Goal: Entertainment & Leisure: Consume media (video, audio)

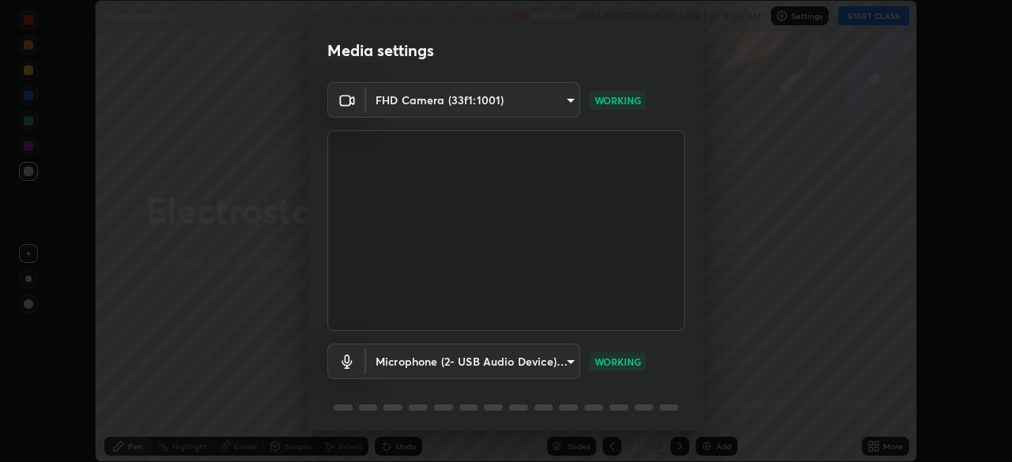
scroll to position [56, 0]
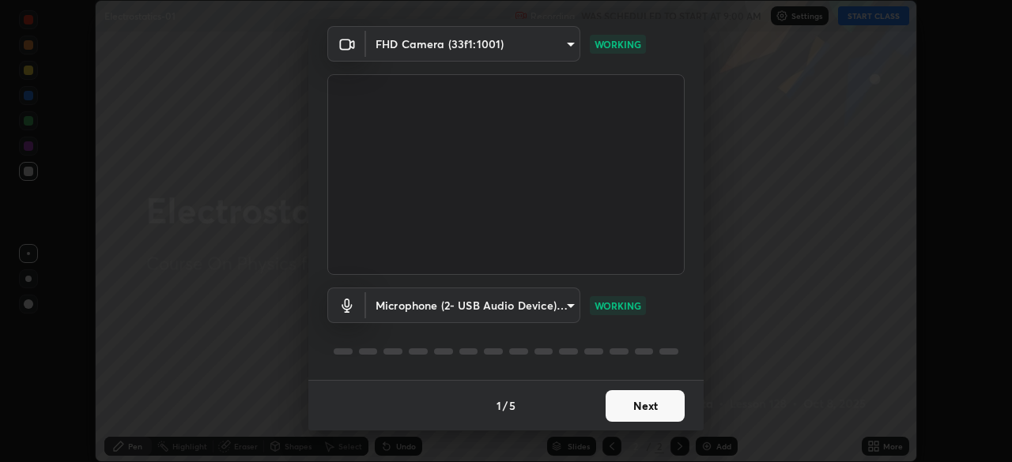
click at [628, 408] on button "Next" at bounding box center [644, 406] width 79 height 32
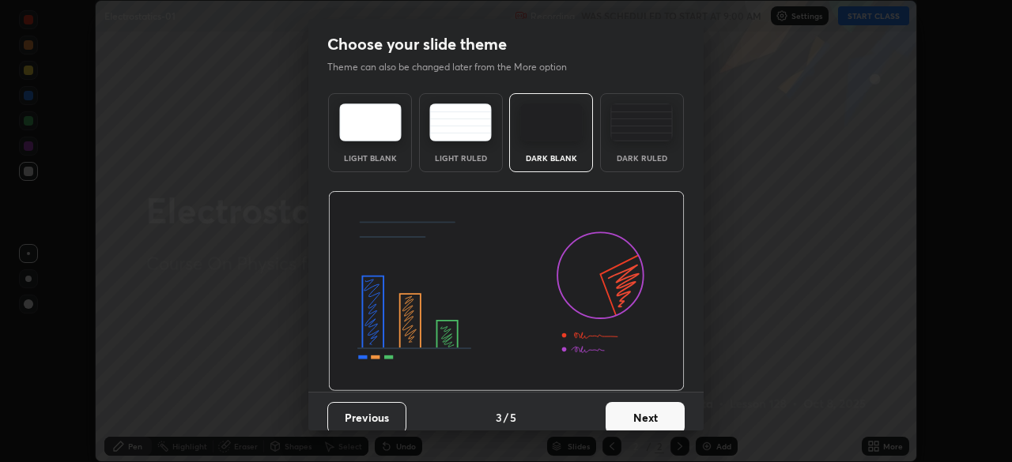
click at [642, 410] on button "Next" at bounding box center [644, 418] width 79 height 32
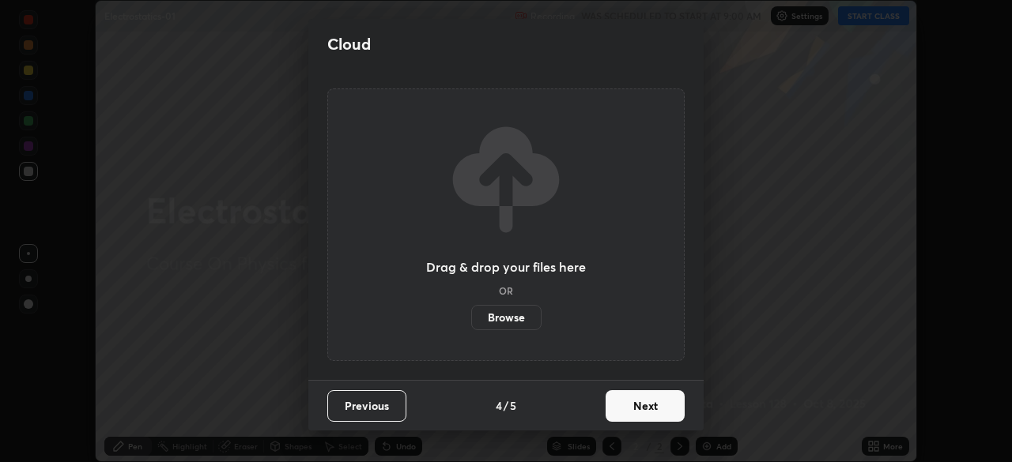
click at [646, 411] on button "Next" at bounding box center [644, 406] width 79 height 32
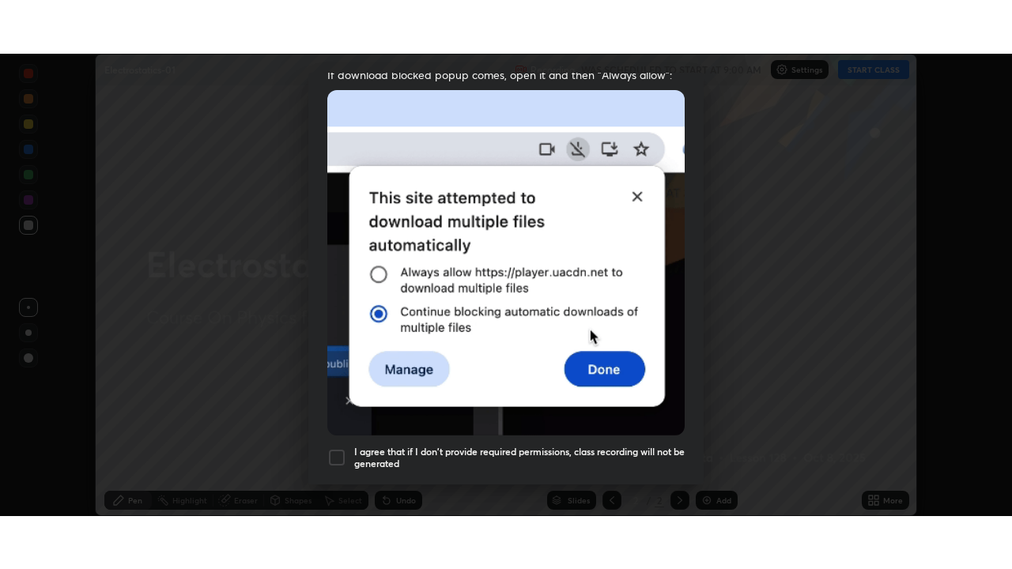
scroll to position [379, 0]
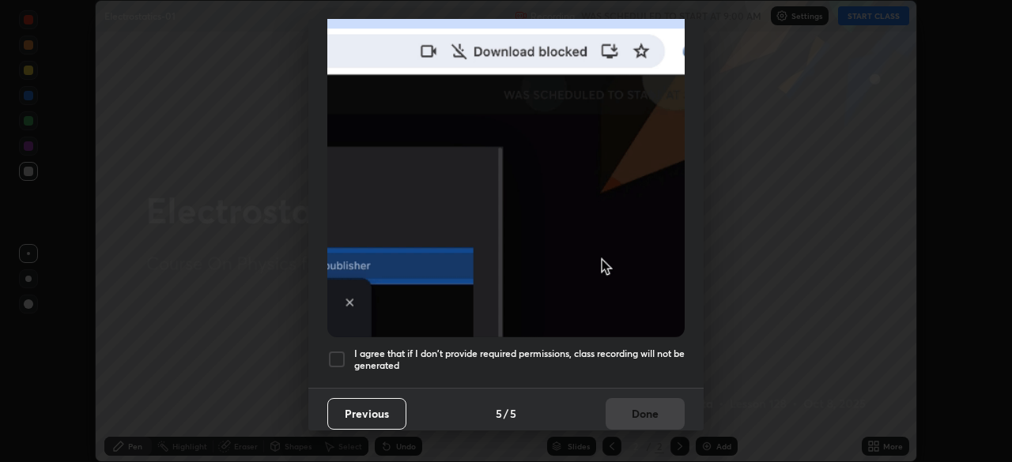
click at [332, 350] on div at bounding box center [336, 359] width 19 height 19
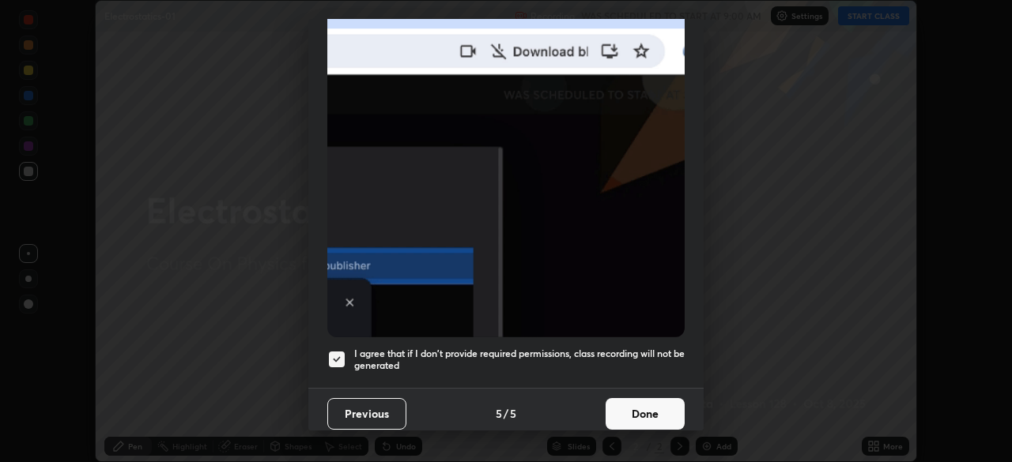
click at [622, 404] on button "Done" at bounding box center [644, 414] width 79 height 32
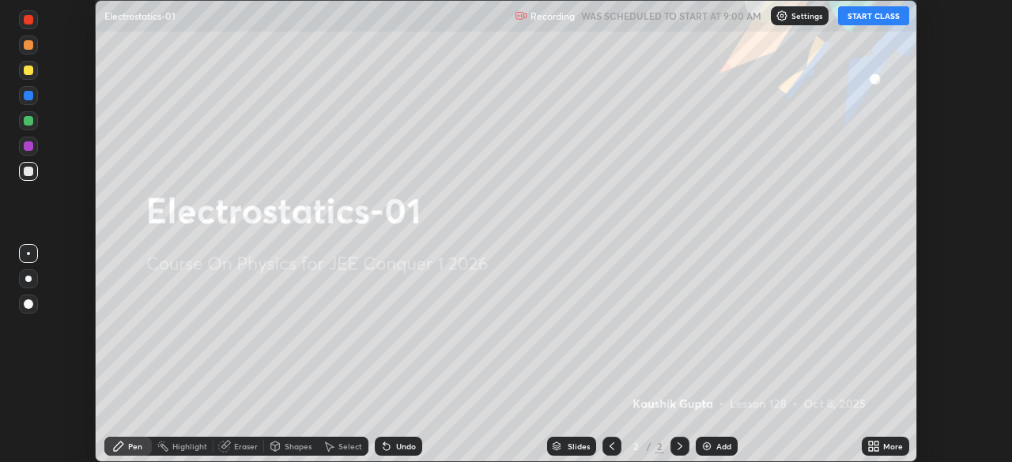
click at [872, 447] on icon at bounding box center [873, 446] width 13 height 13
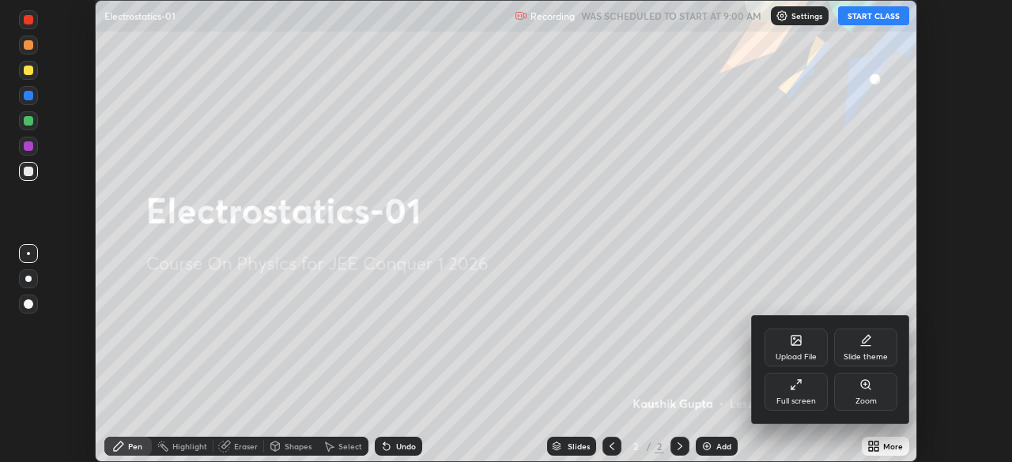
click at [794, 402] on div "Full screen" at bounding box center [796, 402] width 40 height 8
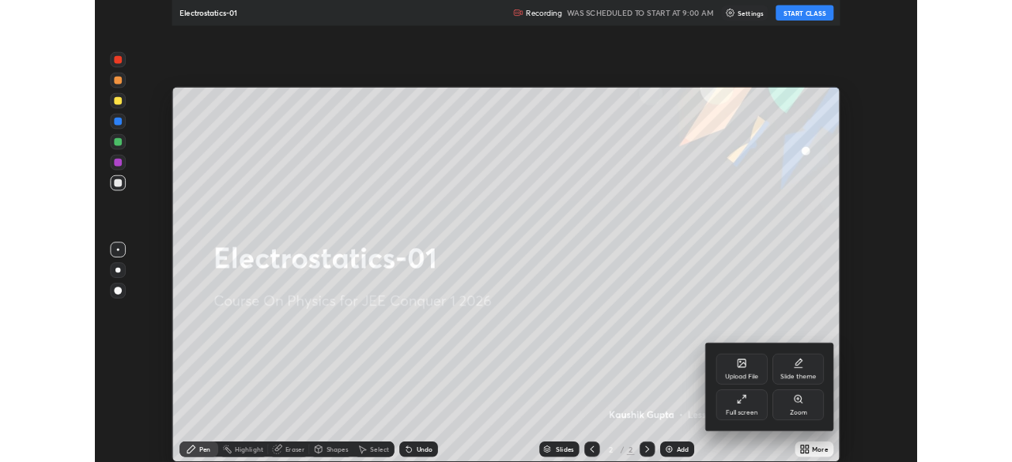
scroll to position [569, 1012]
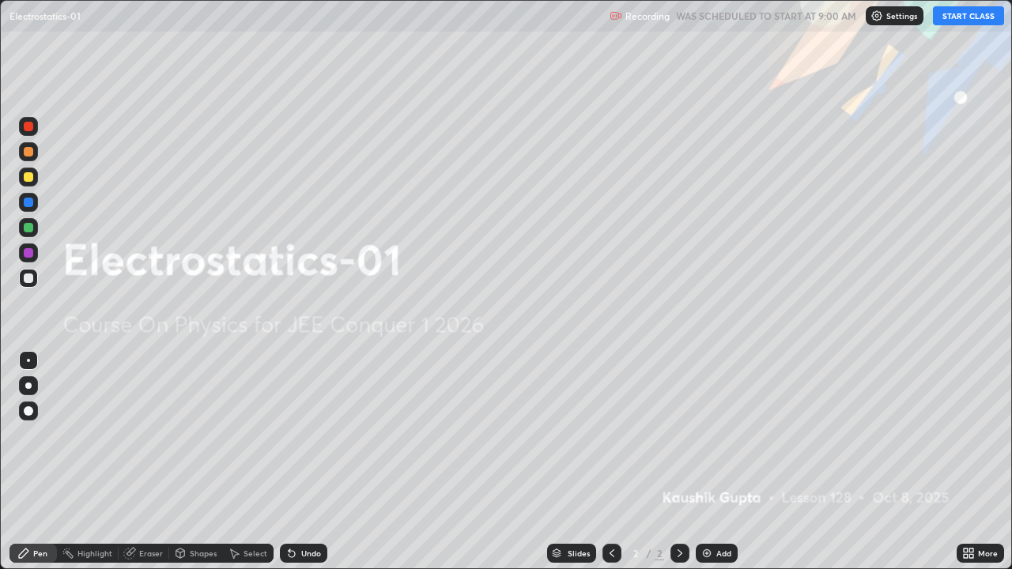
click at [963, 16] on button "START CLASS" at bounding box center [968, 15] width 71 height 19
click at [716, 462] on div "Add" at bounding box center [723, 553] width 15 height 8
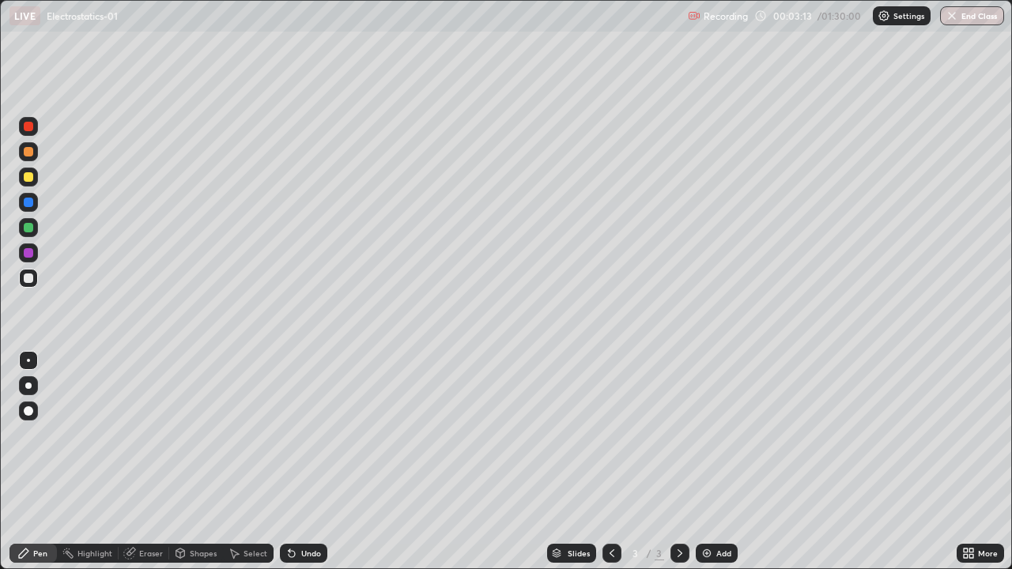
click at [30, 126] on div at bounding box center [28, 126] width 9 height 9
click at [31, 156] on div at bounding box center [28, 151] width 9 height 9
click at [29, 227] on div at bounding box center [28, 227] width 9 height 9
click at [289, 462] on icon at bounding box center [291, 554] width 6 height 6
click at [32, 179] on div at bounding box center [28, 176] width 9 height 9
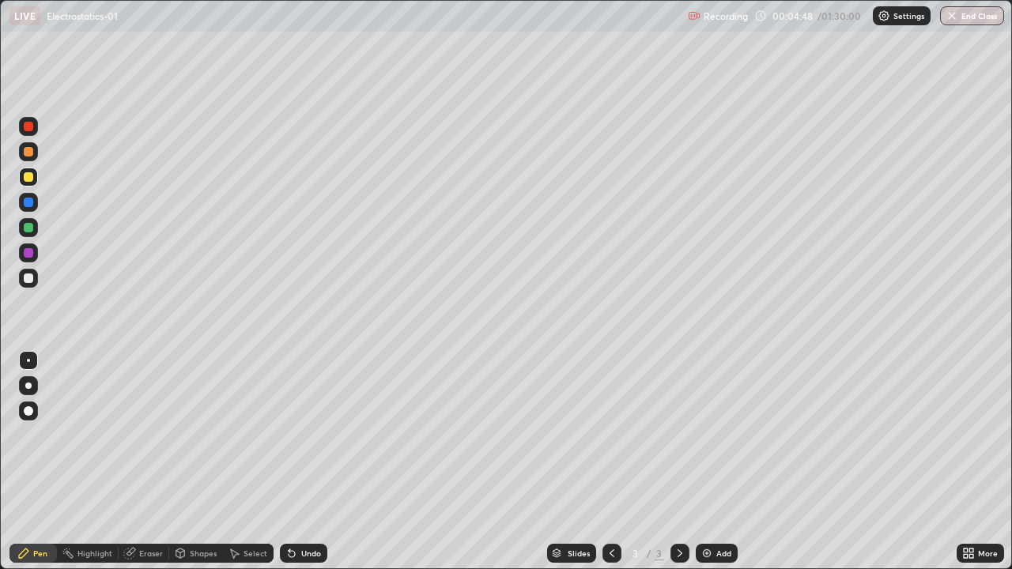
click at [30, 231] on div at bounding box center [28, 227] width 9 height 9
click at [31, 183] on div at bounding box center [28, 177] width 19 height 19
click at [307, 462] on div "Undo" at bounding box center [303, 553] width 47 height 19
click at [301, 462] on div "Undo" at bounding box center [311, 553] width 20 height 8
click at [36, 233] on div at bounding box center [28, 227] width 19 height 19
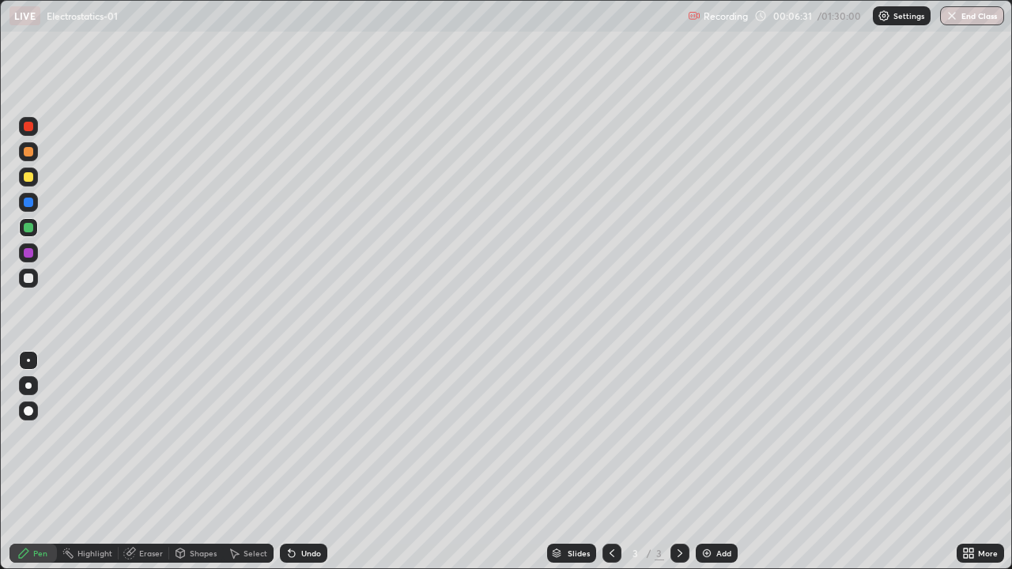
click at [149, 462] on div "Eraser" at bounding box center [151, 553] width 24 height 8
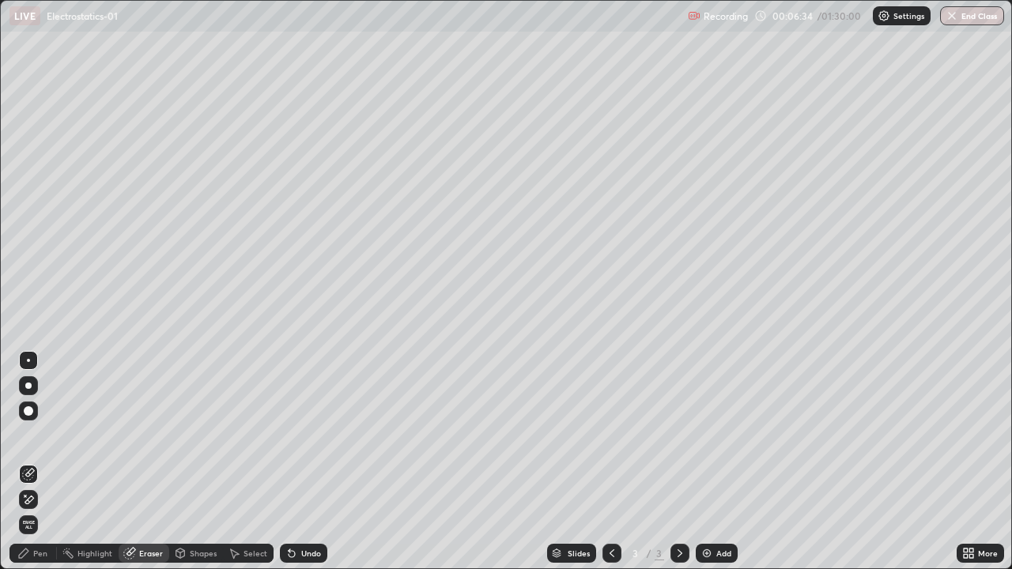
click at [41, 462] on div "Pen" at bounding box center [40, 553] width 14 height 8
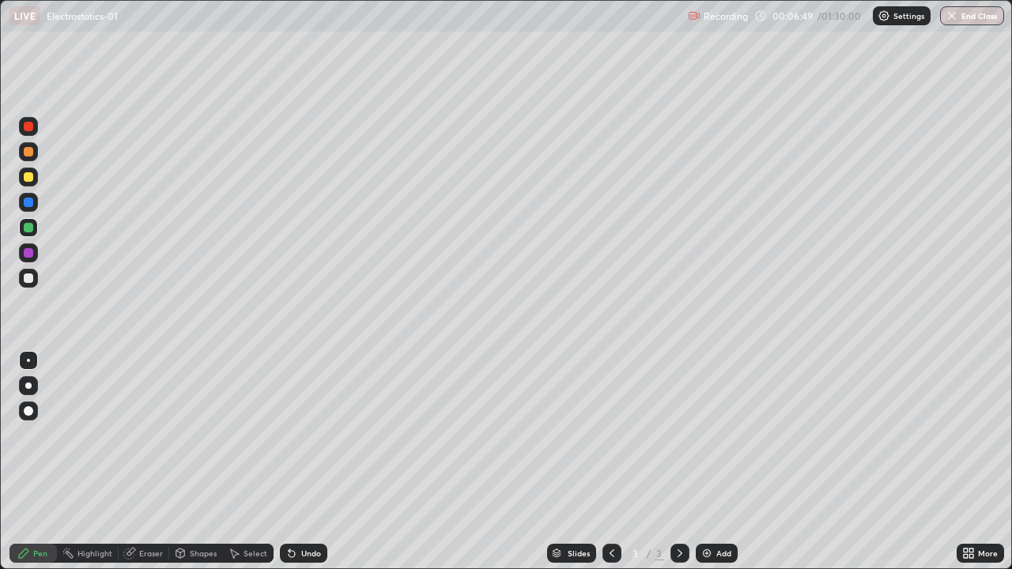
click at [713, 462] on div "Add" at bounding box center [716, 553] width 42 height 19
click at [35, 275] on div at bounding box center [28, 278] width 19 height 19
click at [30, 179] on div at bounding box center [28, 176] width 9 height 9
click at [296, 462] on div "Undo" at bounding box center [303, 553] width 47 height 19
click at [233, 462] on icon at bounding box center [234, 553] width 13 height 13
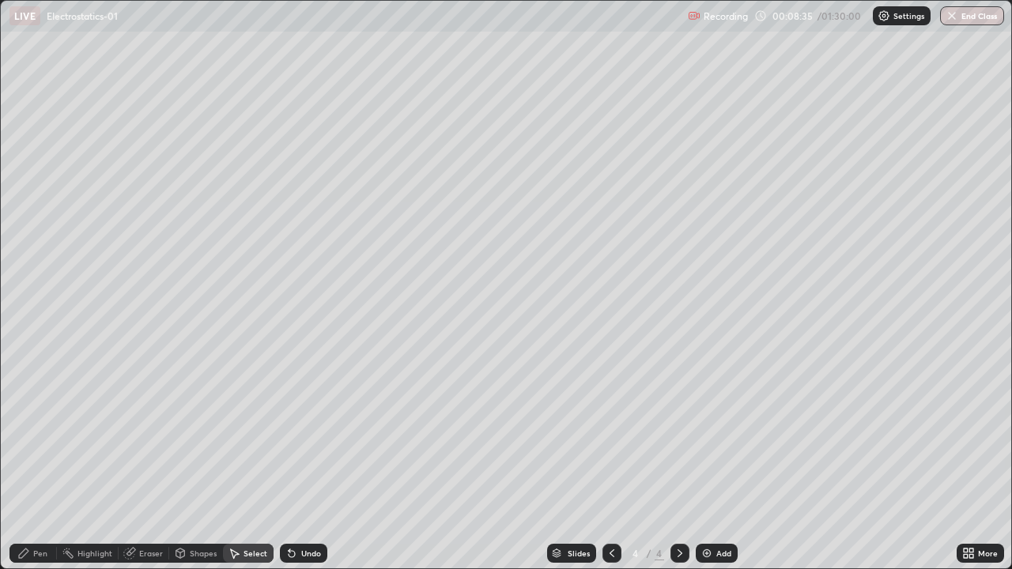
click at [290, 462] on icon at bounding box center [291, 554] width 6 height 6
click at [35, 462] on div "Pen" at bounding box center [40, 553] width 14 height 8
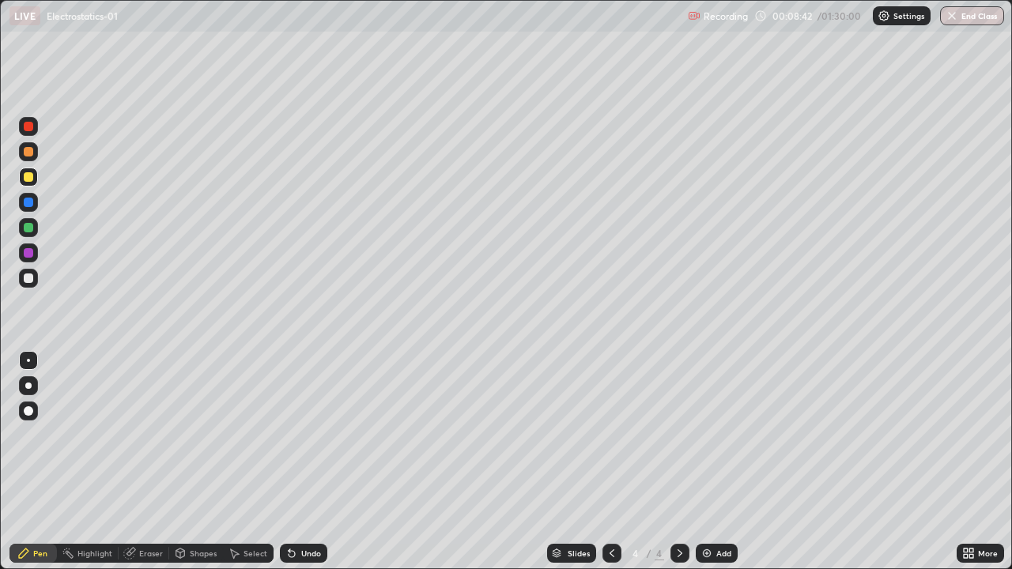
click at [32, 127] on div at bounding box center [28, 126] width 9 height 9
click at [305, 462] on div "Undo" at bounding box center [311, 553] width 20 height 8
click at [194, 462] on div "Shapes" at bounding box center [203, 553] width 27 height 8
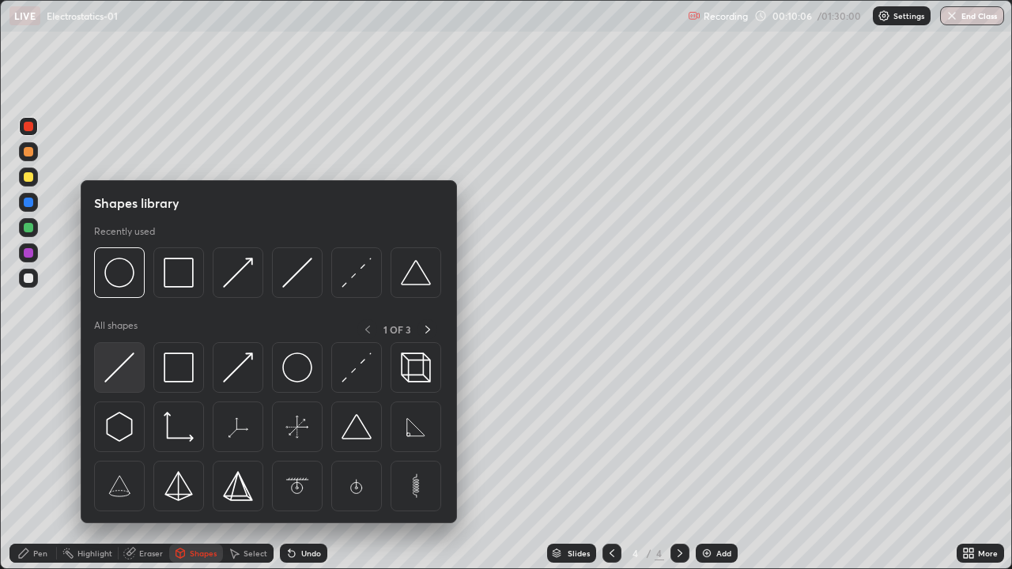
click at [127, 356] on img at bounding box center [119, 367] width 30 height 30
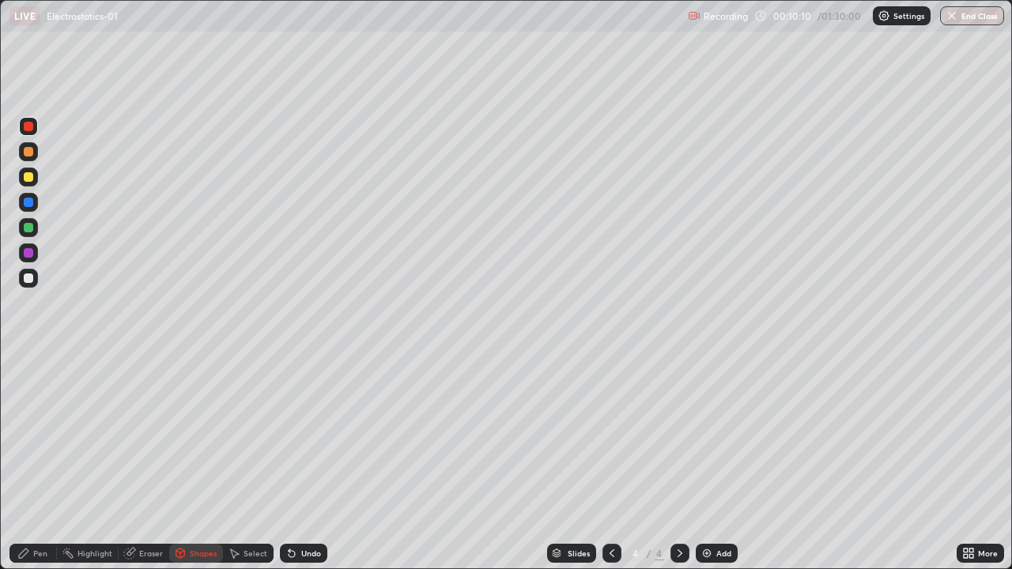
click at [24, 462] on icon at bounding box center [23, 552] width 9 height 9
click at [34, 280] on div at bounding box center [28, 278] width 19 height 19
click at [307, 462] on div "Undo" at bounding box center [311, 553] width 20 height 8
click at [305, 462] on div "Undo" at bounding box center [303, 553] width 47 height 19
click at [303, 462] on div "Undo" at bounding box center [311, 553] width 20 height 8
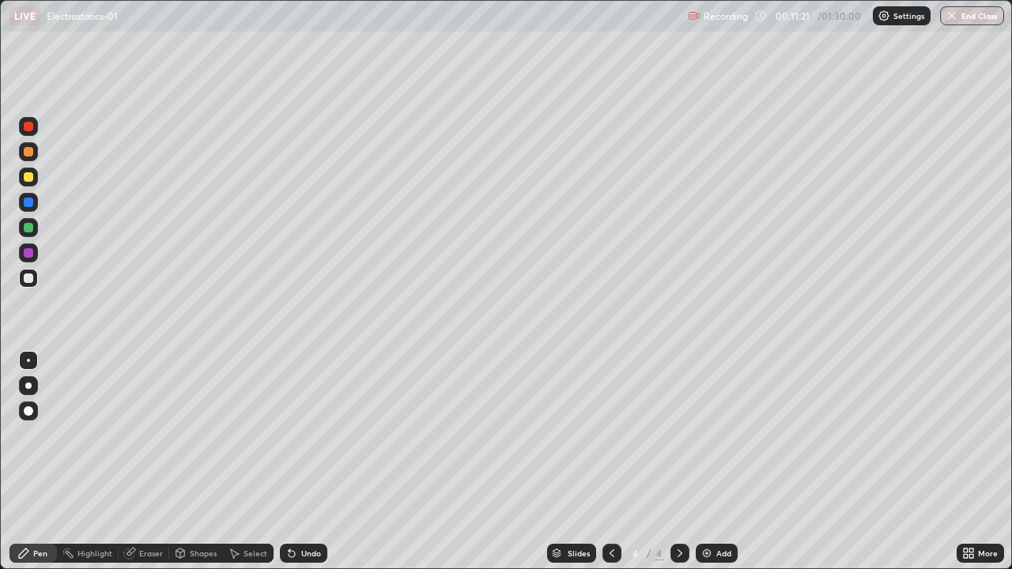
click at [303, 462] on div "Undo" at bounding box center [303, 553] width 47 height 19
click at [304, 462] on div "Undo" at bounding box center [303, 553] width 47 height 19
click at [317, 462] on div "Undo" at bounding box center [311, 553] width 20 height 8
click at [720, 462] on div "Add" at bounding box center [723, 553] width 15 height 8
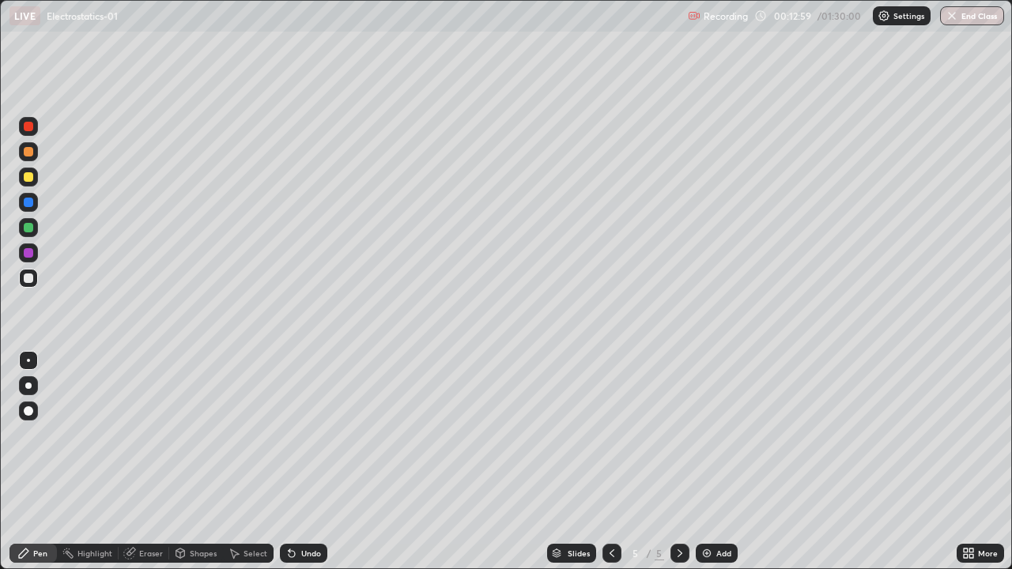
click at [28, 177] on div at bounding box center [28, 176] width 9 height 9
click at [301, 462] on div "Undo" at bounding box center [303, 553] width 47 height 19
click at [31, 150] on div at bounding box center [28, 151] width 9 height 9
click at [28, 126] on div at bounding box center [28, 126] width 9 height 9
click at [29, 279] on div at bounding box center [28, 277] width 9 height 9
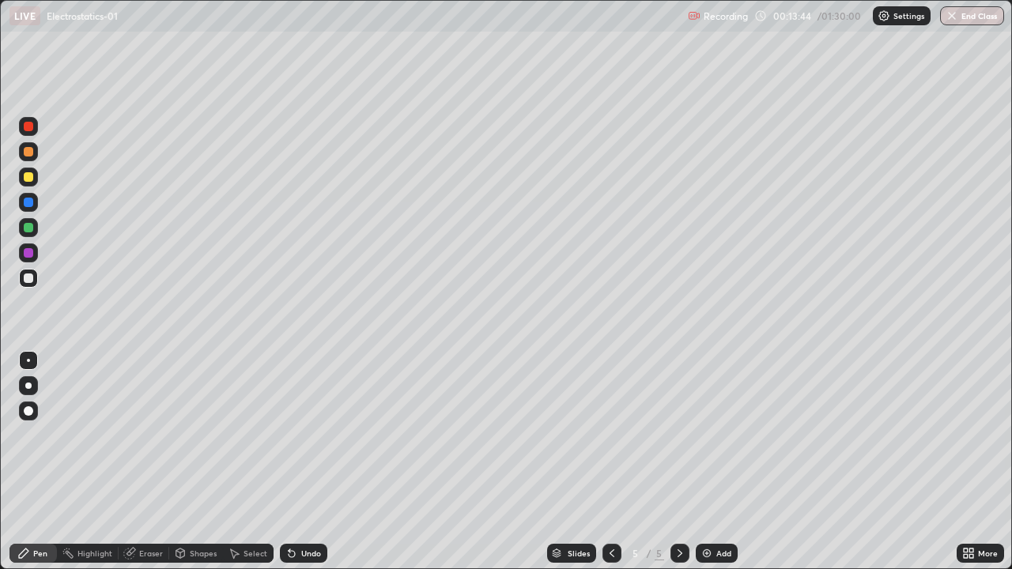
click at [36, 251] on div at bounding box center [28, 252] width 19 height 19
click at [312, 462] on div "Undo" at bounding box center [311, 553] width 20 height 8
click at [311, 462] on div "Undo" at bounding box center [311, 553] width 20 height 8
click at [35, 283] on div at bounding box center [28, 278] width 19 height 19
click at [31, 179] on div at bounding box center [28, 176] width 9 height 9
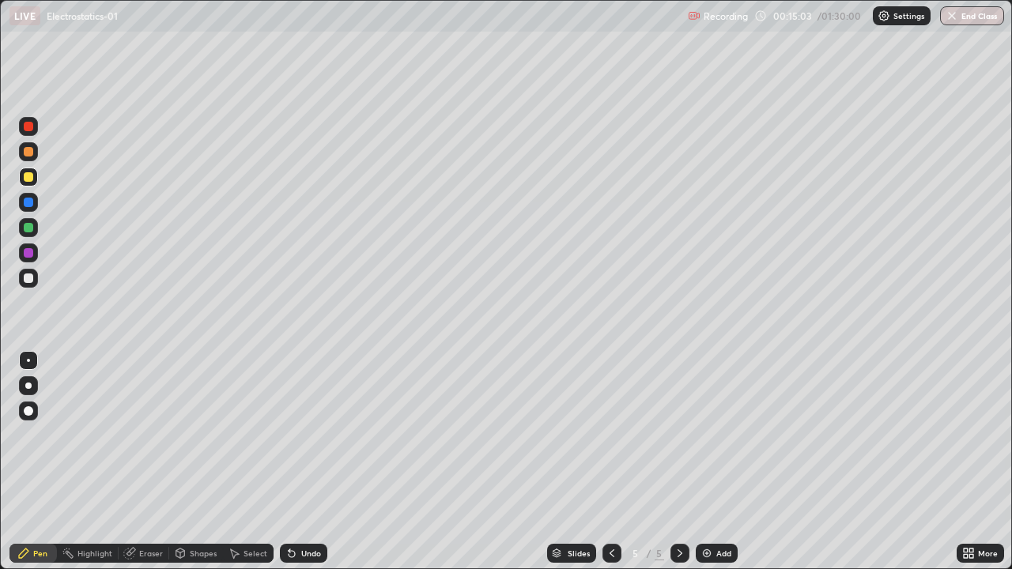
click at [31, 275] on div at bounding box center [28, 277] width 9 height 9
click at [301, 462] on div "Undo" at bounding box center [311, 553] width 20 height 8
click at [304, 462] on div "Undo" at bounding box center [311, 553] width 20 height 8
click at [303, 462] on div "Undo" at bounding box center [311, 553] width 20 height 8
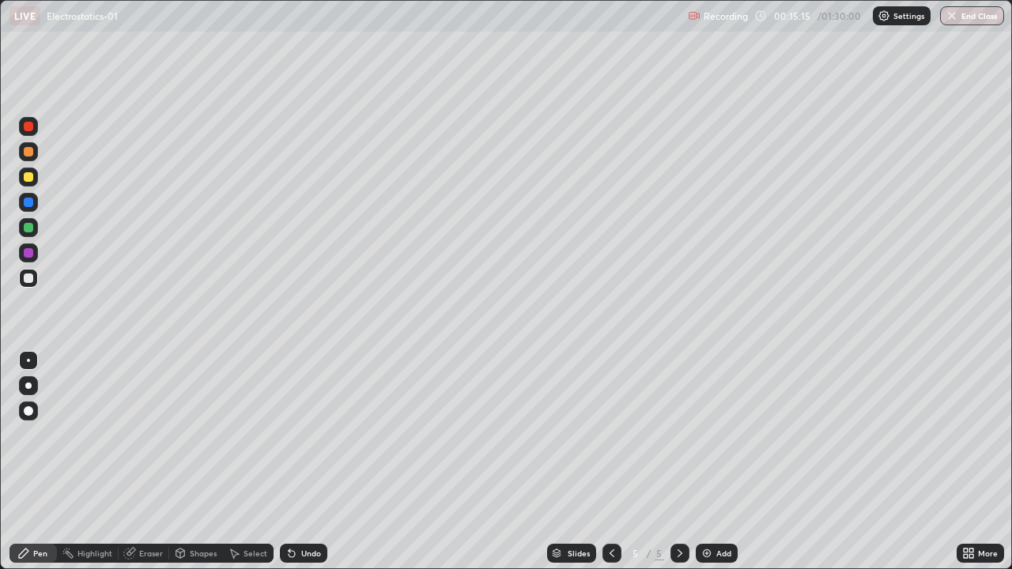
click at [304, 462] on div "Undo" at bounding box center [303, 553] width 47 height 19
click at [307, 462] on div "Undo" at bounding box center [311, 553] width 20 height 8
click at [36, 179] on div at bounding box center [28, 177] width 19 height 19
click at [308, 462] on div "Undo" at bounding box center [311, 553] width 20 height 8
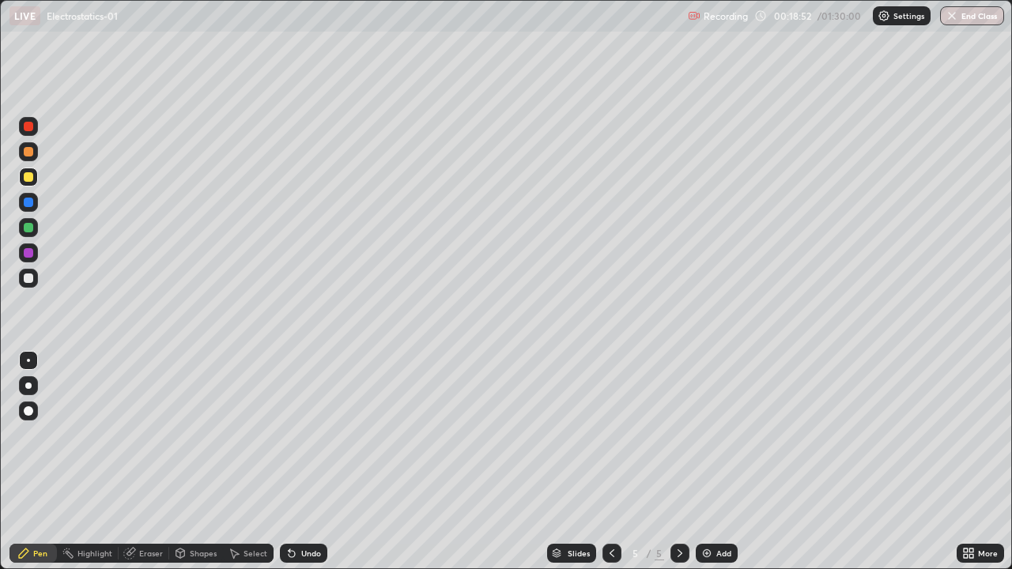
click at [733, 462] on div "Add" at bounding box center [716, 553] width 42 height 19
click at [32, 275] on div at bounding box center [28, 277] width 9 height 9
click at [32, 127] on div at bounding box center [28, 126] width 9 height 9
click at [28, 175] on div at bounding box center [28, 176] width 9 height 9
click at [30, 227] on div at bounding box center [28, 227] width 9 height 9
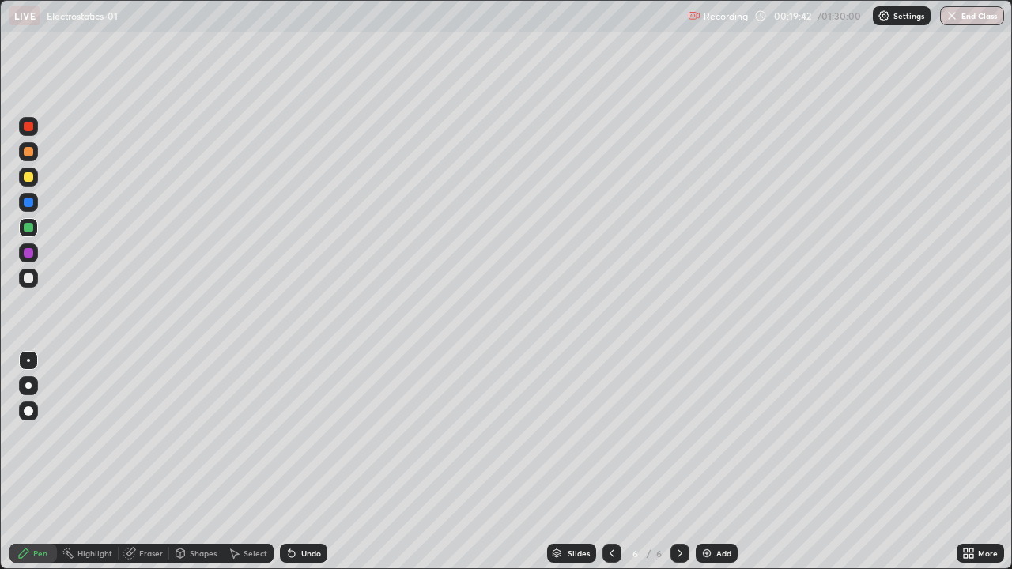
click at [27, 253] on div at bounding box center [28, 252] width 9 height 9
click at [29, 278] on div at bounding box center [28, 277] width 9 height 9
click at [722, 462] on div "Add" at bounding box center [723, 553] width 15 height 8
click at [31, 179] on div at bounding box center [28, 176] width 9 height 9
click at [32, 153] on div at bounding box center [28, 151] width 9 height 9
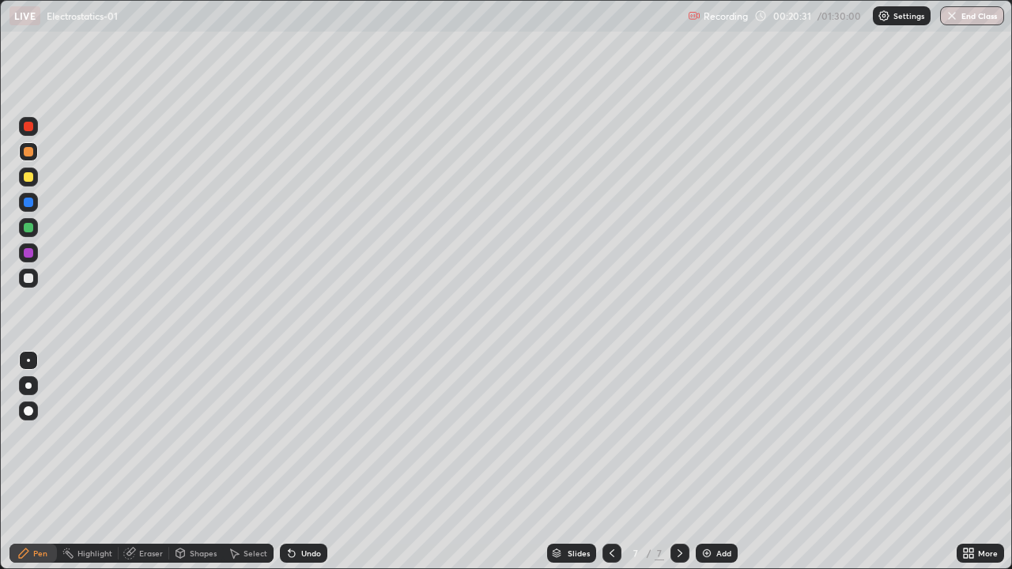
click at [27, 130] on div at bounding box center [28, 126] width 9 height 9
click at [291, 462] on icon at bounding box center [291, 554] width 6 height 6
click at [304, 462] on div "Undo" at bounding box center [303, 553] width 47 height 19
click at [305, 462] on div "Undo" at bounding box center [311, 553] width 20 height 8
click at [309, 462] on div "Undo" at bounding box center [311, 553] width 20 height 8
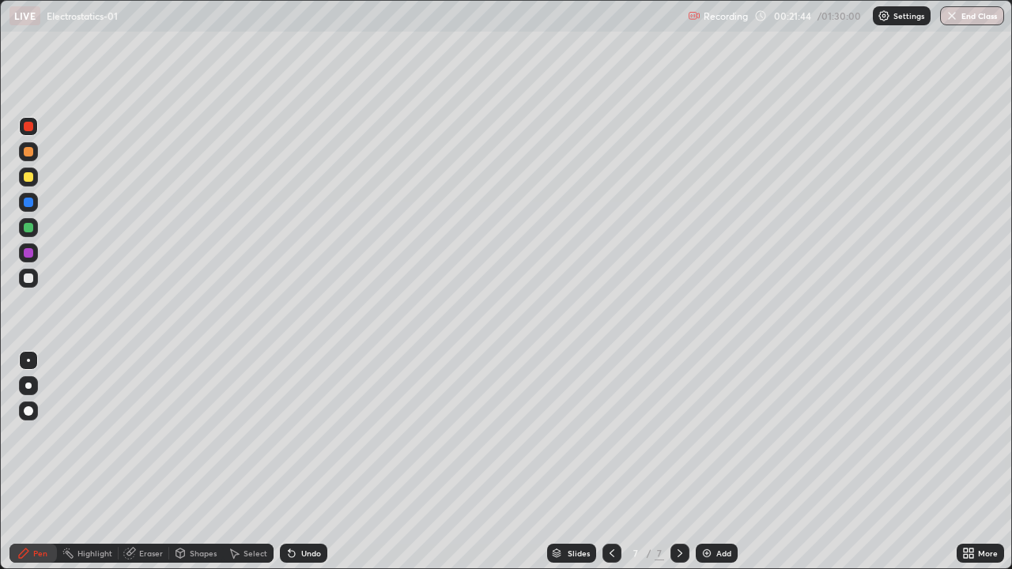
click at [301, 462] on div "Undo" at bounding box center [311, 553] width 20 height 8
click at [306, 462] on div "Undo" at bounding box center [311, 553] width 20 height 8
click at [308, 462] on div "Undo" at bounding box center [311, 553] width 20 height 8
click at [310, 462] on div "Undo" at bounding box center [303, 553] width 47 height 19
click at [316, 462] on div "Undo" at bounding box center [303, 553] width 47 height 19
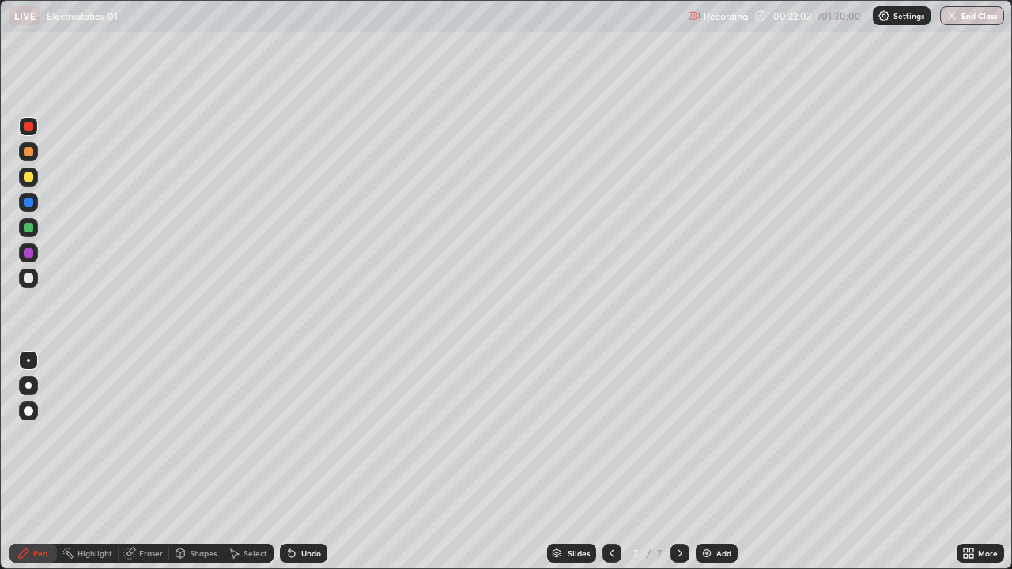
click at [320, 462] on div "Undo" at bounding box center [303, 553] width 47 height 19
click at [301, 462] on div "Undo" at bounding box center [311, 553] width 20 height 8
click at [35, 282] on div at bounding box center [28, 278] width 19 height 19
click at [305, 462] on div "Undo" at bounding box center [303, 553] width 47 height 19
click at [301, 462] on div "Undo" at bounding box center [311, 553] width 20 height 8
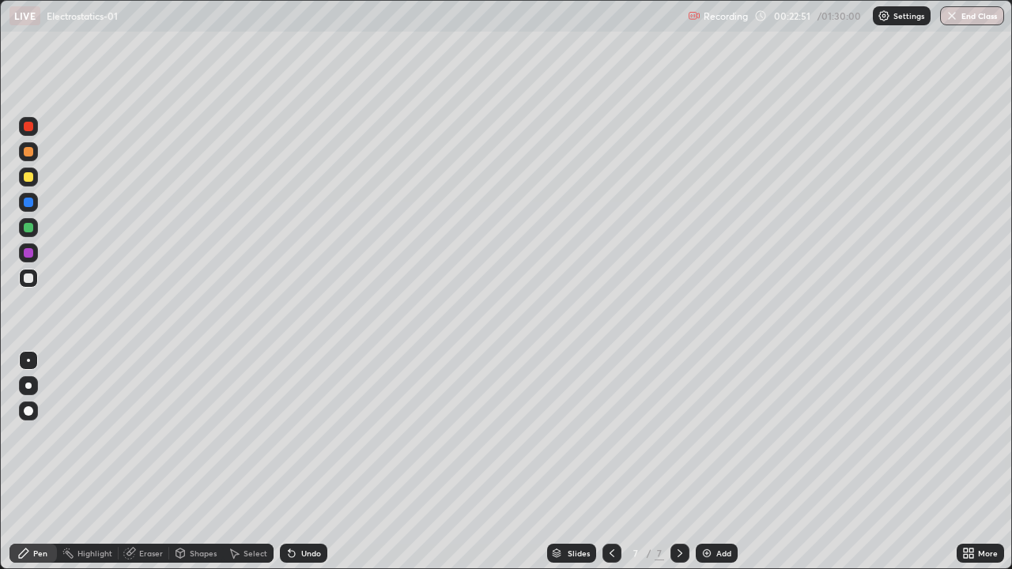
click at [309, 462] on div "Undo" at bounding box center [311, 553] width 20 height 8
click at [29, 235] on div at bounding box center [28, 227] width 19 height 19
click at [32, 278] on div at bounding box center [28, 277] width 9 height 9
click at [723, 462] on div "Add" at bounding box center [723, 553] width 15 height 8
click at [29, 180] on div at bounding box center [28, 176] width 9 height 9
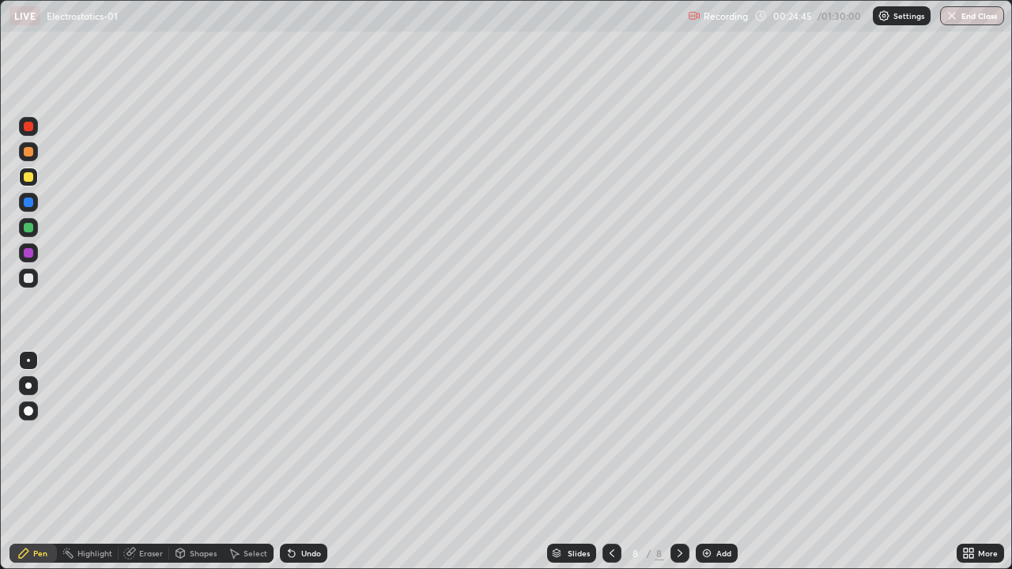
click at [301, 462] on div "Undo" at bounding box center [311, 553] width 20 height 8
click at [195, 462] on div "Shapes" at bounding box center [203, 553] width 27 height 8
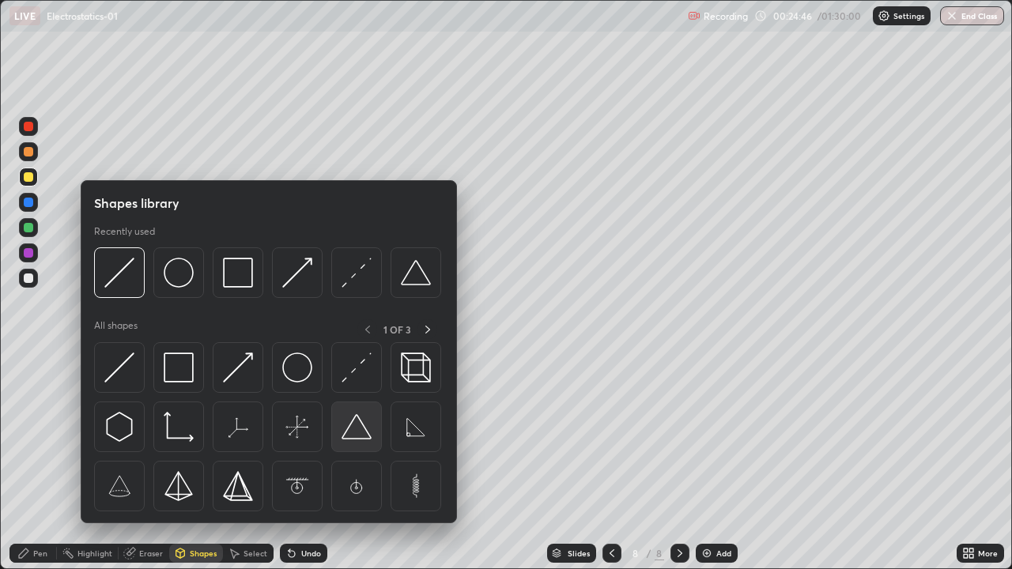
click at [348, 428] on img at bounding box center [356, 427] width 30 height 30
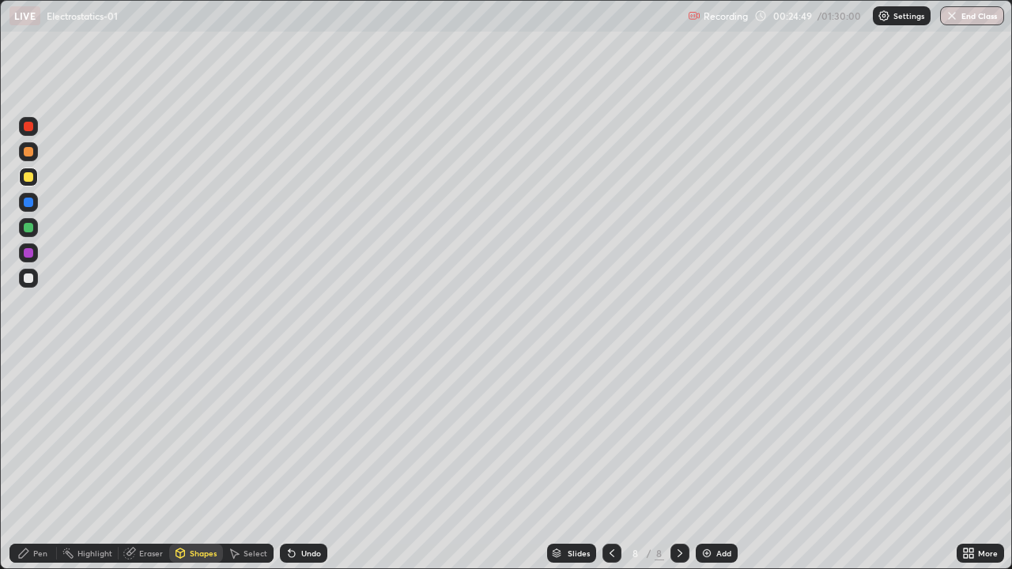
click at [28, 462] on div "Pen" at bounding box center [32, 553] width 47 height 19
click at [28, 273] on div at bounding box center [28, 277] width 9 height 9
click at [31, 150] on div at bounding box center [28, 151] width 9 height 9
click at [297, 462] on div "Undo" at bounding box center [303, 553] width 47 height 19
click at [301, 462] on div "Undo" at bounding box center [311, 553] width 20 height 8
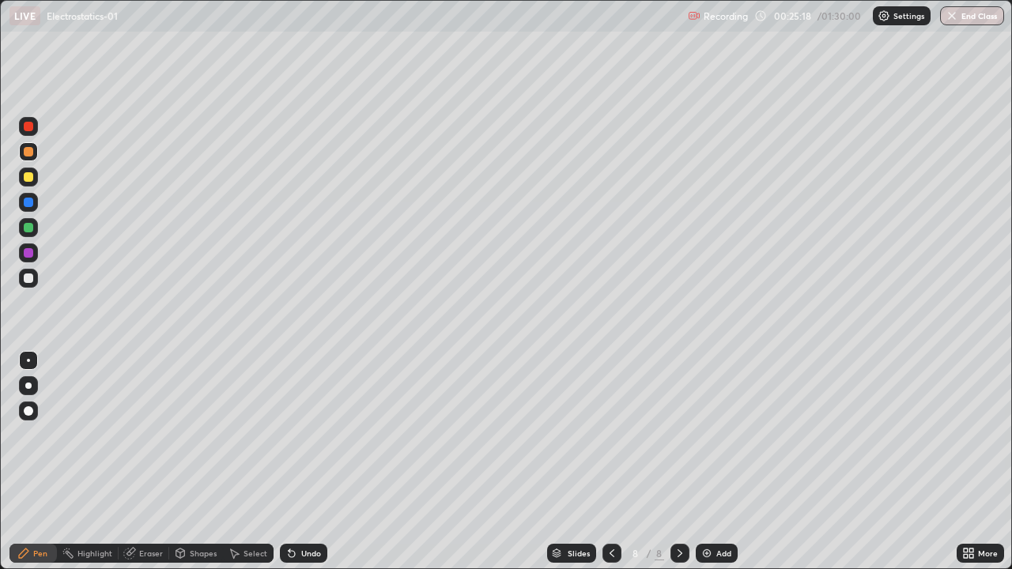
click at [29, 277] on div at bounding box center [28, 277] width 9 height 9
click at [30, 252] on div at bounding box center [28, 252] width 9 height 9
click at [28, 280] on div at bounding box center [28, 277] width 9 height 9
click at [296, 462] on div "Undo" at bounding box center [303, 553] width 47 height 19
click at [195, 462] on div "Shapes" at bounding box center [196, 553] width 54 height 19
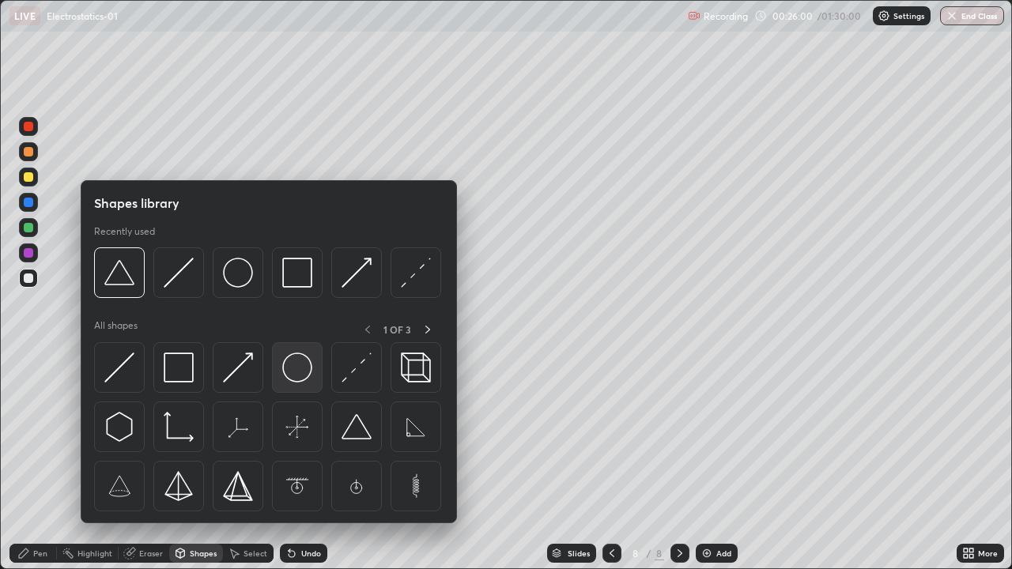
click at [296, 378] on img at bounding box center [297, 367] width 30 height 30
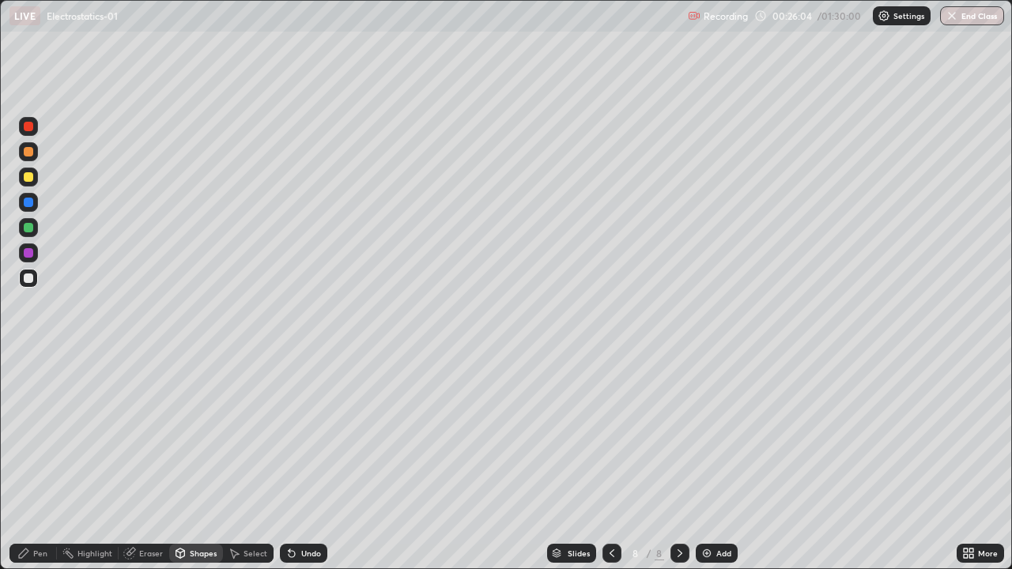
click at [33, 462] on div "Pen" at bounding box center [32, 553] width 47 height 19
click at [32, 130] on div at bounding box center [28, 126] width 19 height 19
click at [31, 175] on div at bounding box center [28, 176] width 9 height 9
click at [293, 462] on icon at bounding box center [291, 553] width 13 height 13
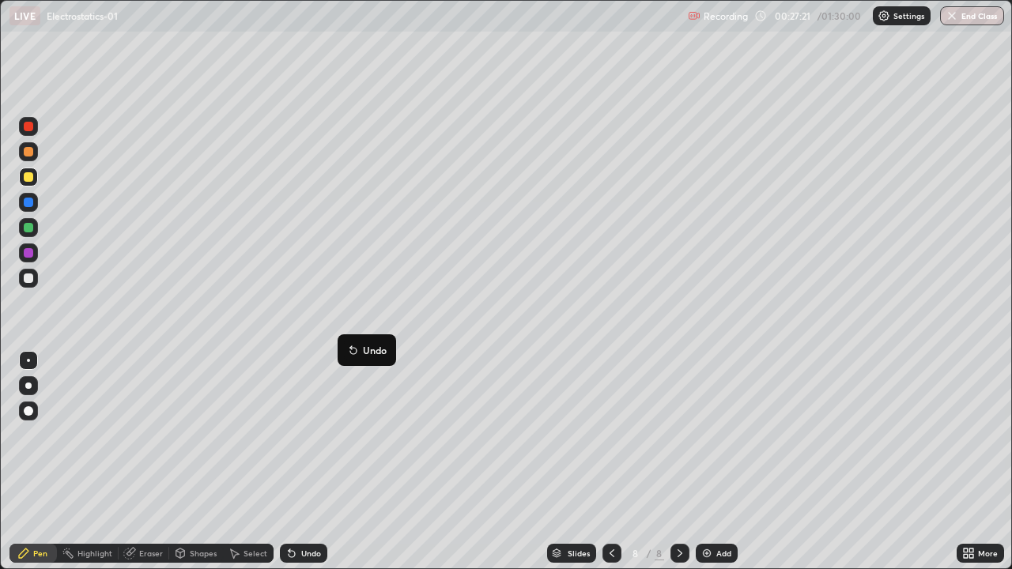
click at [345, 341] on button "Undo" at bounding box center [367, 350] width 46 height 19
click at [26, 226] on div at bounding box center [28, 227] width 9 height 9
click at [36, 130] on div at bounding box center [28, 126] width 19 height 19
click at [142, 462] on div "Eraser" at bounding box center [151, 553] width 24 height 8
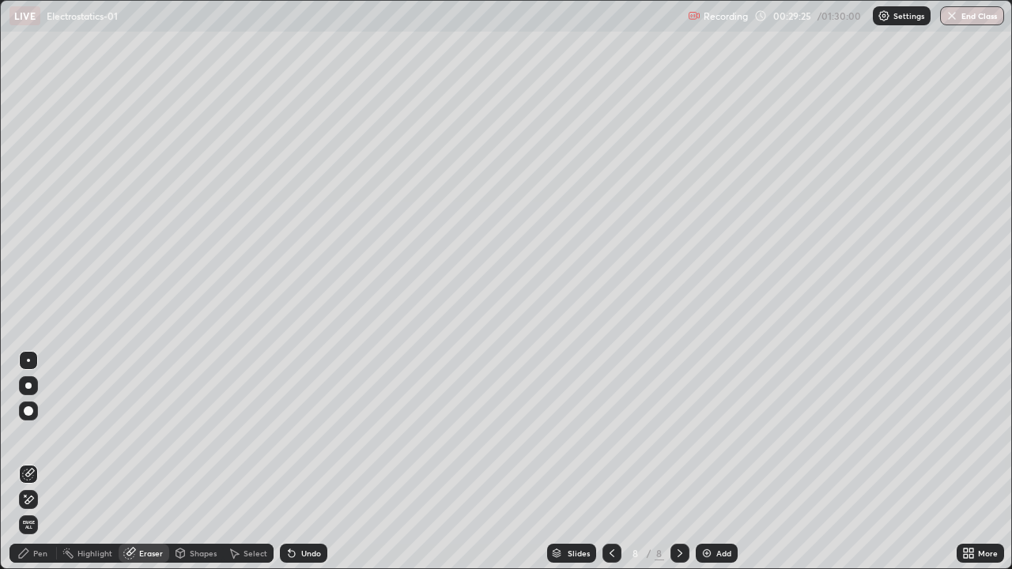
click at [23, 462] on icon at bounding box center [23, 552] width 9 height 9
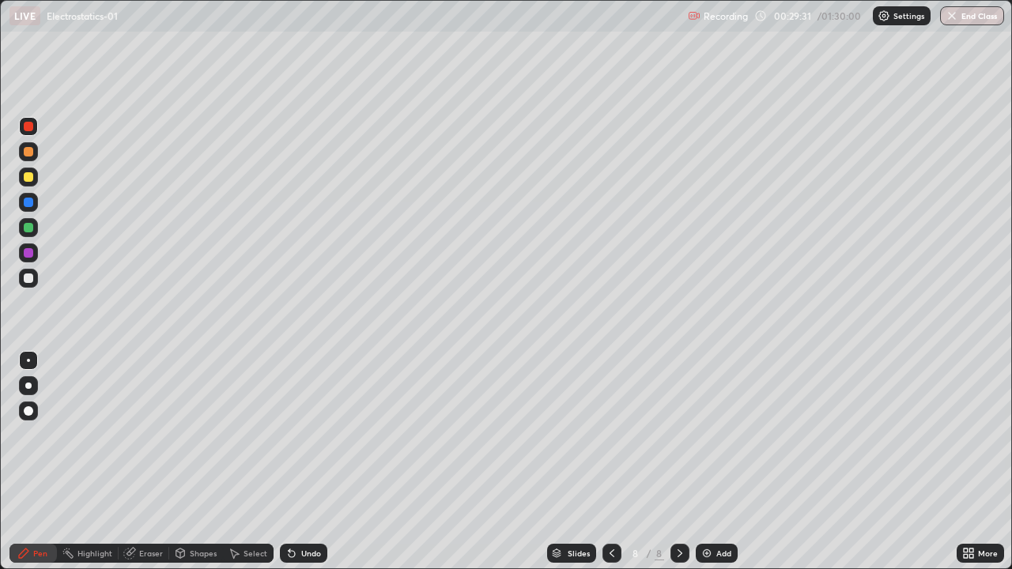
click at [292, 462] on icon at bounding box center [291, 554] width 6 height 6
click at [288, 462] on icon at bounding box center [291, 554] width 6 height 6
click at [289, 462] on icon at bounding box center [291, 554] width 6 height 6
click at [32, 150] on div at bounding box center [28, 151] width 9 height 9
click at [29, 203] on div at bounding box center [28, 202] width 9 height 9
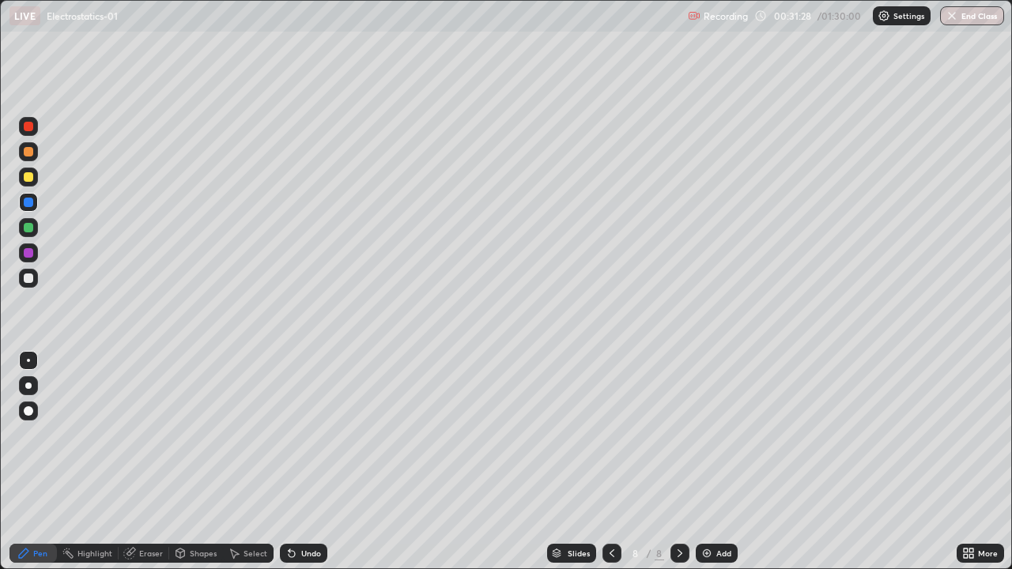
click at [302, 462] on div "Undo" at bounding box center [311, 553] width 20 height 8
click at [710, 462] on div "Add" at bounding box center [716, 553] width 42 height 19
click at [32, 276] on div at bounding box center [28, 277] width 9 height 9
click at [203, 462] on div "Shapes" at bounding box center [203, 553] width 27 height 8
click at [29, 462] on icon at bounding box center [23, 553] width 13 height 13
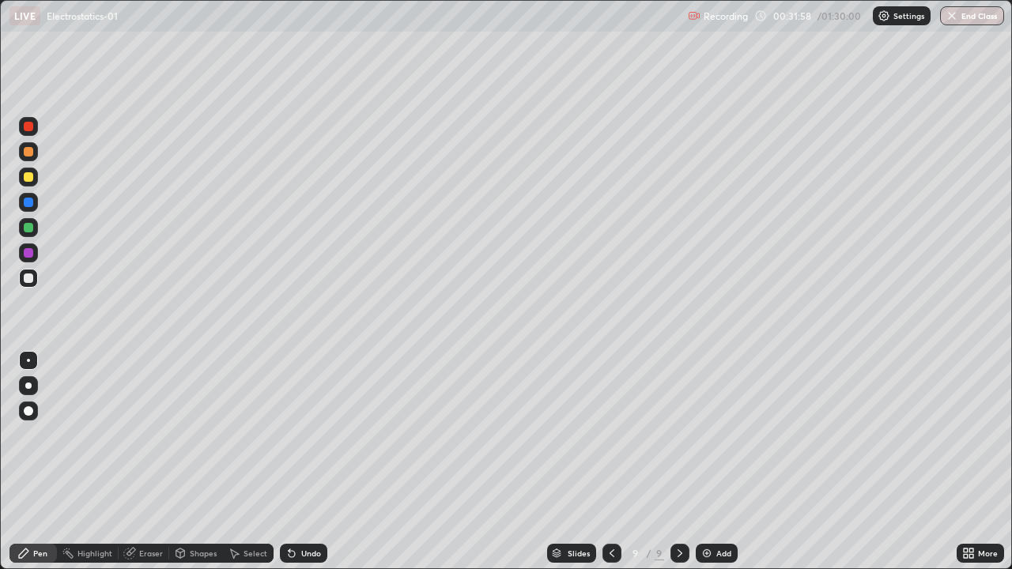
click at [137, 462] on div "Eraser" at bounding box center [144, 553] width 51 height 19
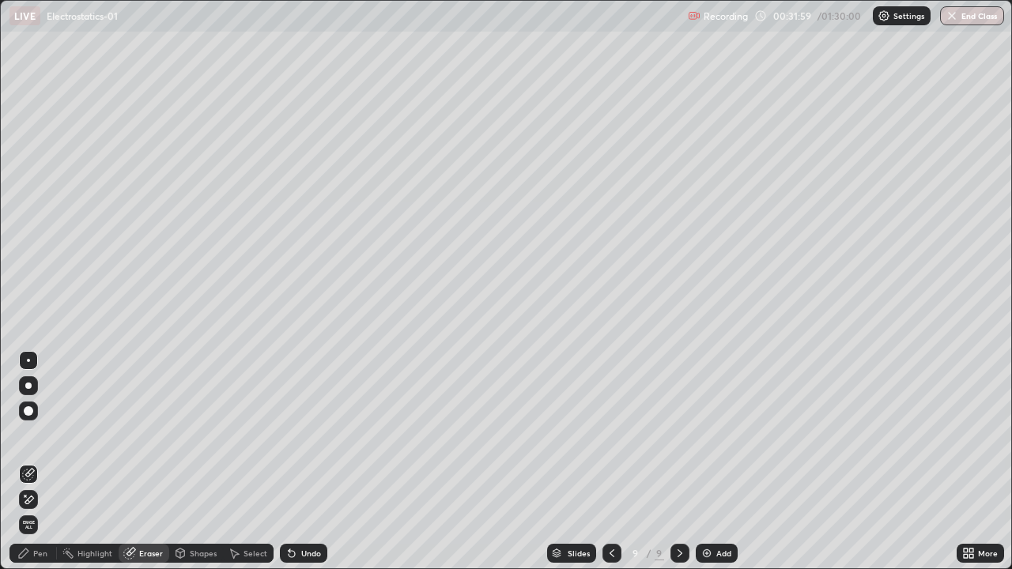
click at [28, 462] on span "Erase all" at bounding box center [28, 524] width 17 height 9
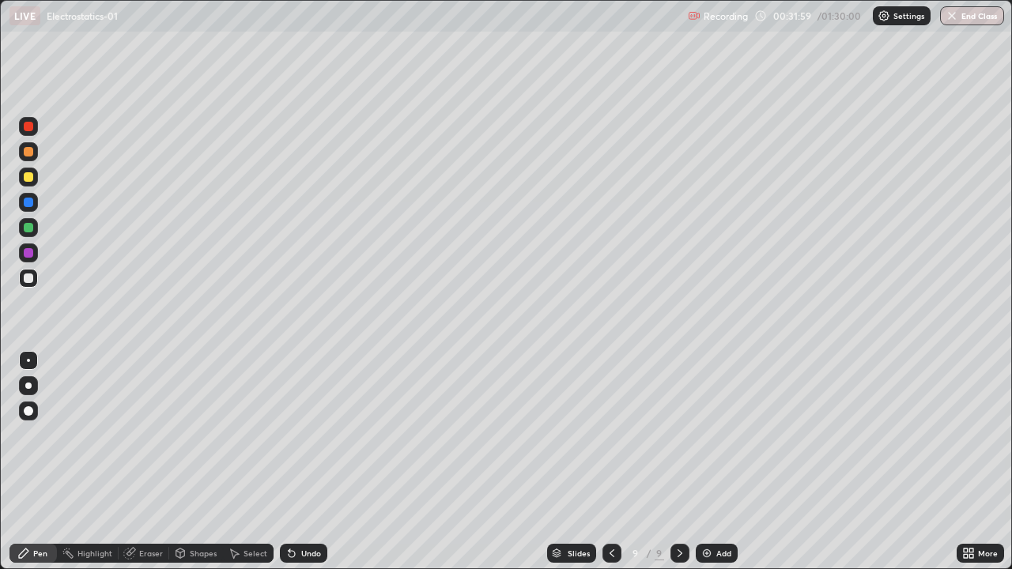
click at [34, 462] on div "Pen" at bounding box center [40, 553] width 14 height 8
click at [302, 462] on div "Undo" at bounding box center [311, 553] width 20 height 8
click at [310, 462] on div "Undo" at bounding box center [311, 553] width 20 height 8
click at [199, 462] on div "Shapes" at bounding box center [203, 553] width 27 height 8
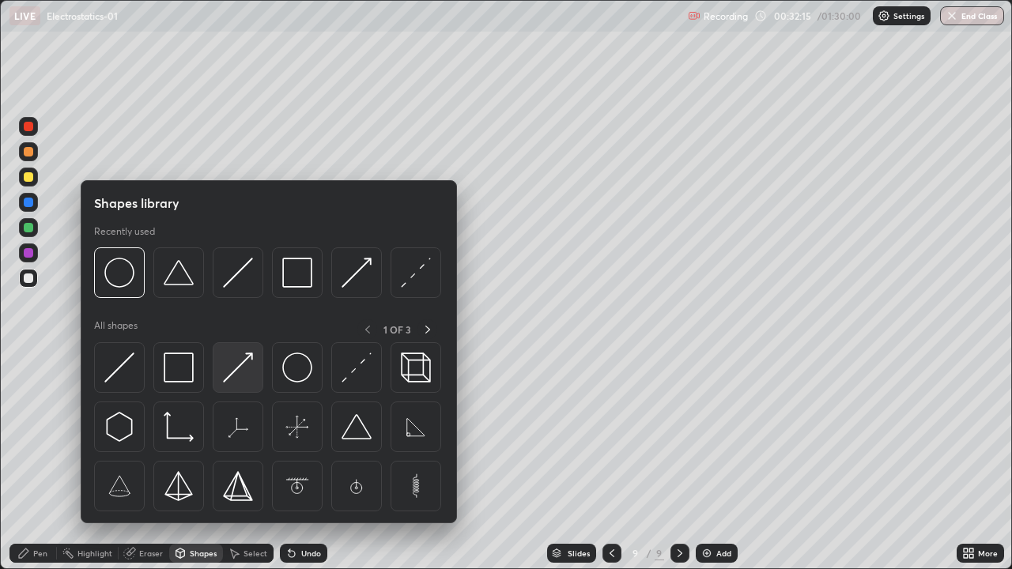
click at [232, 371] on img at bounding box center [238, 367] width 30 height 30
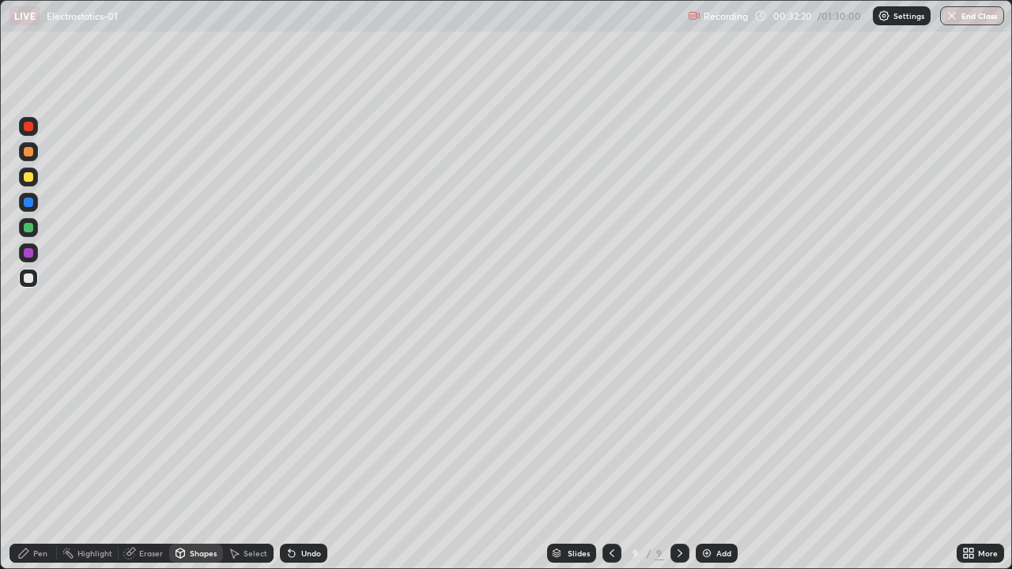
click at [22, 462] on icon at bounding box center [23, 552] width 9 height 9
click at [29, 177] on div at bounding box center [28, 176] width 9 height 9
click at [186, 462] on div "Shapes" at bounding box center [196, 553] width 54 height 19
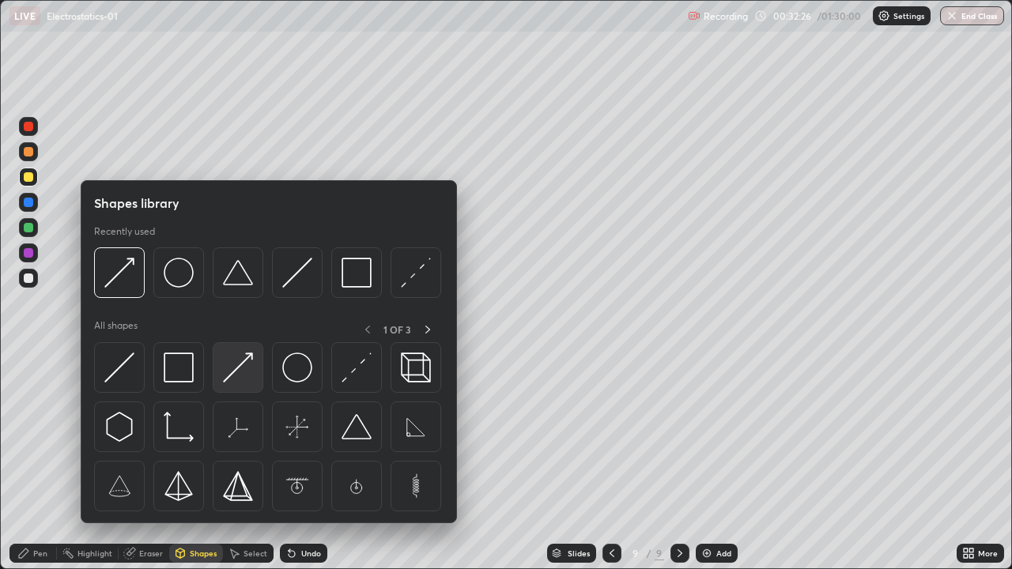
click at [232, 370] on img at bounding box center [238, 367] width 30 height 30
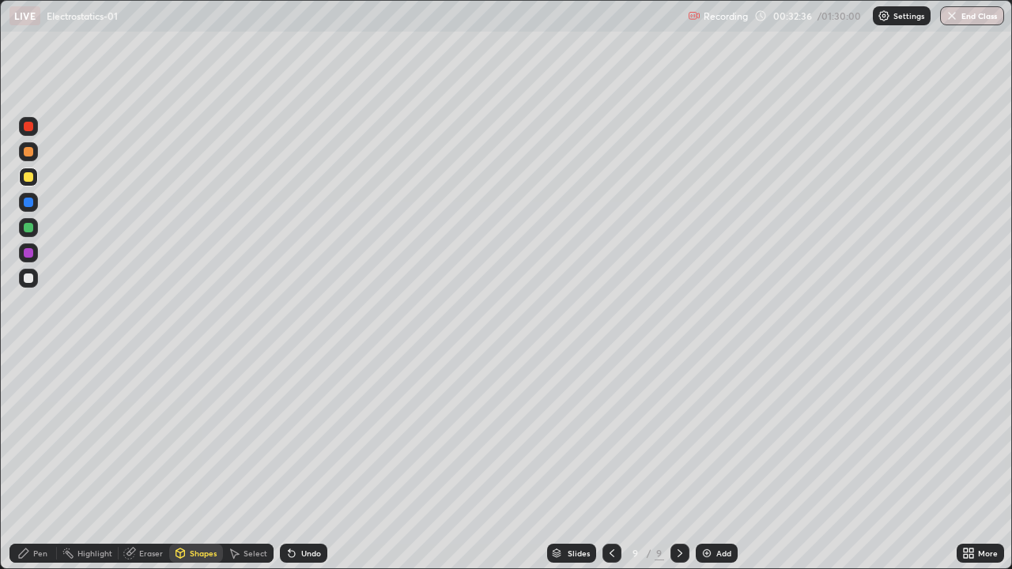
click at [24, 462] on div "Pen" at bounding box center [32, 553] width 47 height 19
click at [31, 229] on div at bounding box center [28, 227] width 9 height 9
click at [296, 462] on div "Undo" at bounding box center [303, 553] width 47 height 19
click at [301, 462] on div "Undo" at bounding box center [311, 553] width 20 height 8
click at [189, 462] on div "Shapes" at bounding box center [196, 553] width 54 height 19
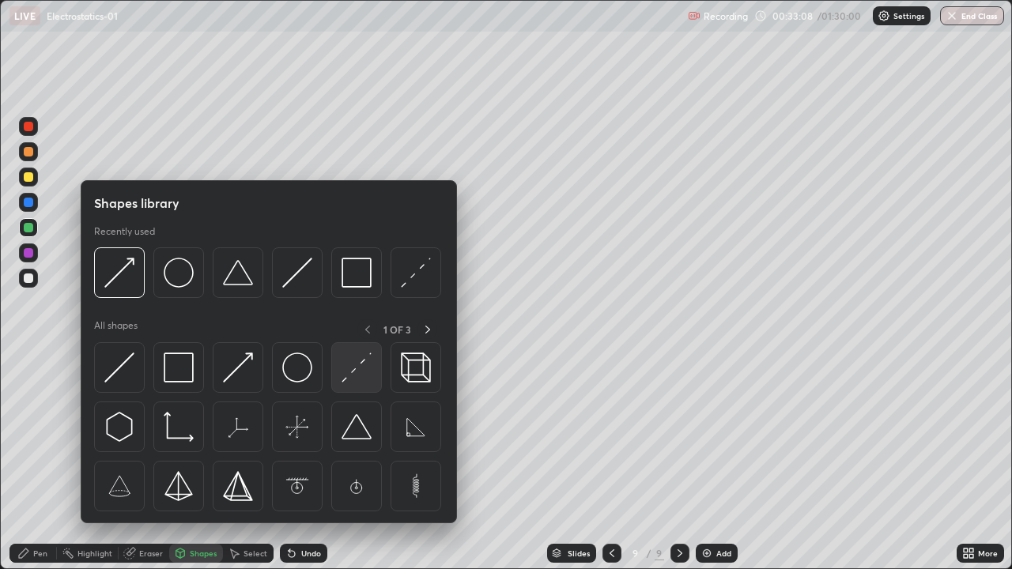
click at [353, 370] on img at bounding box center [356, 367] width 30 height 30
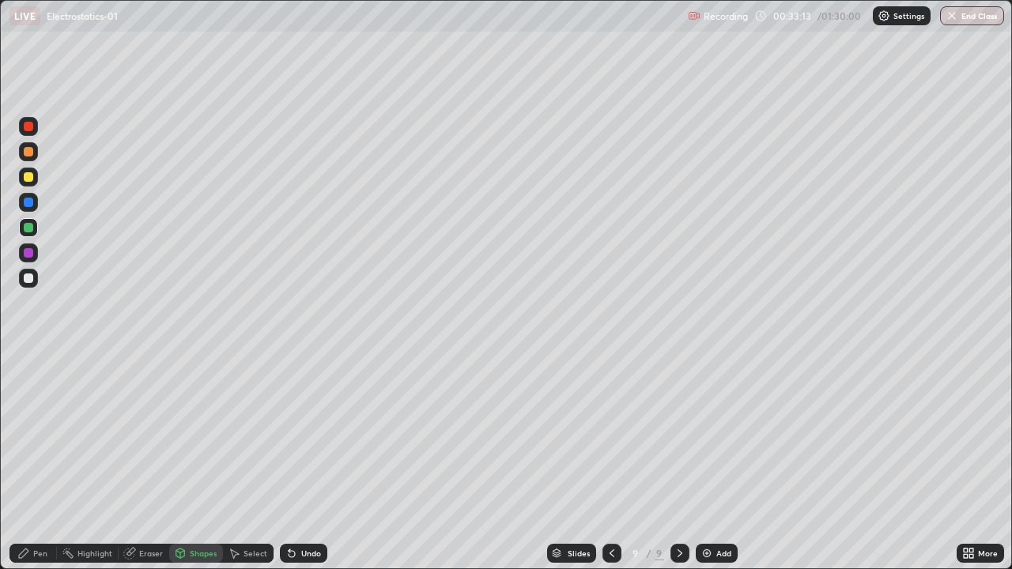
click at [189, 462] on div "Shapes" at bounding box center [196, 553] width 54 height 19
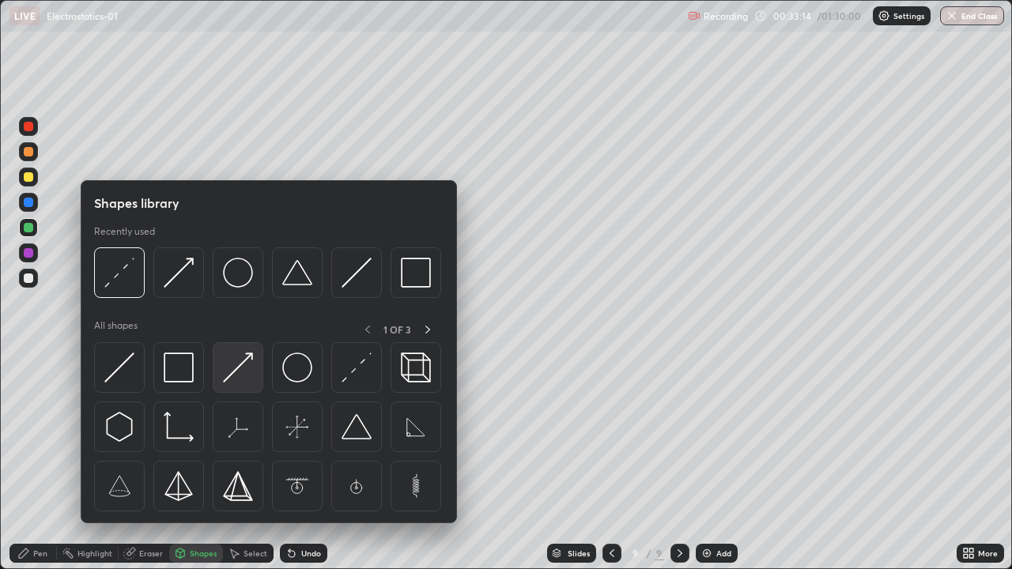
click at [230, 374] on img at bounding box center [238, 367] width 30 height 30
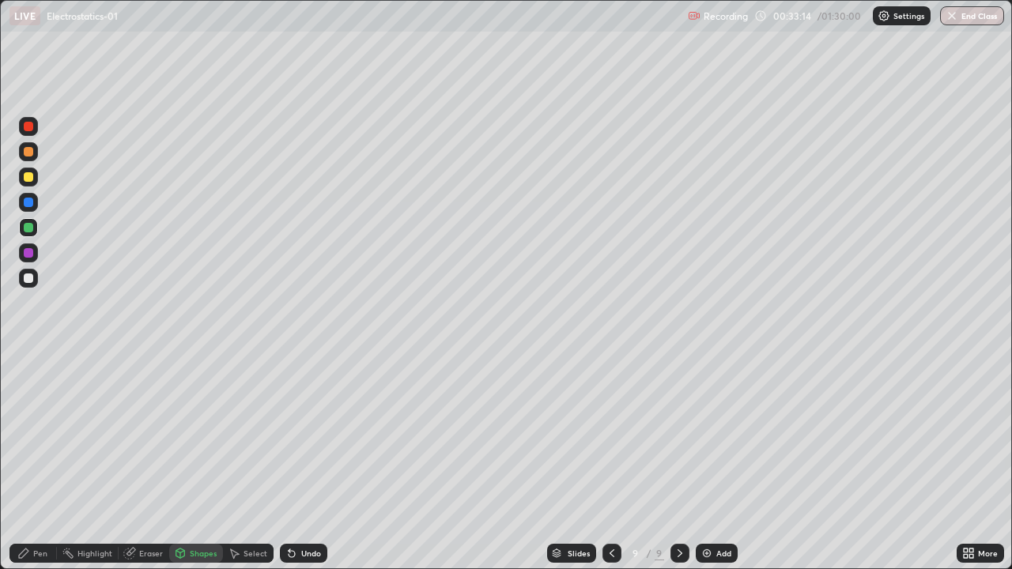
click at [25, 203] on div at bounding box center [28, 202] width 9 height 9
click at [35, 462] on div "Pen" at bounding box center [40, 553] width 14 height 8
click at [28, 253] on div at bounding box center [28, 252] width 9 height 9
click at [35, 272] on div at bounding box center [28, 278] width 19 height 19
click at [299, 462] on div "Undo" at bounding box center [303, 553] width 47 height 19
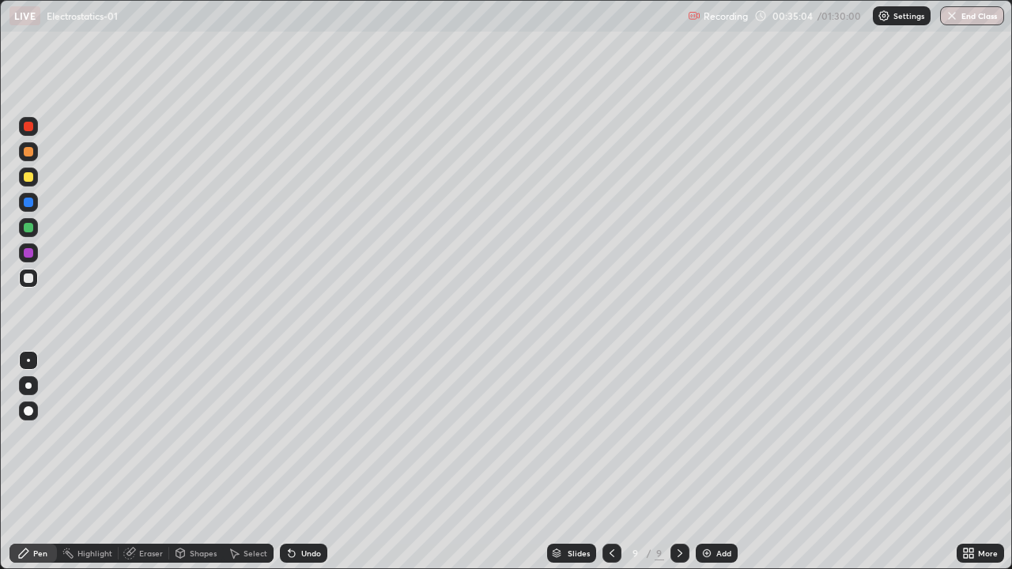
click at [295, 462] on icon at bounding box center [291, 553] width 13 height 13
click at [295, 462] on div "Undo" at bounding box center [303, 553] width 47 height 19
click at [314, 462] on div "Undo" at bounding box center [311, 553] width 20 height 8
click at [716, 462] on div "Add" at bounding box center [723, 553] width 15 height 8
click at [32, 179] on div at bounding box center [28, 176] width 9 height 9
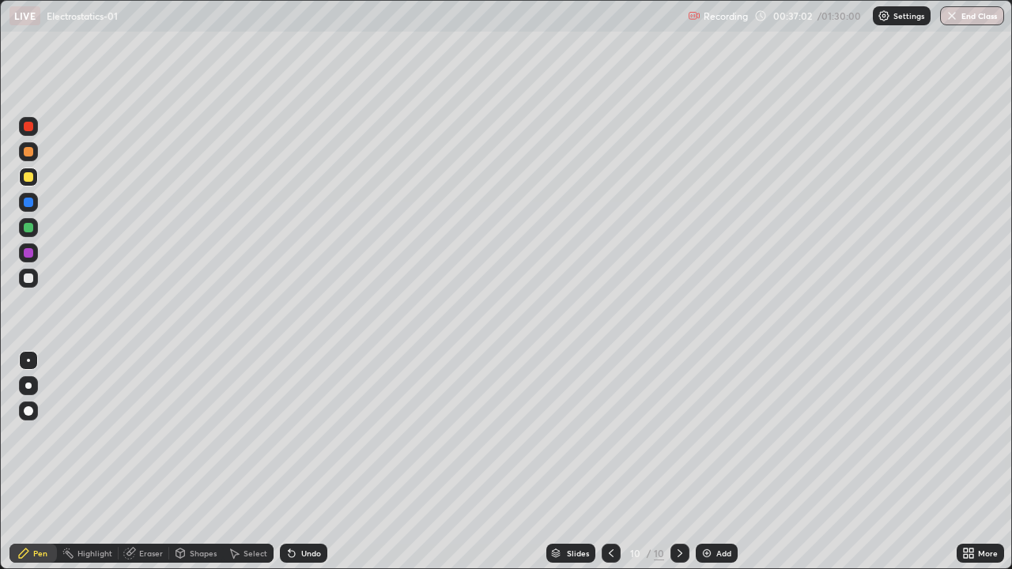
click at [201, 462] on div "Shapes" at bounding box center [203, 553] width 27 height 8
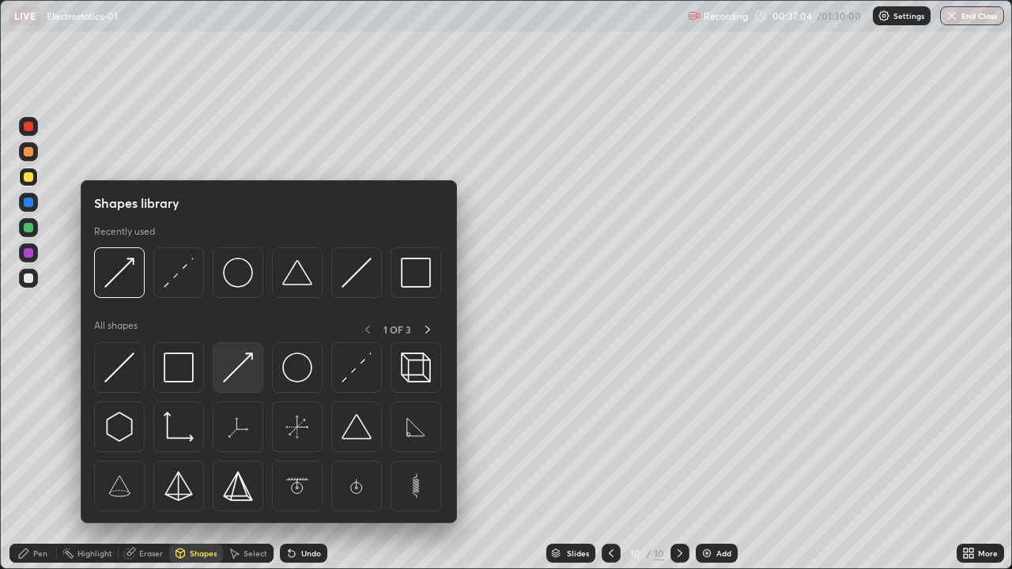
click at [239, 374] on img at bounding box center [238, 367] width 30 height 30
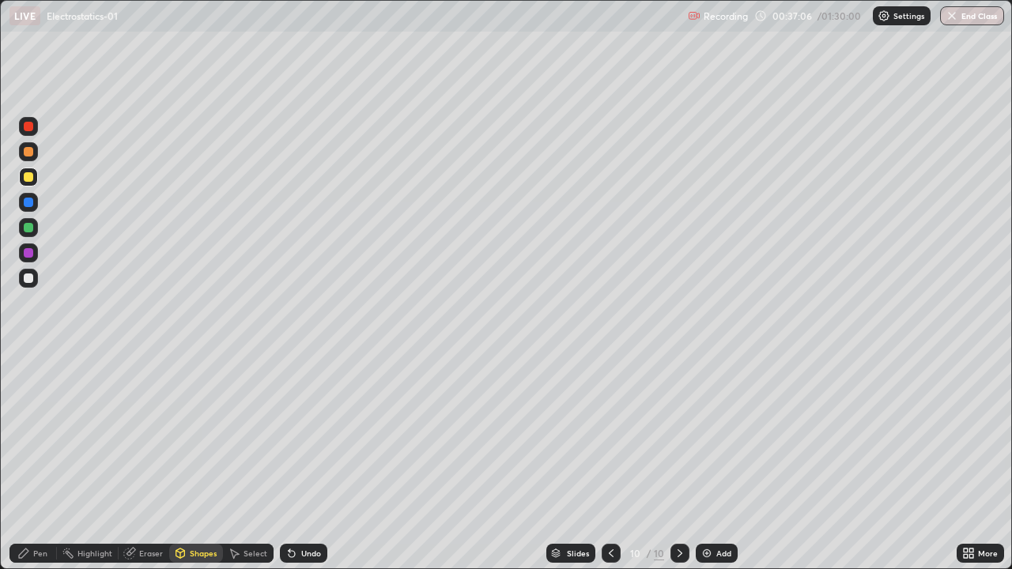
click at [34, 462] on div "Pen" at bounding box center [40, 553] width 14 height 8
click at [30, 277] on div at bounding box center [28, 277] width 9 height 9
click at [200, 462] on div "Shapes" at bounding box center [203, 553] width 27 height 8
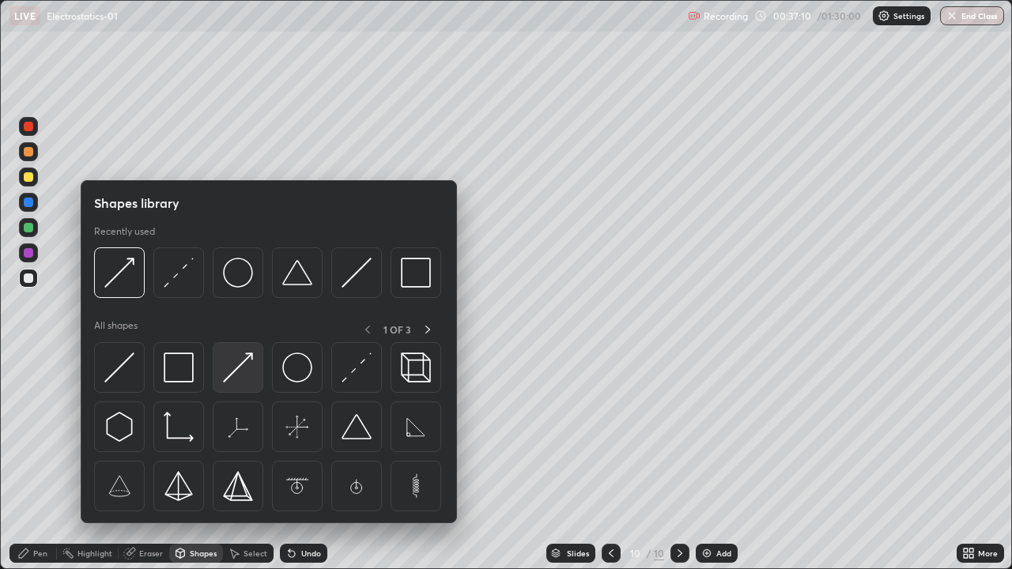
click at [234, 370] on img at bounding box center [238, 367] width 30 height 30
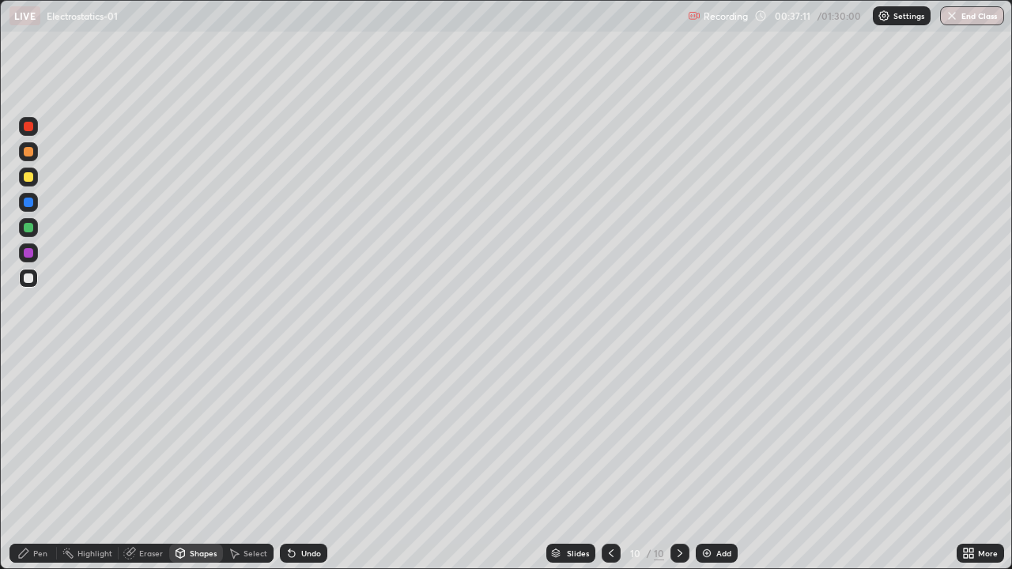
click at [36, 462] on div "Pen" at bounding box center [32, 553] width 47 height 19
click at [193, 462] on div "Shapes" at bounding box center [196, 553] width 54 height 19
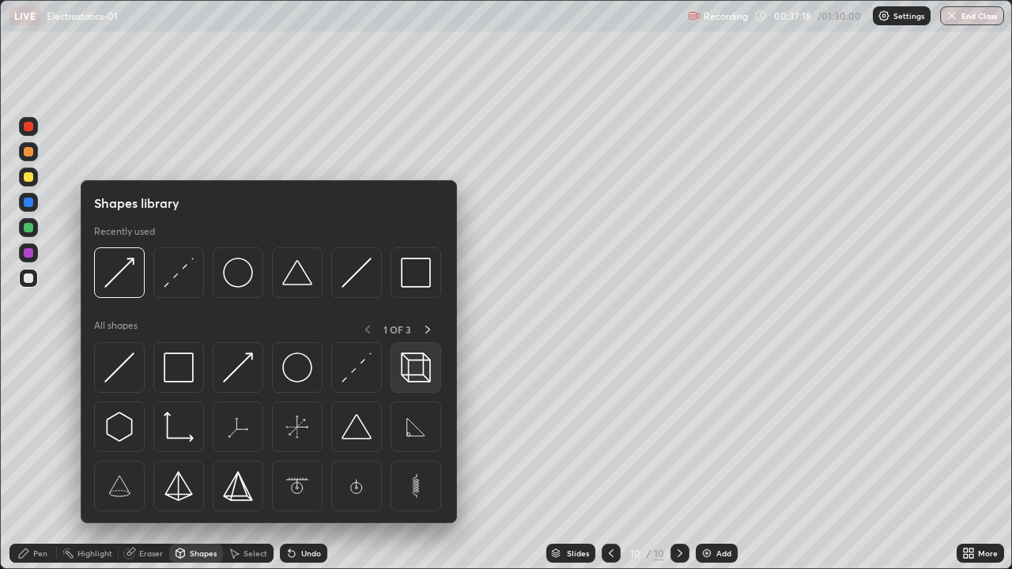
click at [408, 366] on img at bounding box center [416, 367] width 30 height 30
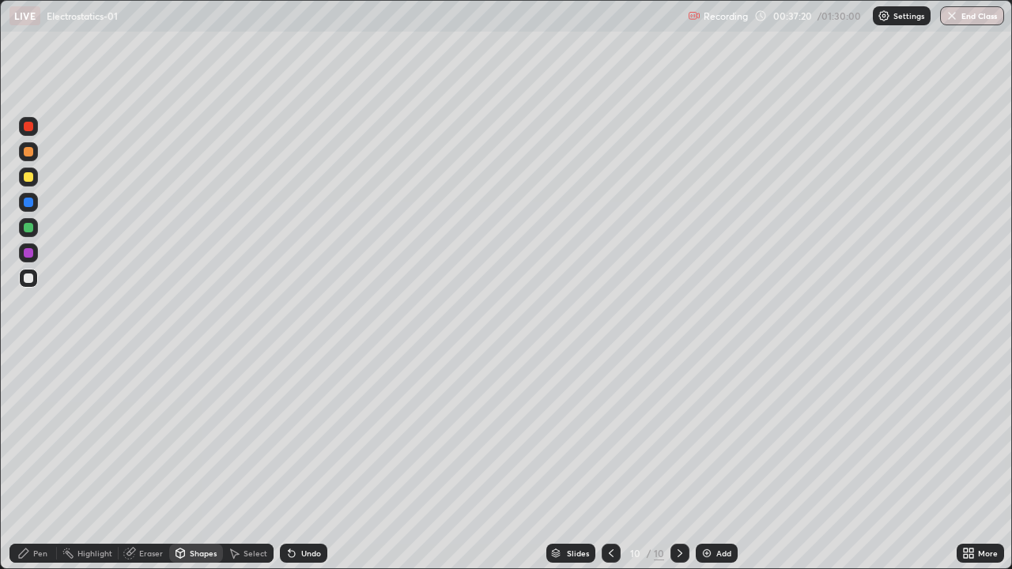
click at [198, 462] on div "Shapes" at bounding box center [203, 553] width 27 height 8
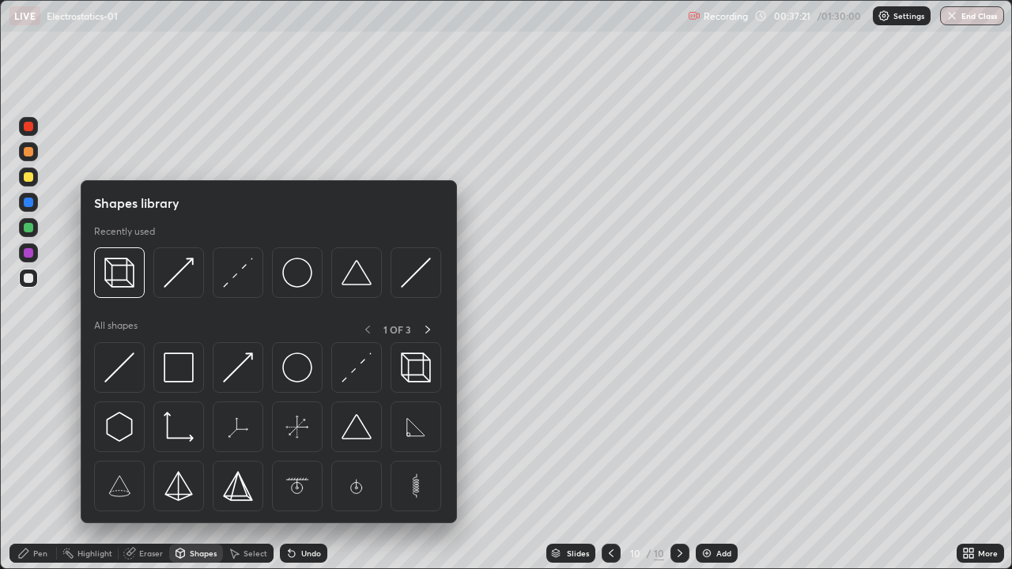
click at [243, 366] on img at bounding box center [238, 367] width 30 height 30
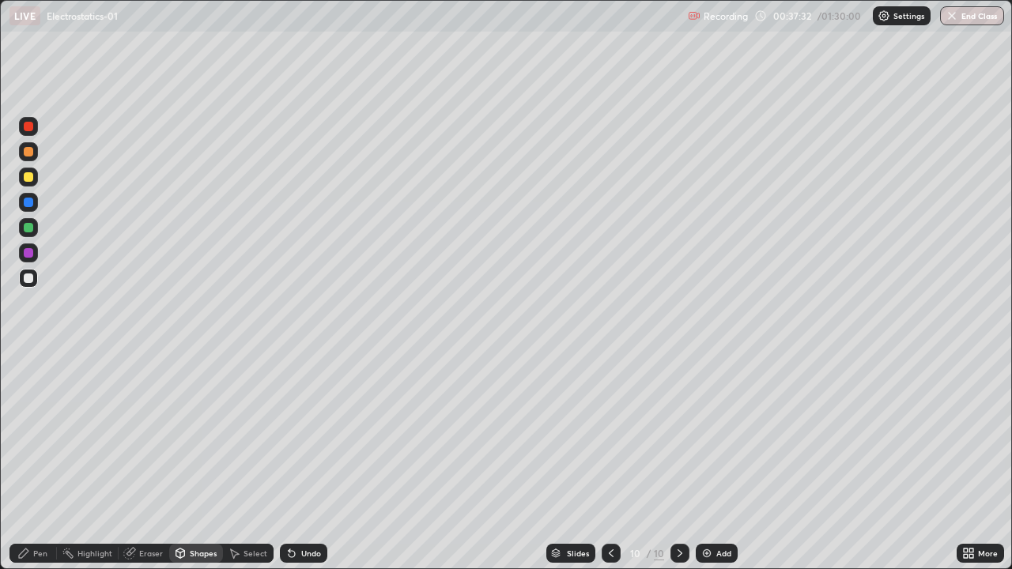
click at [27, 462] on icon at bounding box center [23, 553] width 13 height 13
click at [28, 178] on div at bounding box center [28, 176] width 9 height 9
click at [31, 277] on div at bounding box center [28, 277] width 9 height 9
click at [28, 127] on div at bounding box center [28, 126] width 9 height 9
click at [25, 280] on div at bounding box center [28, 277] width 9 height 9
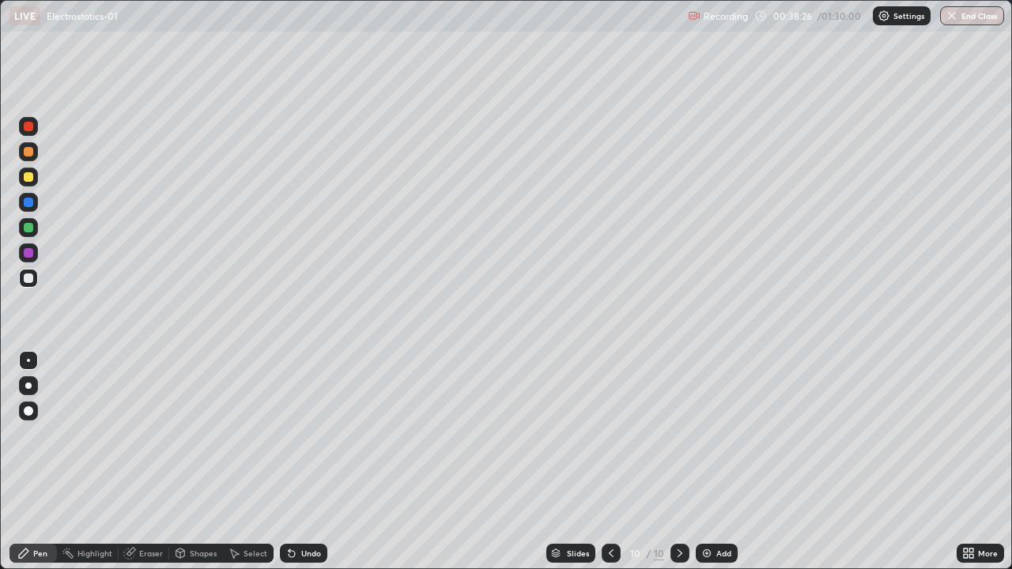
click at [190, 462] on div "Shapes" at bounding box center [196, 553] width 54 height 19
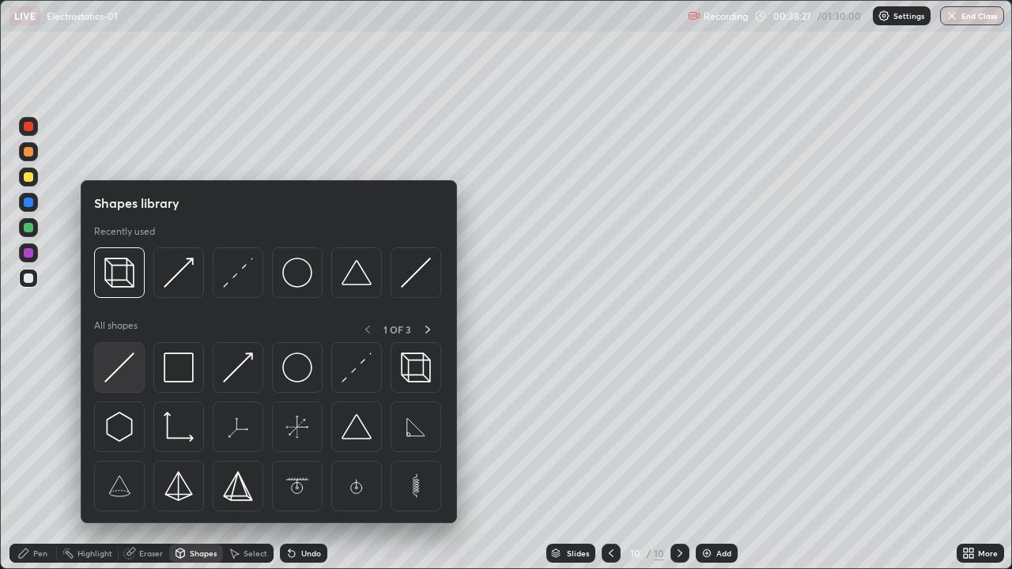
click at [122, 374] on img at bounding box center [119, 367] width 30 height 30
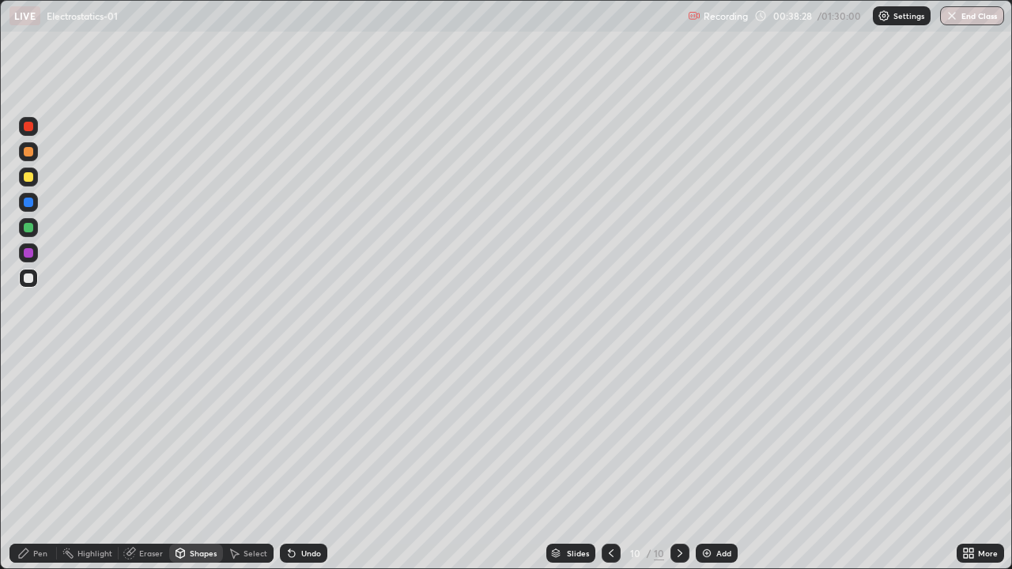
click at [196, 462] on div "Shapes" at bounding box center [203, 553] width 27 height 8
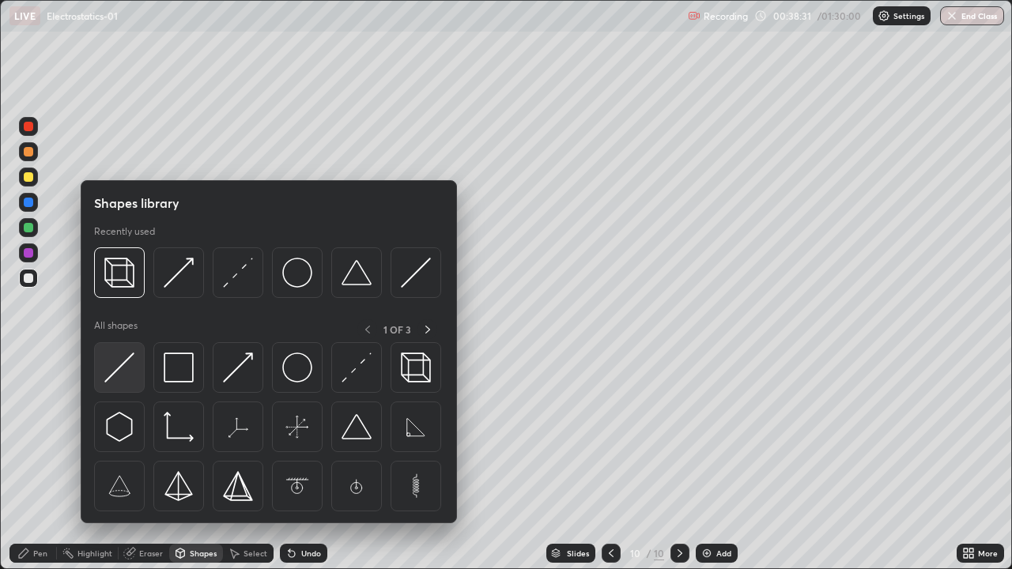
click at [118, 373] on img at bounding box center [119, 367] width 30 height 30
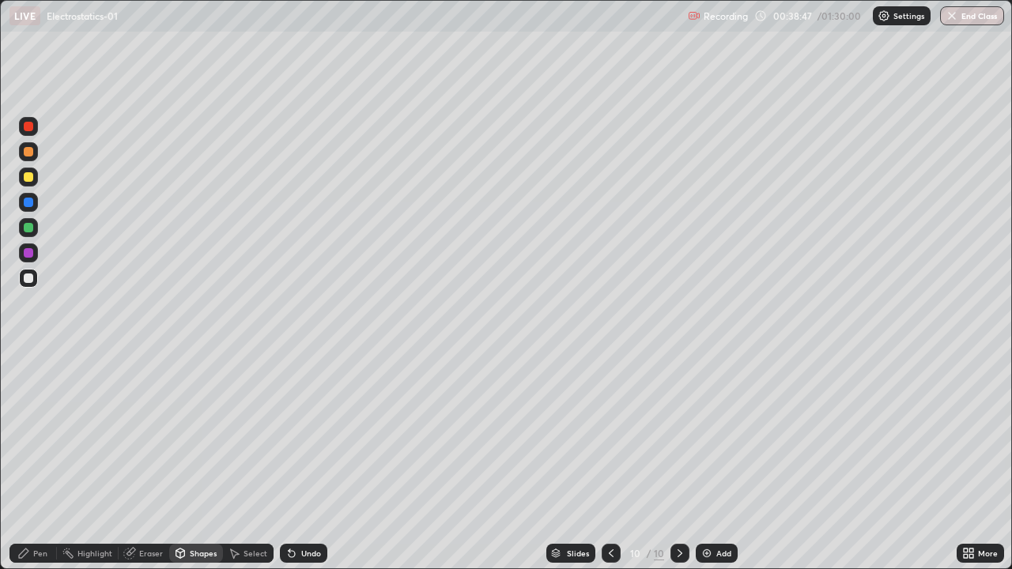
click at [307, 462] on div "Undo" at bounding box center [311, 553] width 20 height 8
click at [300, 462] on div "Undo" at bounding box center [303, 553] width 47 height 19
click at [40, 462] on div "Pen" at bounding box center [40, 553] width 14 height 8
click at [29, 178] on div at bounding box center [28, 176] width 9 height 9
click at [29, 251] on div at bounding box center [28, 252] width 9 height 9
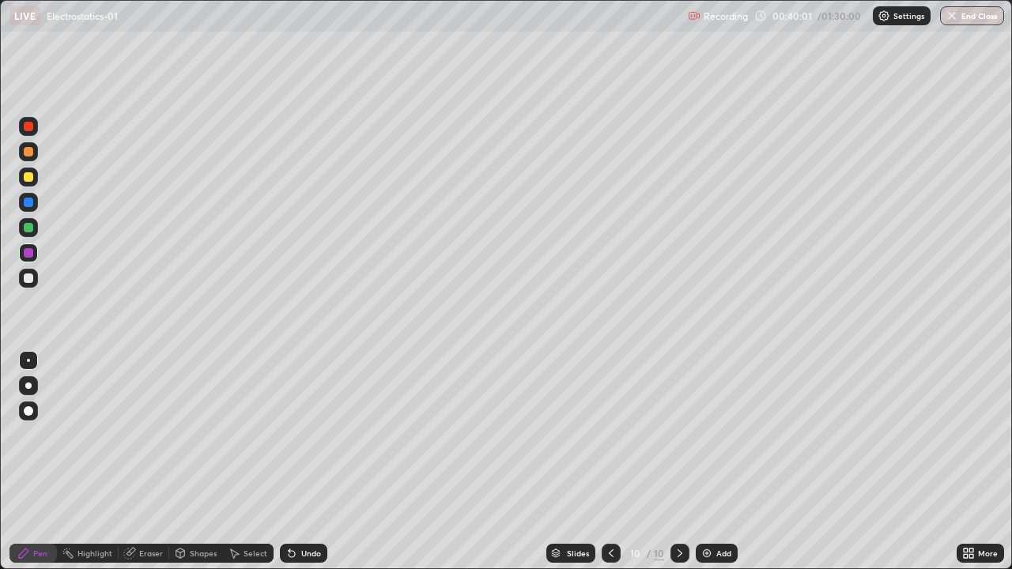
click at [29, 126] on div at bounding box center [28, 126] width 9 height 9
click at [30, 154] on div at bounding box center [28, 151] width 9 height 9
click at [25, 255] on div at bounding box center [28, 252] width 9 height 9
click at [299, 462] on div "Undo" at bounding box center [303, 553] width 47 height 19
click at [301, 462] on div "Undo" at bounding box center [311, 553] width 20 height 8
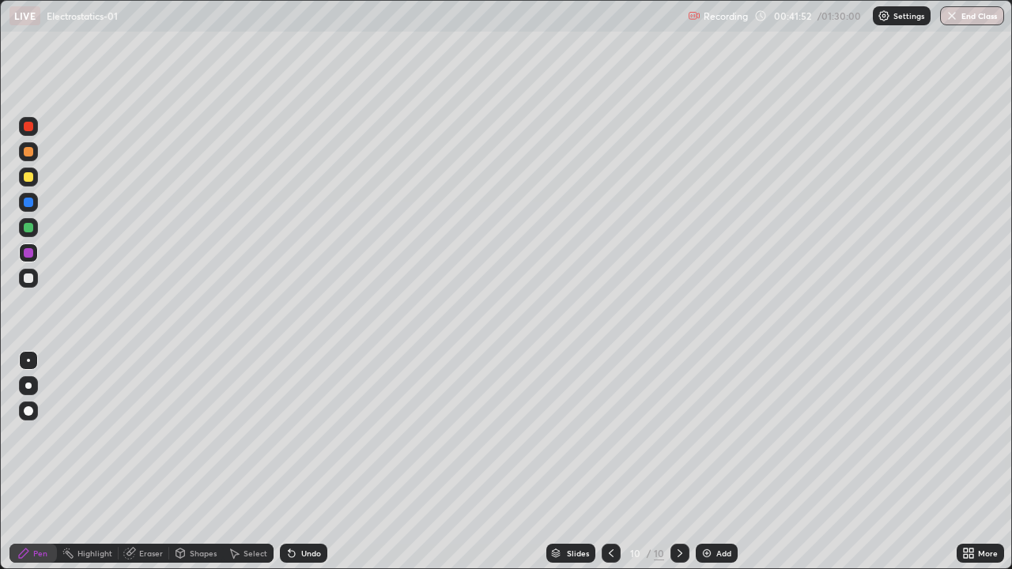
click at [295, 462] on icon at bounding box center [291, 553] width 13 height 13
click at [294, 462] on icon at bounding box center [291, 553] width 13 height 13
click at [292, 462] on icon at bounding box center [291, 553] width 13 height 13
click at [292, 462] on icon at bounding box center [291, 554] width 6 height 6
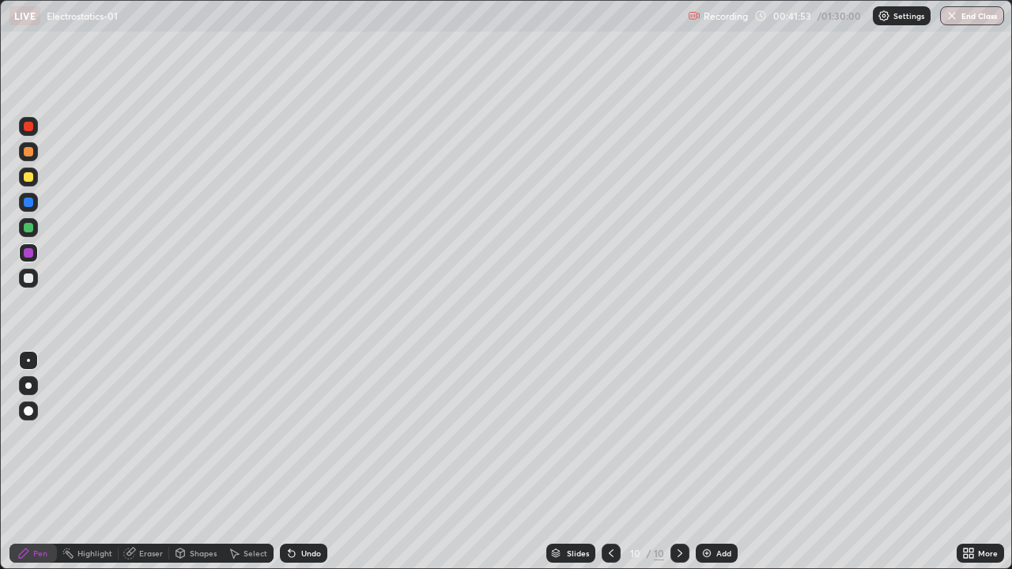
click at [292, 462] on icon at bounding box center [291, 554] width 6 height 6
click at [289, 462] on icon at bounding box center [291, 554] width 6 height 6
click at [292, 462] on icon at bounding box center [291, 554] width 6 height 6
click at [292, 462] on icon at bounding box center [291, 553] width 13 height 13
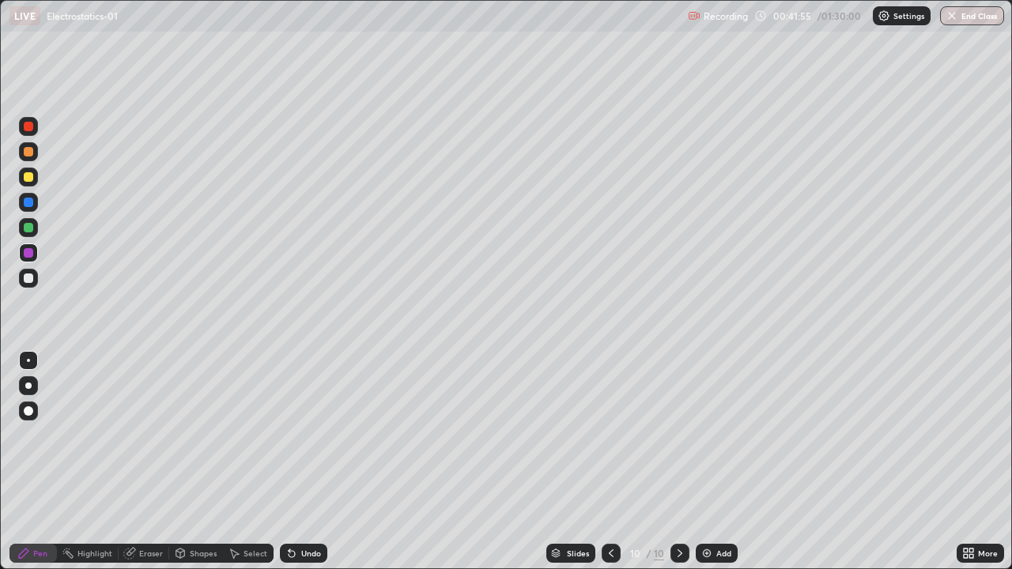
click at [289, 462] on icon at bounding box center [291, 554] width 6 height 6
click at [28, 255] on div at bounding box center [28, 252] width 9 height 9
click at [29, 278] on div at bounding box center [28, 277] width 9 height 9
click at [186, 462] on div "Shapes" at bounding box center [196, 553] width 54 height 32
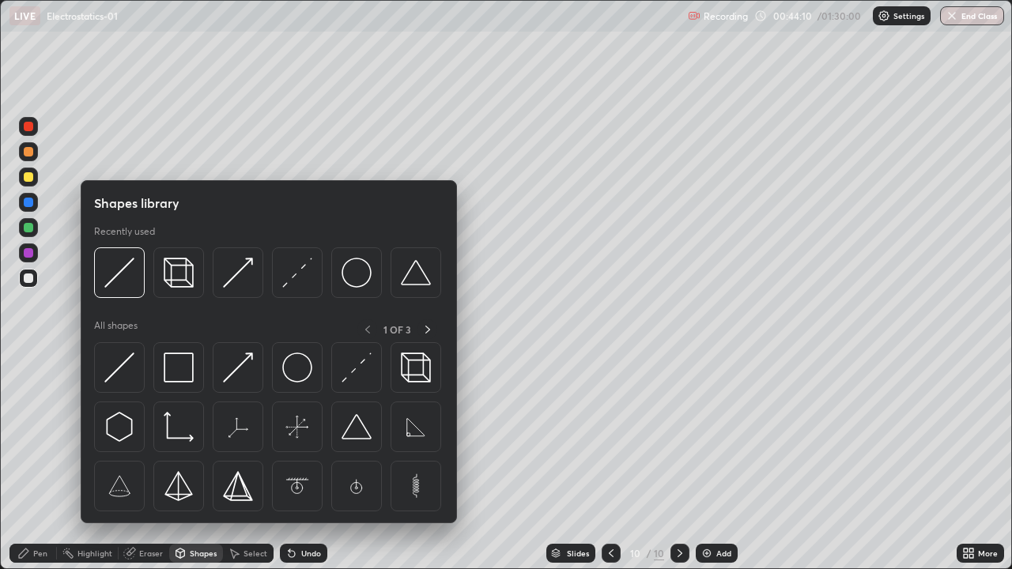
click at [187, 462] on div at bounding box center [268, 431] width 349 height 178
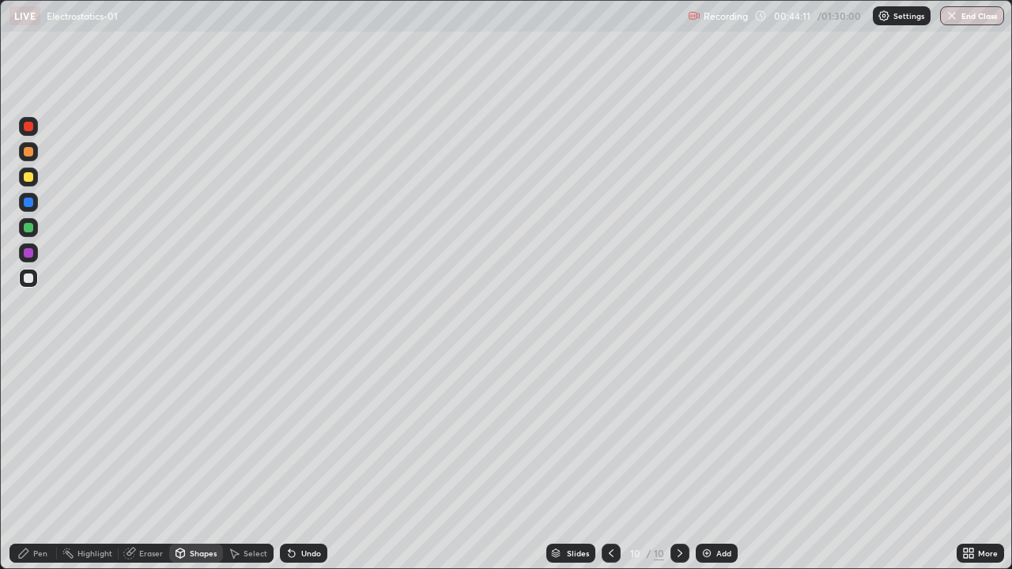
click at [43, 462] on div "Pen" at bounding box center [40, 553] width 14 height 8
click at [243, 462] on div "Select" at bounding box center [255, 553] width 24 height 8
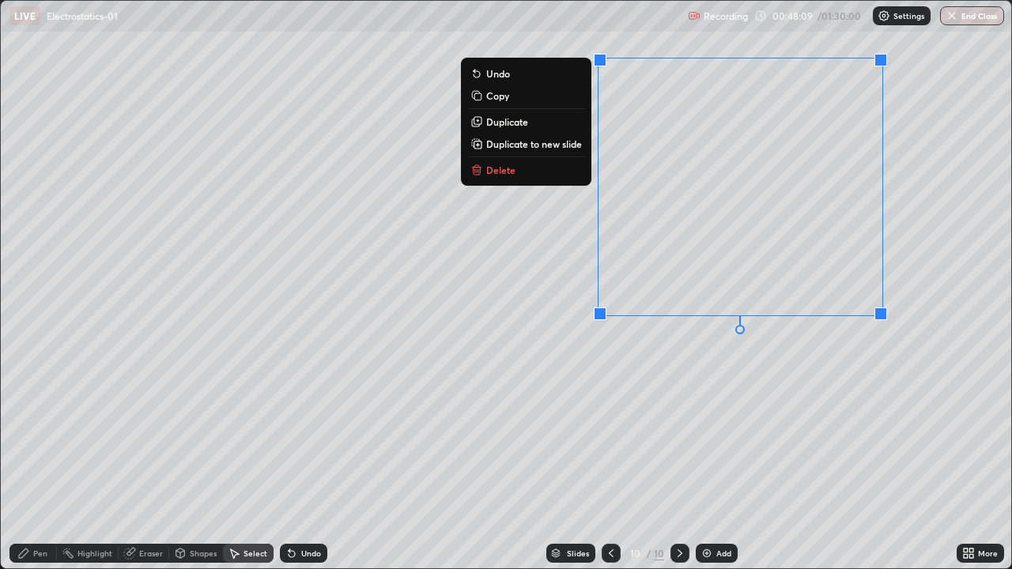
click at [560, 144] on p "Duplicate to new slide" at bounding box center [534, 144] width 96 height 13
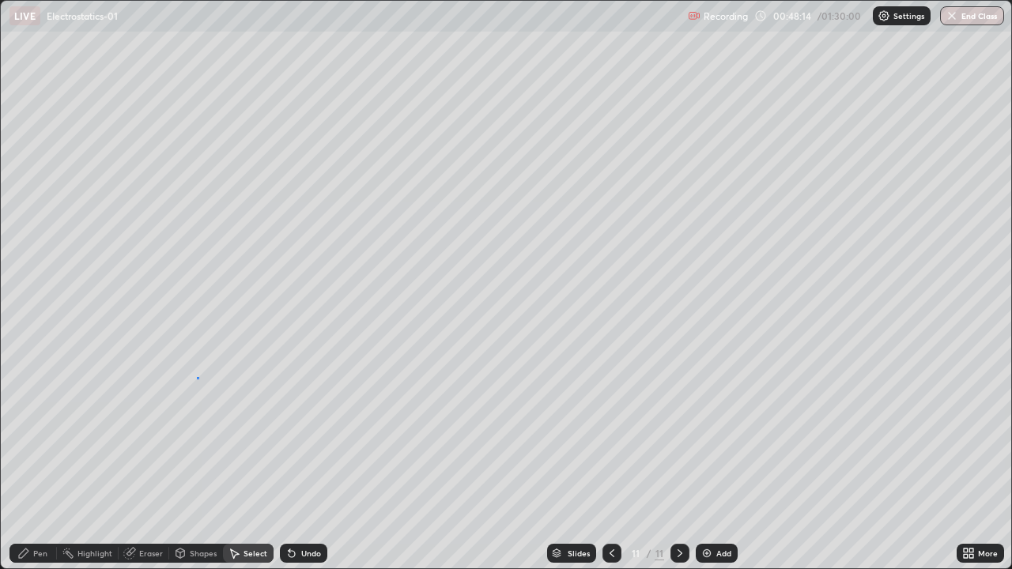
click at [197, 378] on div "0 ° Undo Copy Duplicate Duplicate to new slide Delete" at bounding box center [506, 284] width 1010 height 567
click at [35, 462] on div "Pen" at bounding box center [40, 553] width 14 height 8
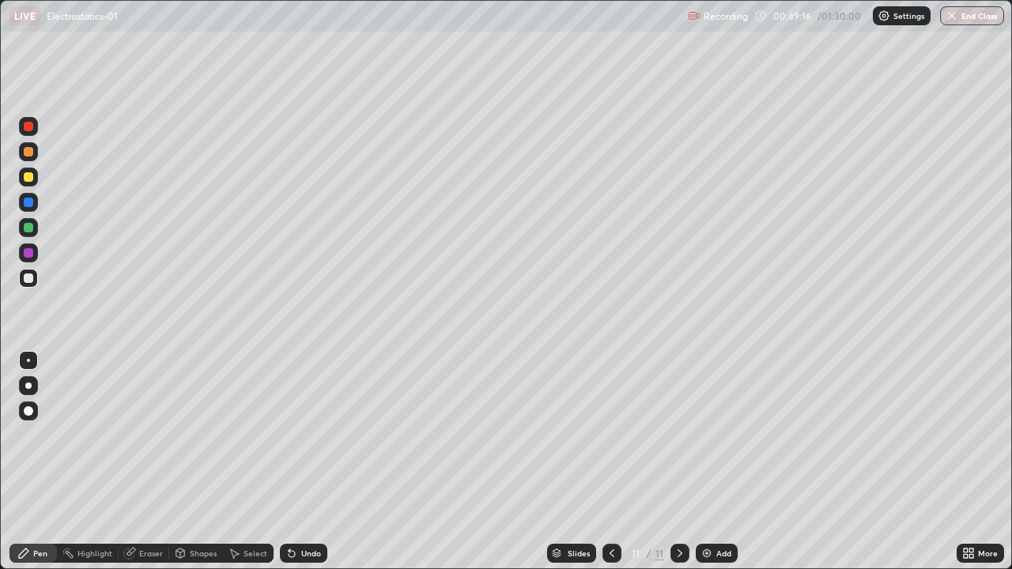
click at [28, 203] on div at bounding box center [28, 202] width 9 height 9
click at [30, 228] on div at bounding box center [28, 227] width 9 height 9
click at [301, 462] on div "Undo" at bounding box center [311, 553] width 20 height 8
click at [298, 462] on div "Undo" at bounding box center [303, 553] width 47 height 19
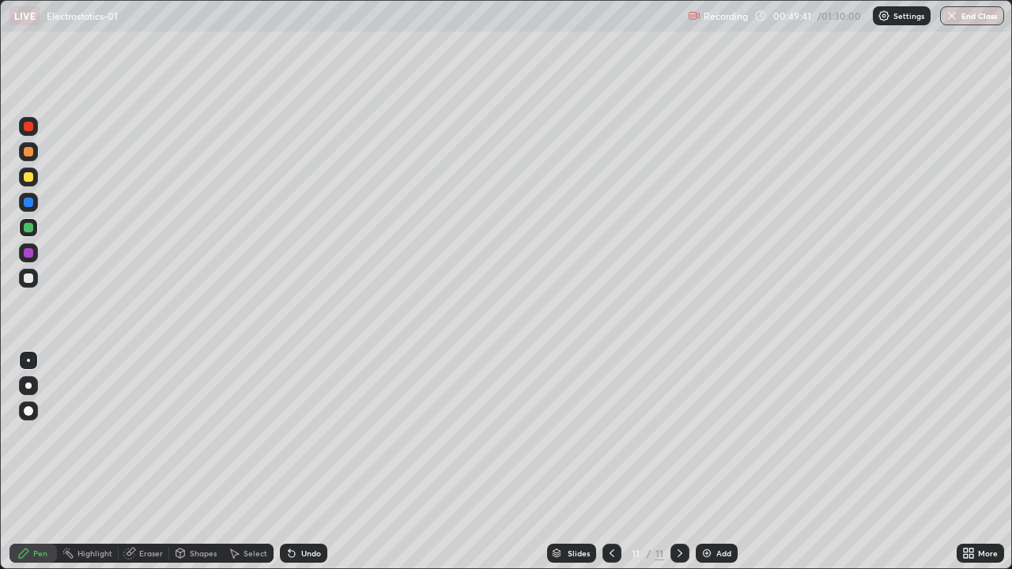
click at [299, 462] on div "Undo" at bounding box center [303, 553] width 47 height 19
click at [29, 254] on div at bounding box center [28, 252] width 9 height 9
click at [31, 181] on div at bounding box center [28, 176] width 9 height 9
click at [318, 462] on div "Undo" at bounding box center [311, 553] width 20 height 8
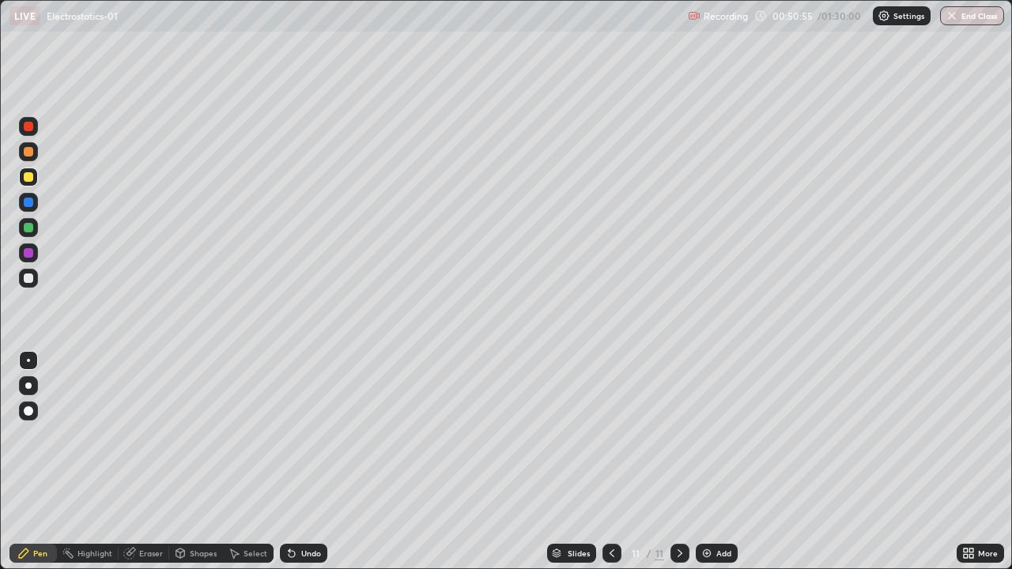
click at [27, 209] on div at bounding box center [28, 202] width 19 height 19
click at [24, 225] on div at bounding box center [28, 227] width 9 height 9
click at [306, 462] on div "Undo" at bounding box center [311, 553] width 20 height 8
click at [307, 462] on div "Undo" at bounding box center [311, 553] width 20 height 8
click at [306, 462] on div "Undo" at bounding box center [311, 553] width 20 height 8
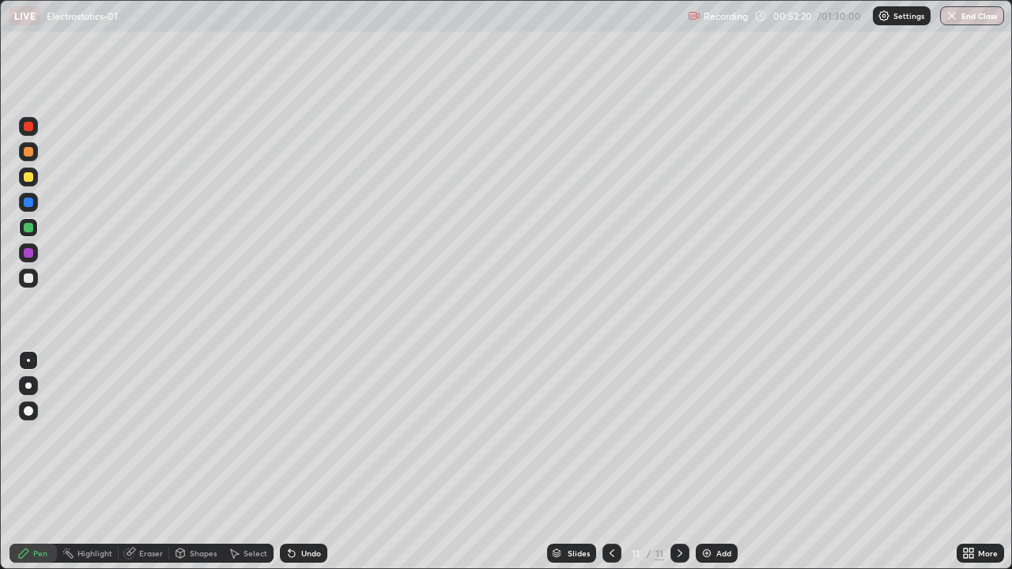
click at [306, 462] on div "Undo" at bounding box center [311, 553] width 20 height 8
click at [144, 462] on div "Eraser" at bounding box center [151, 553] width 24 height 8
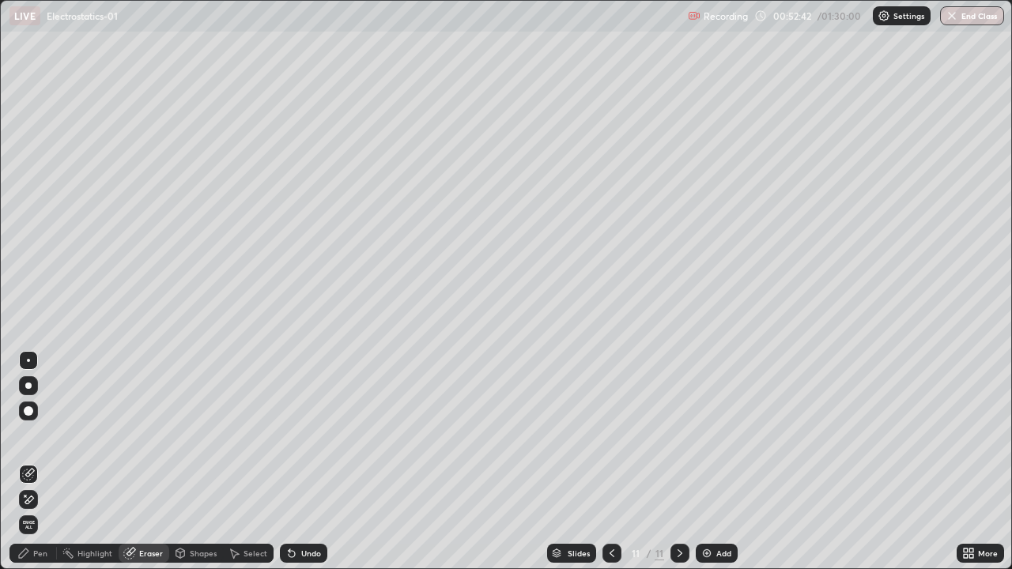
click at [31, 462] on div "Pen" at bounding box center [32, 553] width 47 height 19
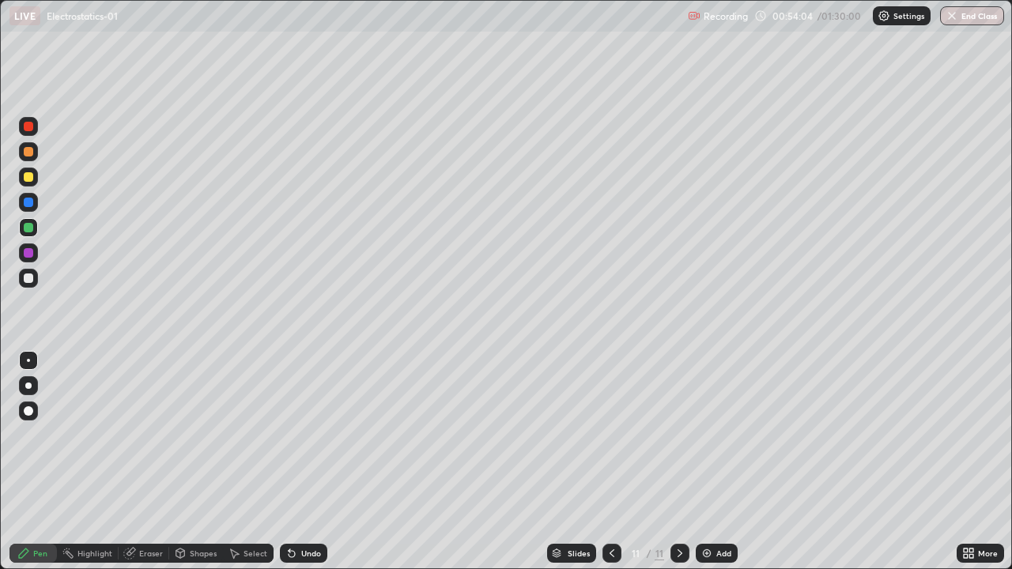
click at [32, 204] on div at bounding box center [28, 202] width 9 height 9
click at [721, 462] on div "Add" at bounding box center [723, 553] width 15 height 8
click at [29, 278] on div at bounding box center [28, 277] width 9 height 9
click at [36, 132] on div at bounding box center [28, 126] width 19 height 19
click at [303, 462] on div "Undo" at bounding box center [311, 553] width 20 height 8
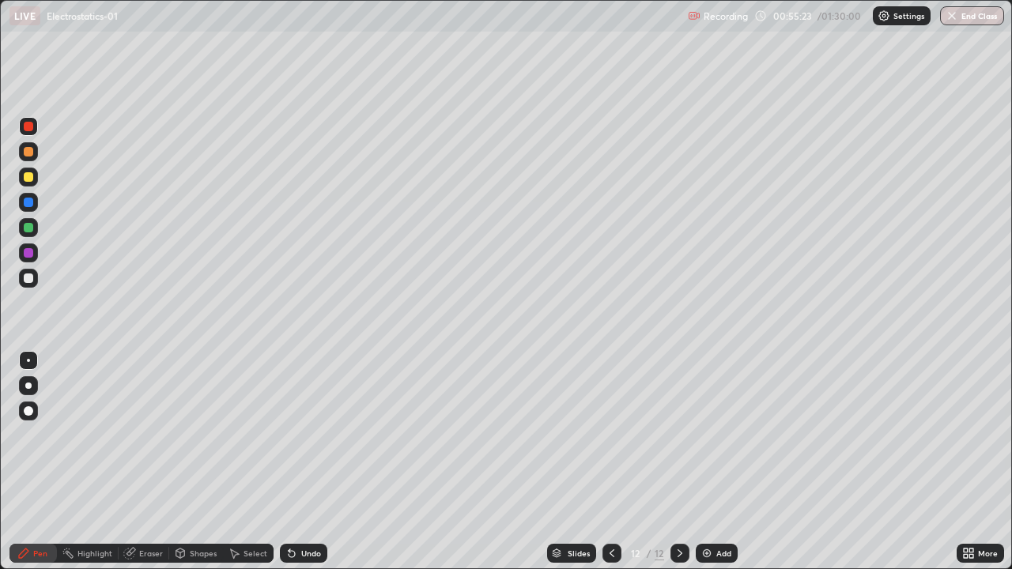
click at [301, 462] on div "Undo" at bounding box center [311, 553] width 20 height 8
click at [294, 462] on icon at bounding box center [291, 553] width 13 height 13
click at [28, 248] on div at bounding box center [28, 252] width 9 height 9
click at [715, 462] on div "Add" at bounding box center [716, 553] width 42 height 19
click at [37, 279] on div at bounding box center [28, 278] width 19 height 19
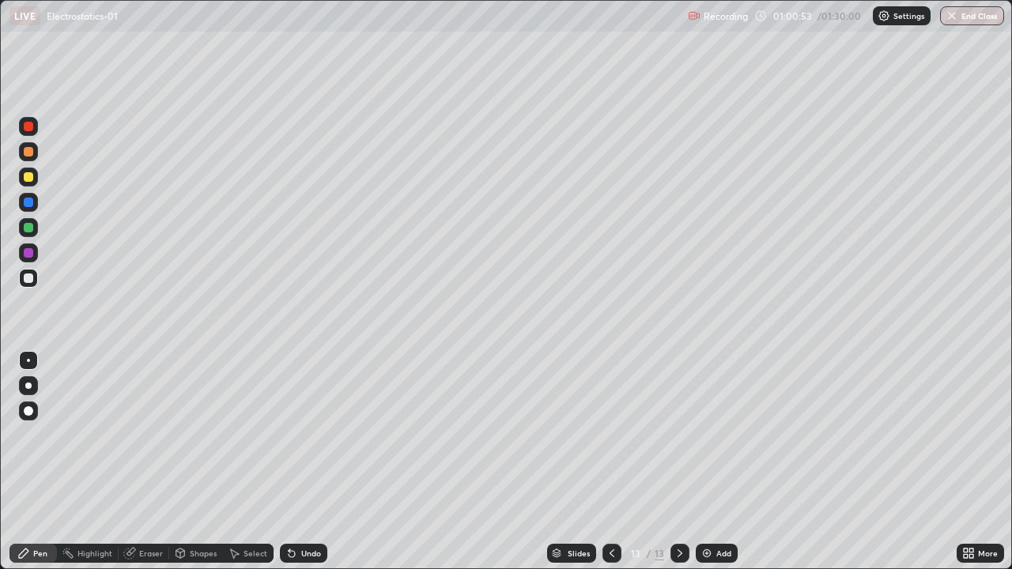
click at [186, 462] on div "Shapes" at bounding box center [196, 553] width 54 height 19
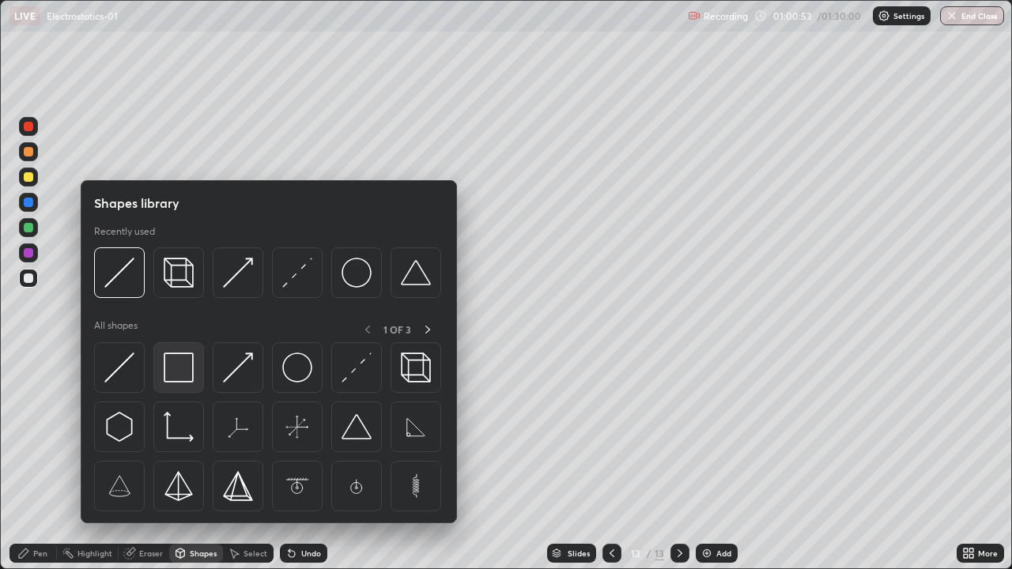
click at [183, 370] on img at bounding box center [179, 367] width 30 height 30
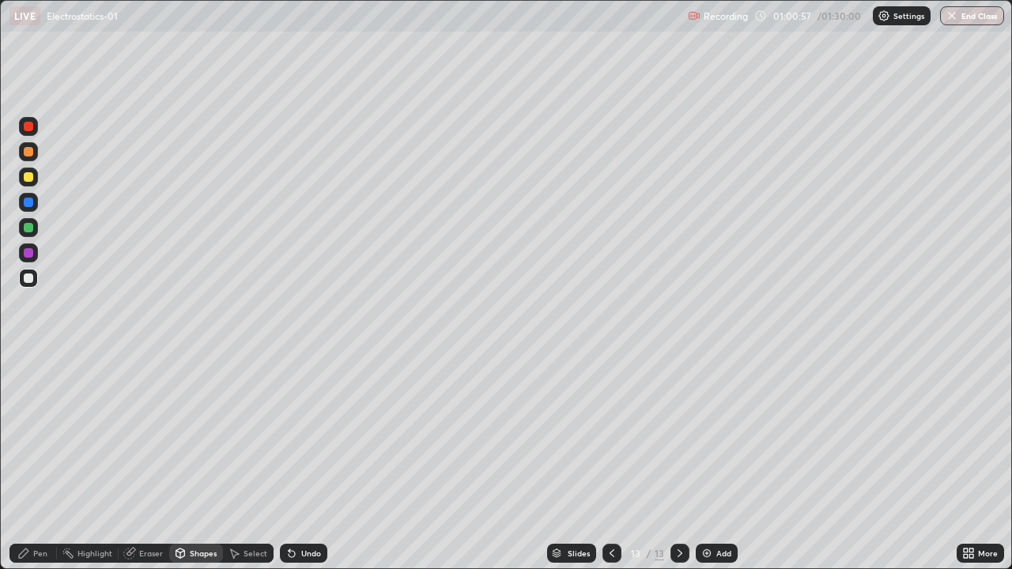
click at [35, 462] on div "Pen" at bounding box center [40, 553] width 14 height 8
click at [32, 278] on div at bounding box center [28, 277] width 9 height 9
click at [30, 178] on div at bounding box center [28, 176] width 9 height 9
click at [28, 148] on div at bounding box center [28, 151] width 9 height 9
click at [24, 251] on div at bounding box center [28, 252] width 9 height 9
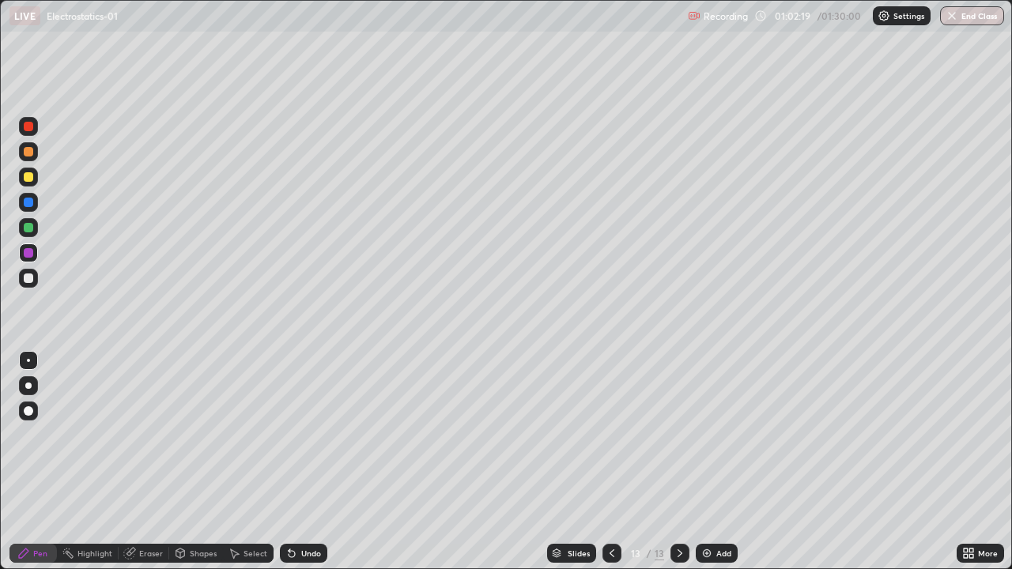
click at [24, 277] on div at bounding box center [28, 277] width 9 height 9
click at [27, 230] on div at bounding box center [28, 227] width 9 height 9
click at [28, 127] on div at bounding box center [28, 126] width 9 height 9
click at [301, 462] on div "Undo" at bounding box center [311, 553] width 20 height 8
click at [25, 229] on div at bounding box center [28, 227] width 9 height 9
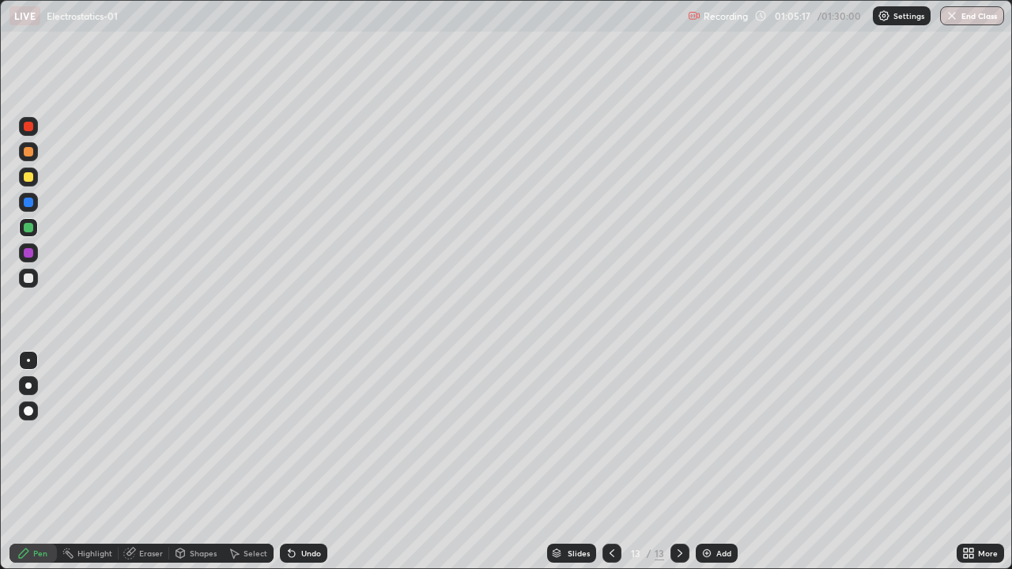
click at [29, 253] on div at bounding box center [28, 252] width 9 height 9
click at [304, 462] on div "Undo" at bounding box center [311, 553] width 20 height 8
click at [306, 462] on div "Undo" at bounding box center [303, 553] width 47 height 19
click at [309, 462] on div "Undo" at bounding box center [311, 553] width 20 height 8
click at [28, 177] on div at bounding box center [28, 176] width 9 height 9
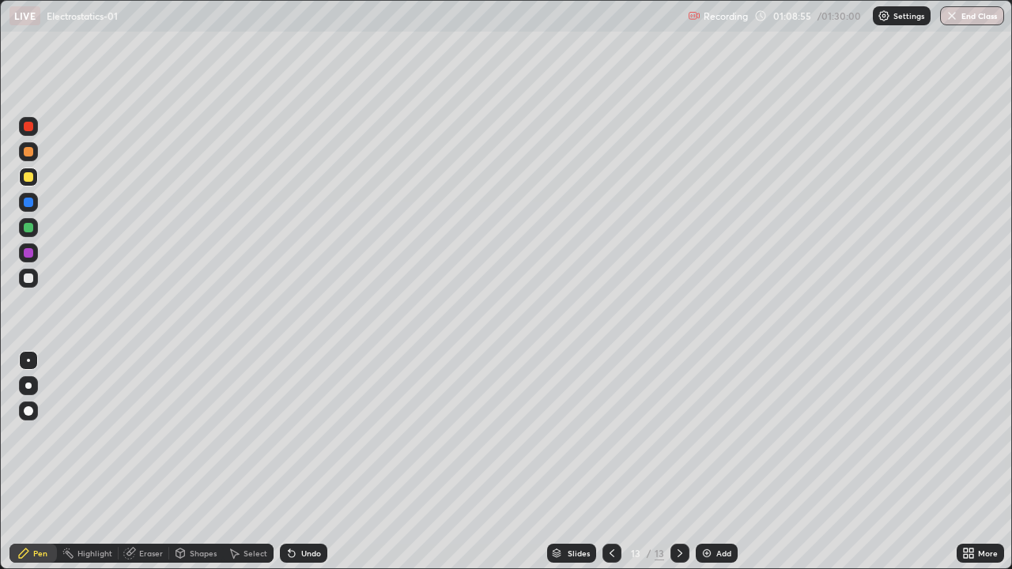
click at [34, 156] on div at bounding box center [28, 151] width 19 height 19
click at [30, 178] on div at bounding box center [28, 176] width 9 height 9
click at [28, 281] on div at bounding box center [28, 277] width 9 height 9
click at [303, 462] on div "Undo" at bounding box center [311, 553] width 20 height 8
click at [145, 462] on div "Eraser" at bounding box center [151, 553] width 24 height 8
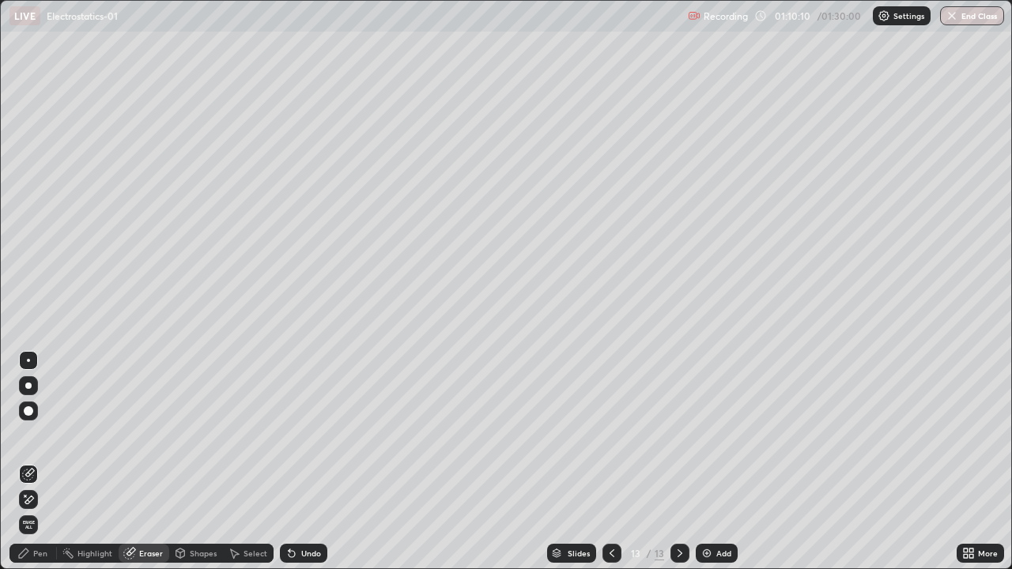
click at [35, 462] on div "Pen" at bounding box center [40, 553] width 14 height 8
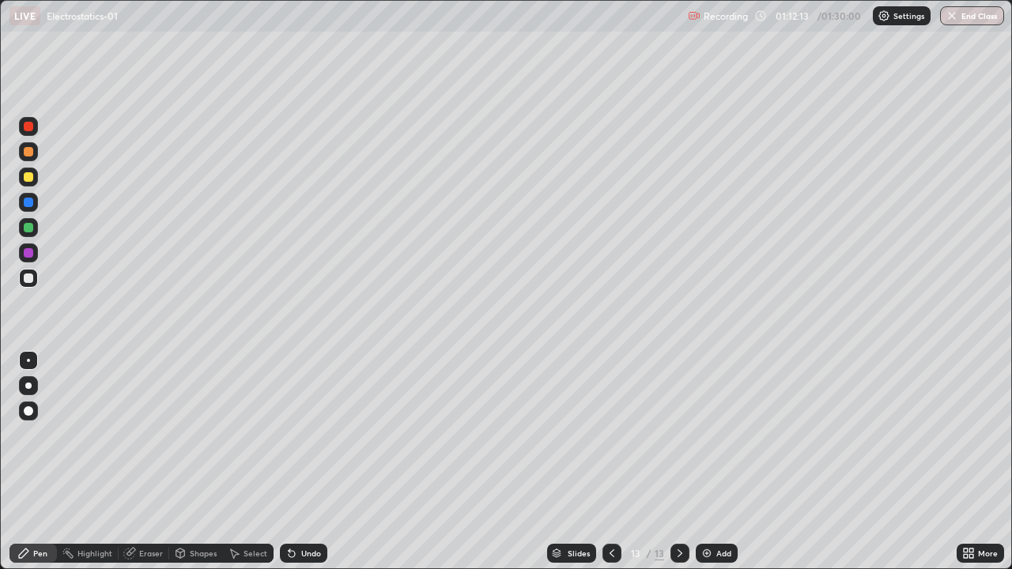
click at [954, 21] on img "button" at bounding box center [951, 15] width 13 height 13
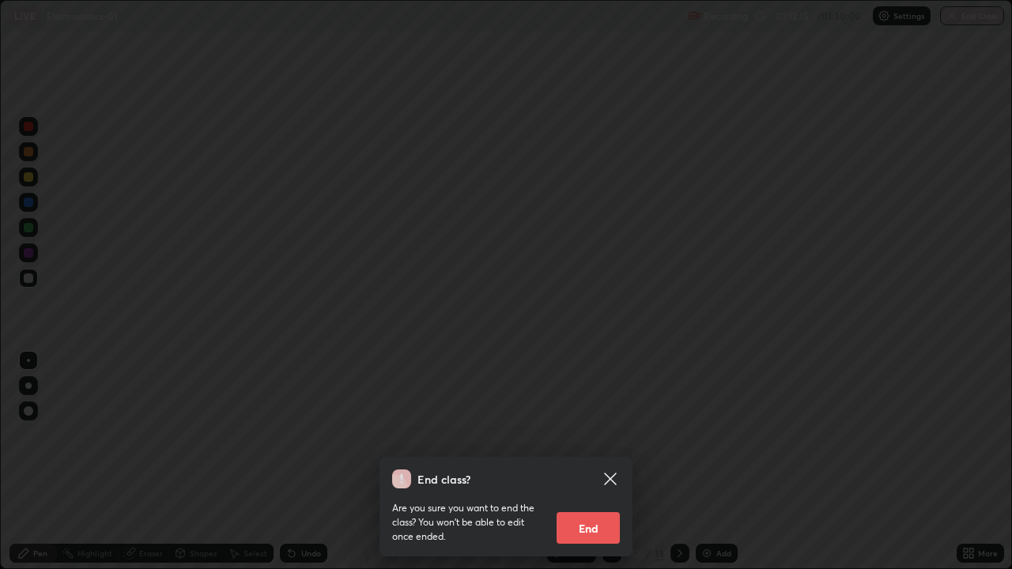
click at [586, 462] on button "End" at bounding box center [587, 528] width 63 height 32
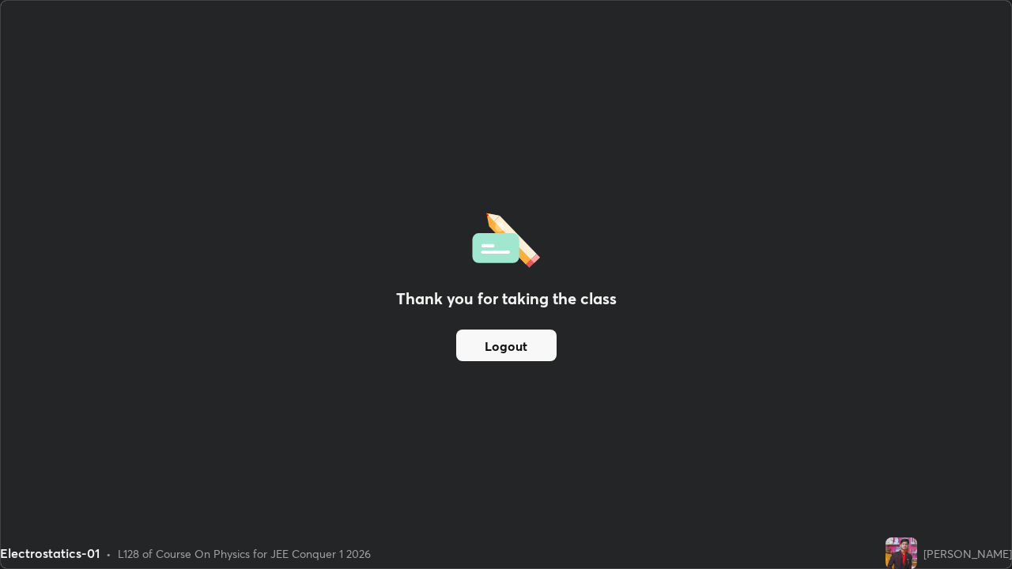
click at [512, 354] on button "Logout" at bounding box center [506, 346] width 100 height 32
click at [508, 349] on button "Logout" at bounding box center [506, 346] width 100 height 32
click at [503, 346] on button "Logout" at bounding box center [506, 346] width 100 height 32
click at [504, 347] on button "Logout" at bounding box center [506, 346] width 100 height 32
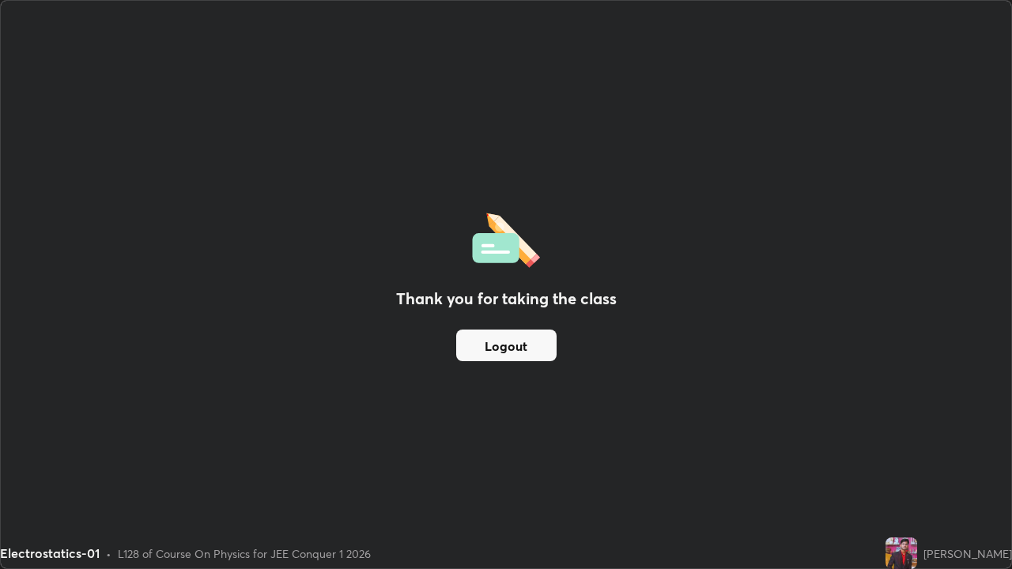
click at [507, 346] on button "Logout" at bounding box center [506, 346] width 100 height 32
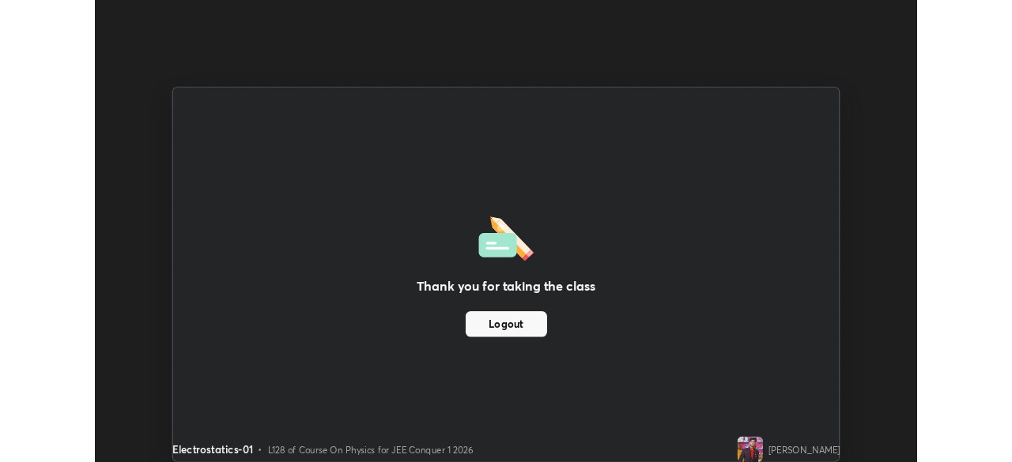
scroll to position [78567, 78017]
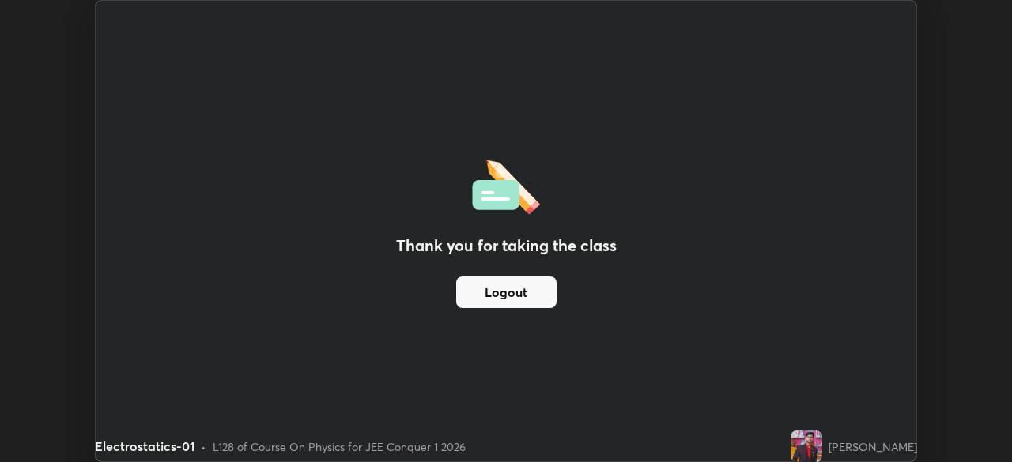
click at [590, 161] on div "Thank you for taking the class Logout" at bounding box center [506, 231] width 820 height 461
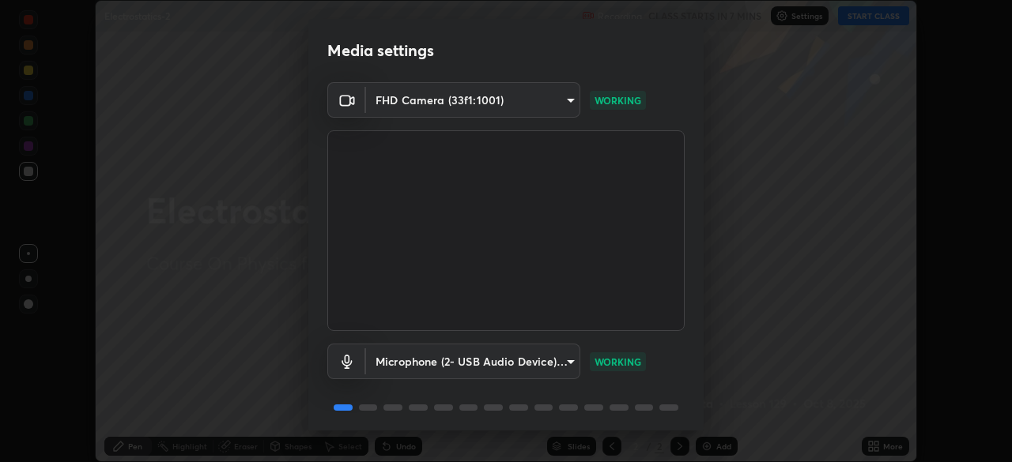
scroll to position [56, 0]
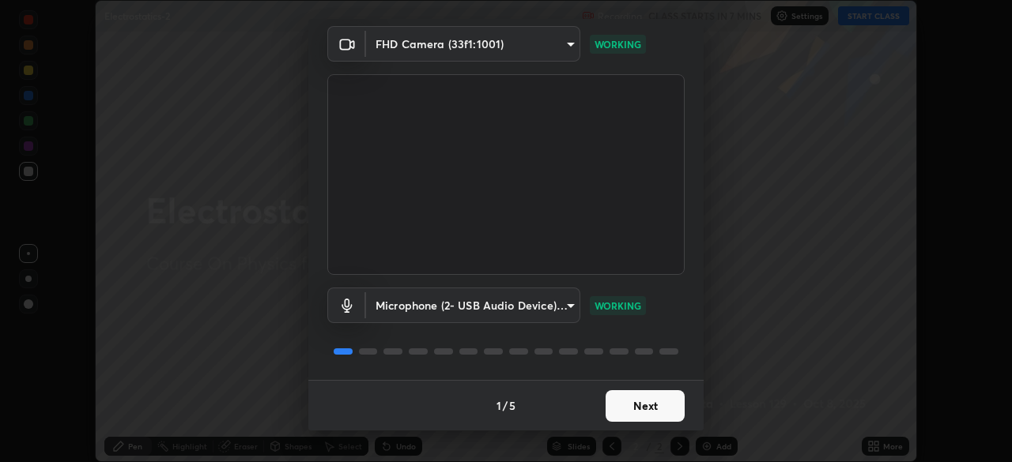
click at [654, 399] on button "Next" at bounding box center [644, 406] width 79 height 32
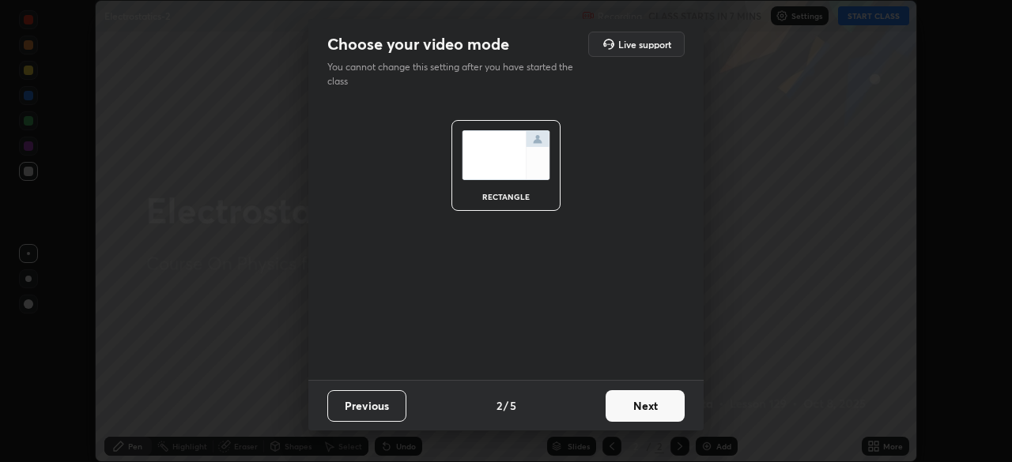
scroll to position [0, 0]
click at [655, 401] on button "Next" at bounding box center [644, 406] width 79 height 32
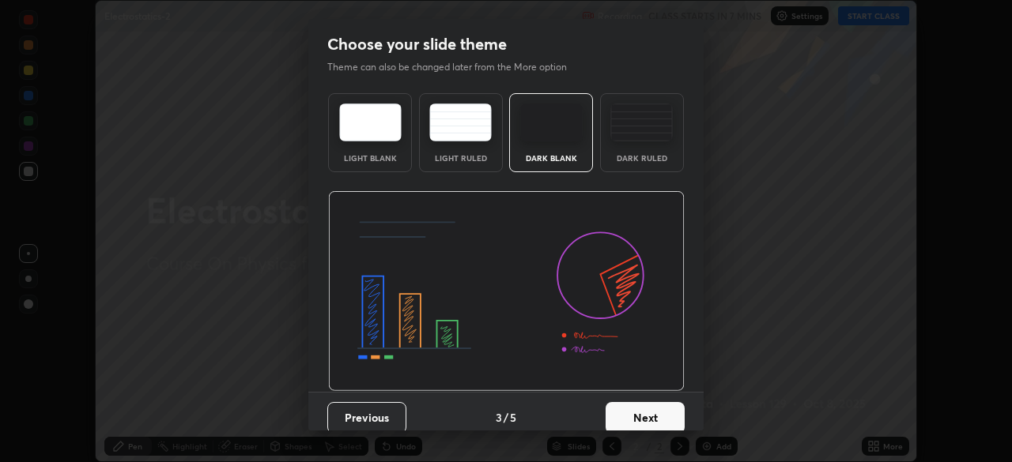
click at [658, 413] on button "Next" at bounding box center [644, 418] width 79 height 32
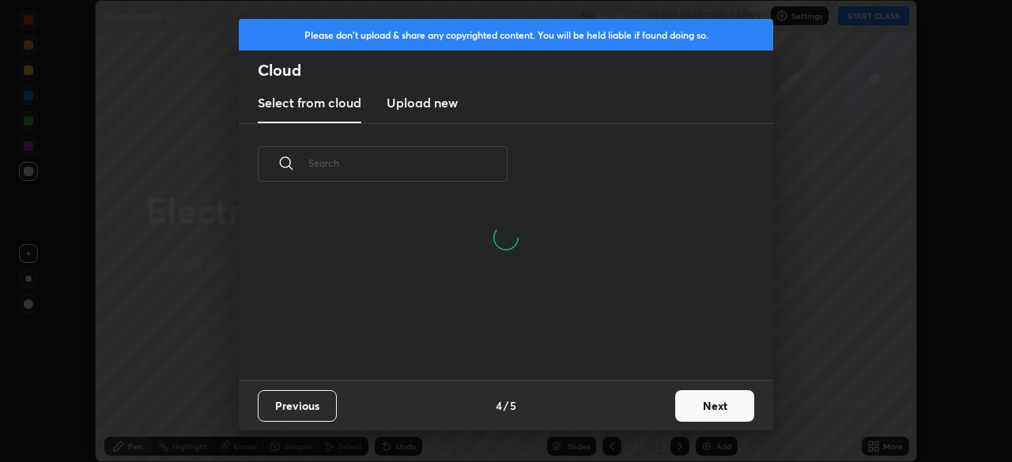
click at [717, 407] on button "Next" at bounding box center [714, 406] width 79 height 32
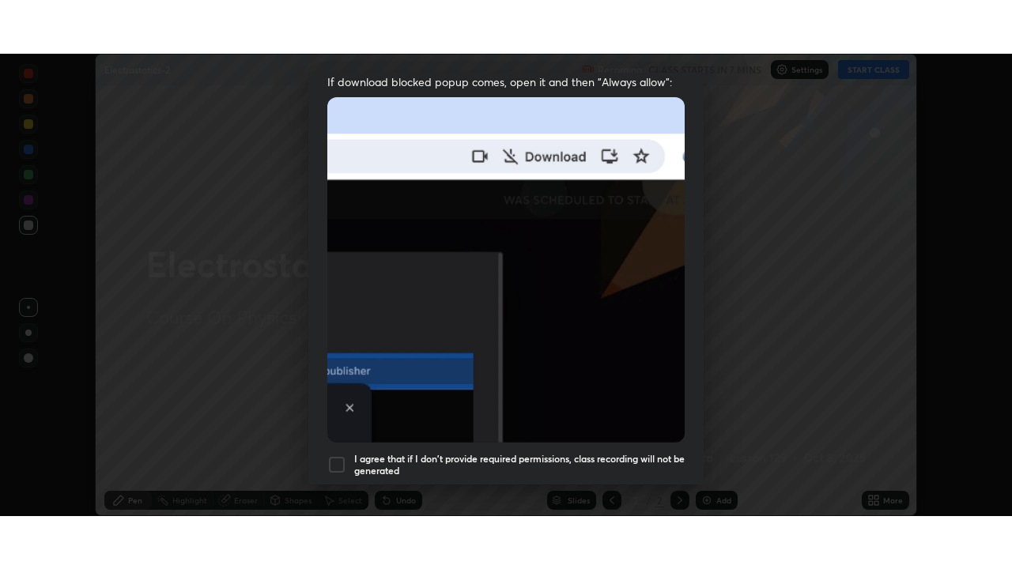
scroll to position [379, 0]
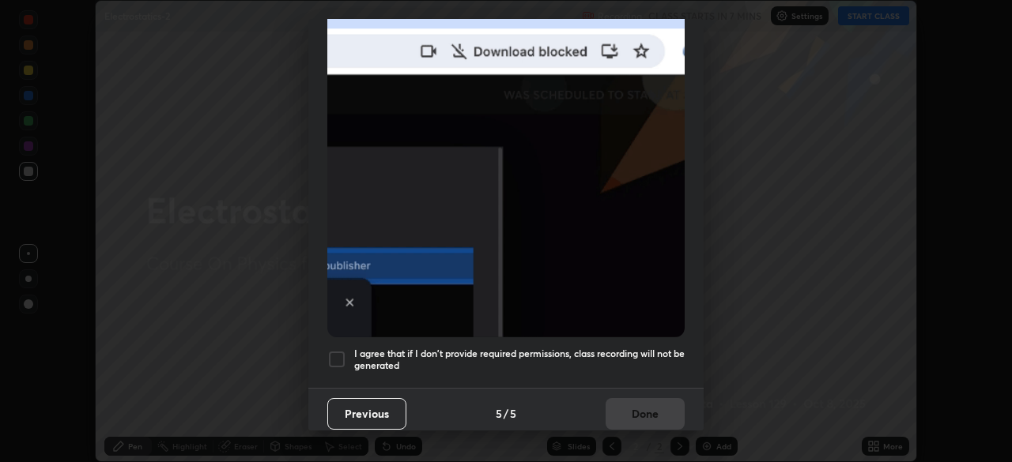
click at [631, 348] on h5 "I agree that if I don't provide required permissions, class recording will not …" at bounding box center [519, 360] width 330 height 24
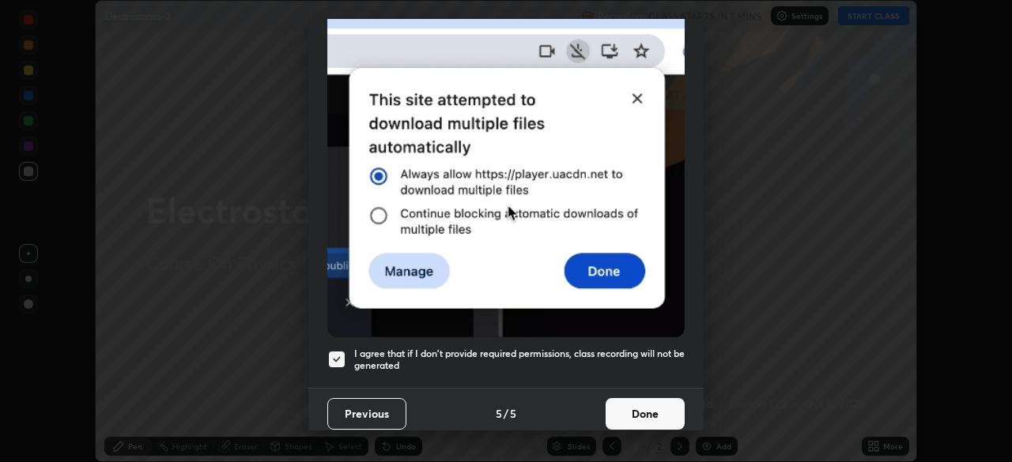
click at [656, 398] on button "Done" at bounding box center [644, 414] width 79 height 32
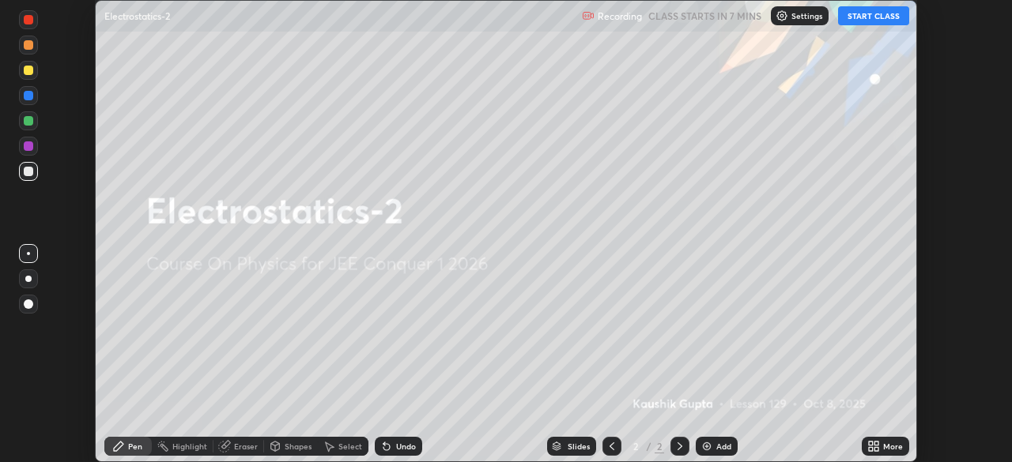
click at [877, 441] on icon at bounding box center [873, 446] width 13 height 13
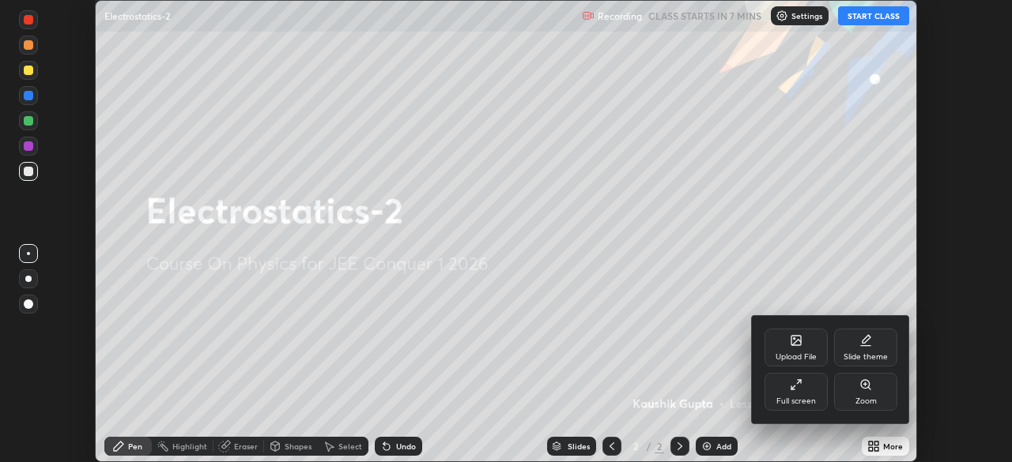
click at [799, 398] on div "Full screen" at bounding box center [796, 402] width 40 height 8
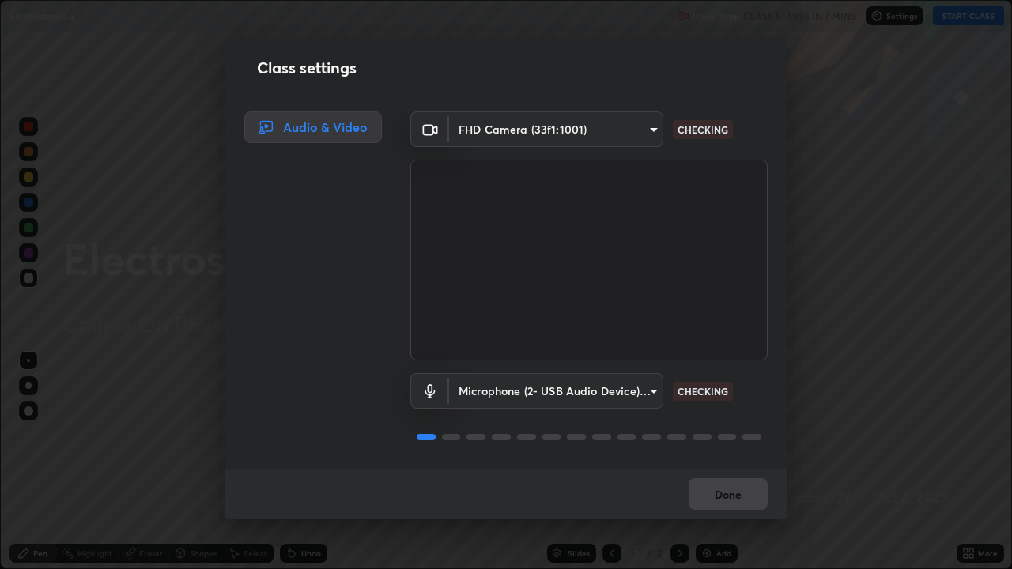
scroll to position [2, 0]
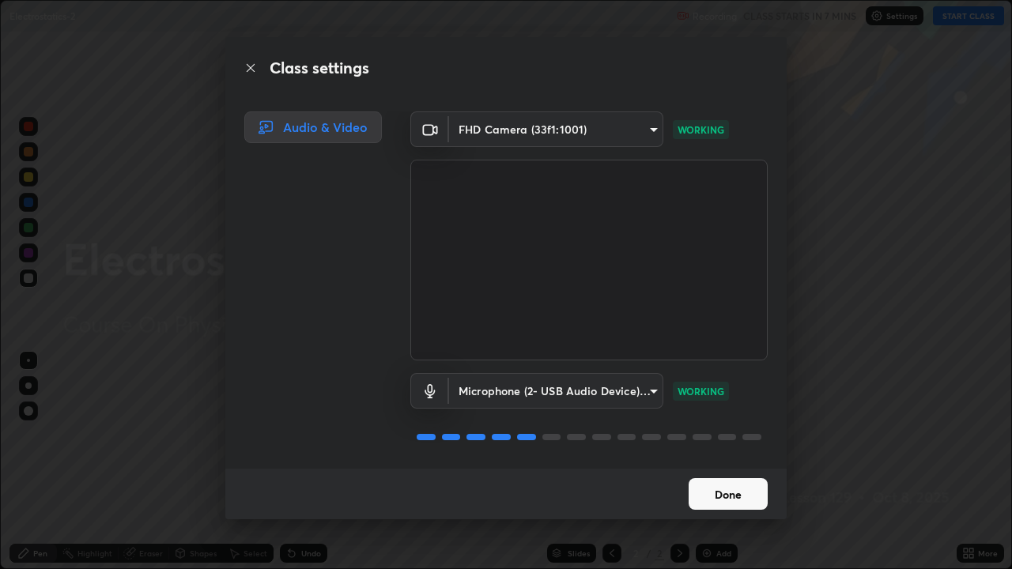
click at [708, 462] on button "Done" at bounding box center [727, 494] width 79 height 32
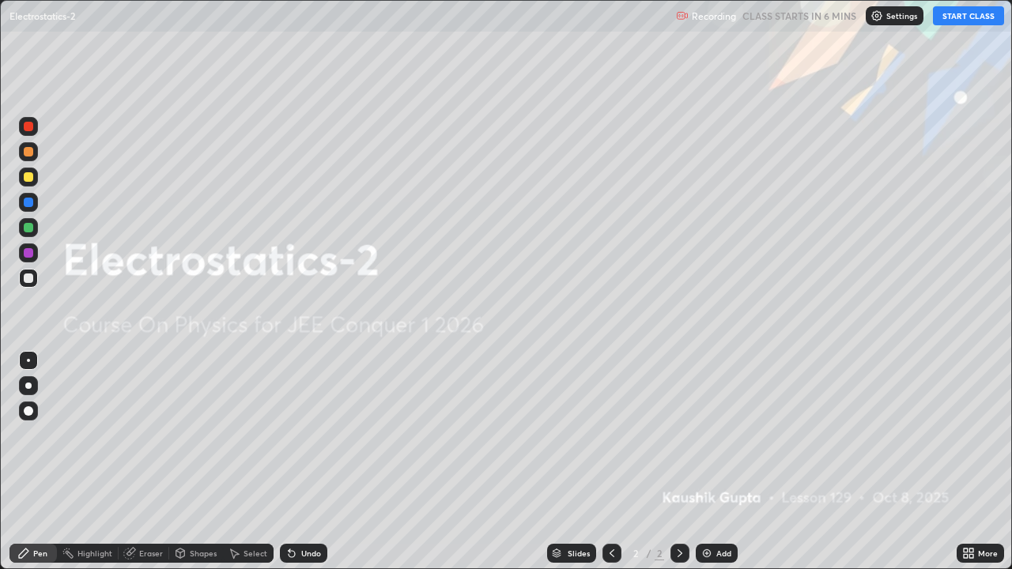
click at [996, 19] on button "START CLASS" at bounding box center [968, 15] width 71 height 19
click at [710, 462] on img at bounding box center [706, 553] width 13 height 13
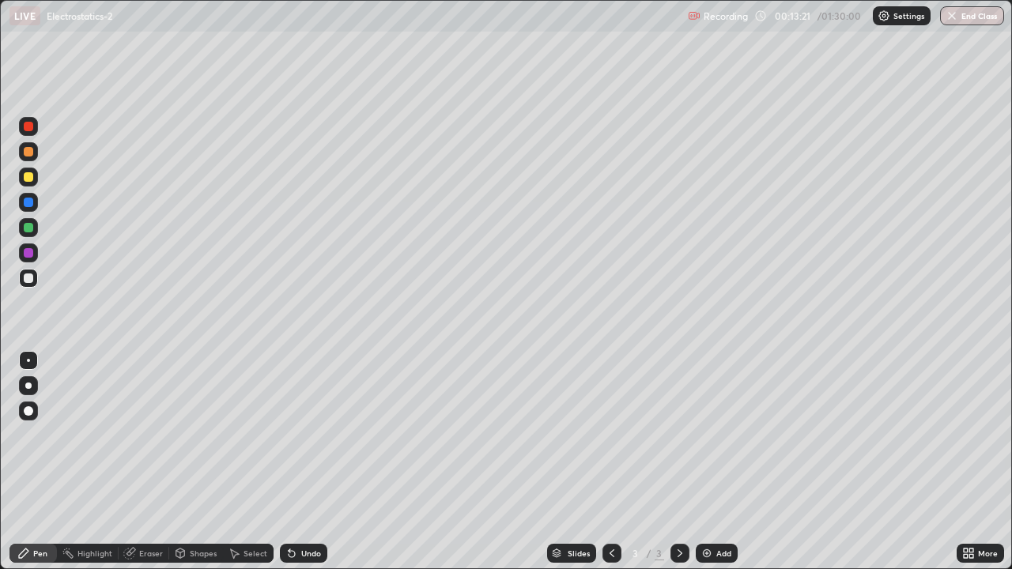
click at [36, 281] on div at bounding box center [28, 278] width 19 height 19
click at [28, 128] on div at bounding box center [28, 126] width 9 height 9
click at [35, 281] on div at bounding box center [28, 278] width 19 height 19
click at [29, 177] on div at bounding box center [28, 176] width 9 height 9
click at [301, 462] on div "Undo" at bounding box center [311, 553] width 20 height 8
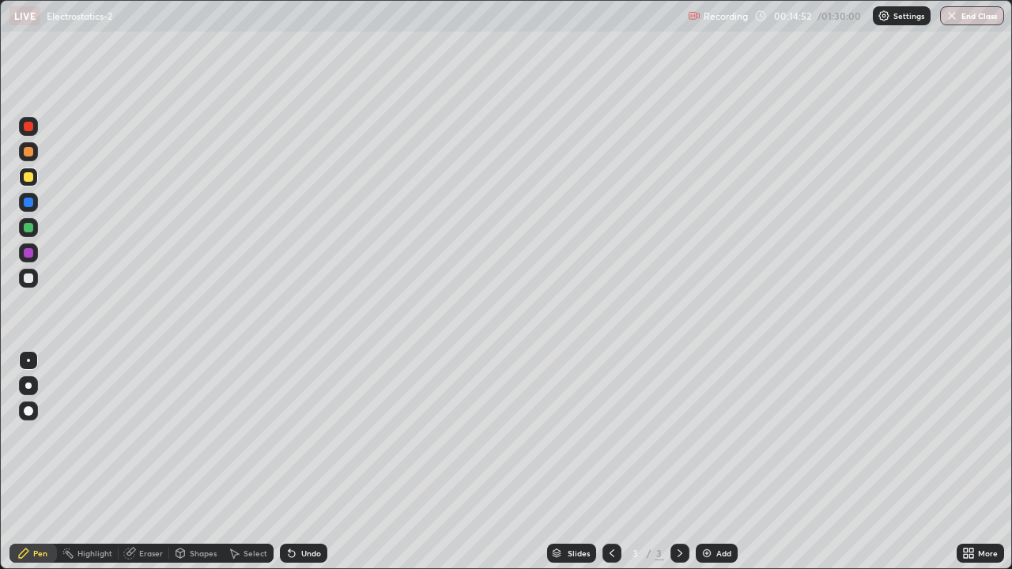
click at [205, 462] on div "Shapes" at bounding box center [203, 553] width 27 height 8
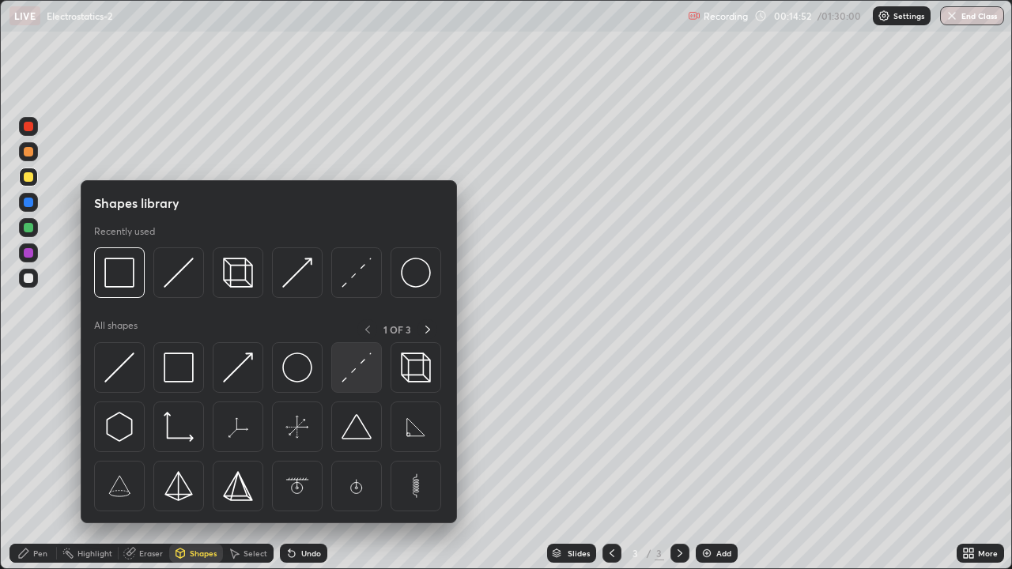
click at [361, 371] on img at bounding box center [356, 367] width 30 height 30
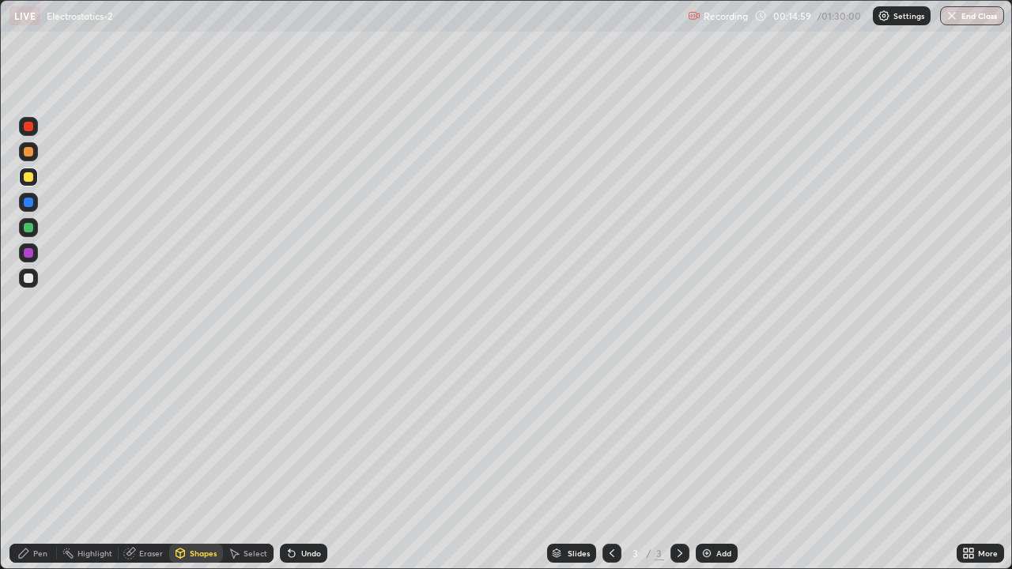
click at [40, 462] on div "Pen" at bounding box center [40, 553] width 14 height 8
click at [32, 274] on div at bounding box center [28, 278] width 19 height 19
click at [255, 462] on div "Select" at bounding box center [255, 553] width 24 height 8
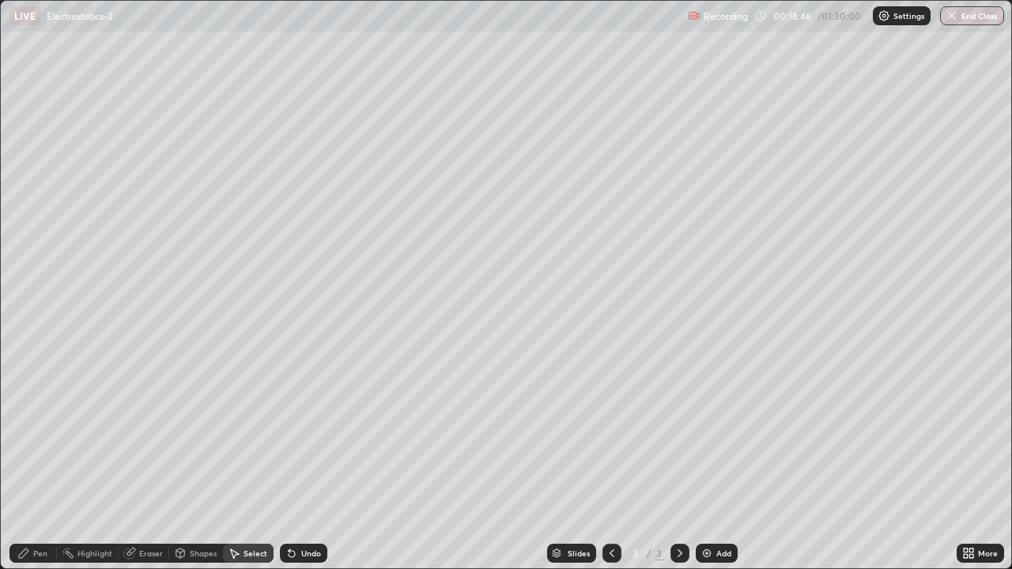
click at [716, 462] on div "Add" at bounding box center [723, 553] width 15 height 8
click at [196, 462] on div "Shapes" at bounding box center [203, 553] width 27 height 8
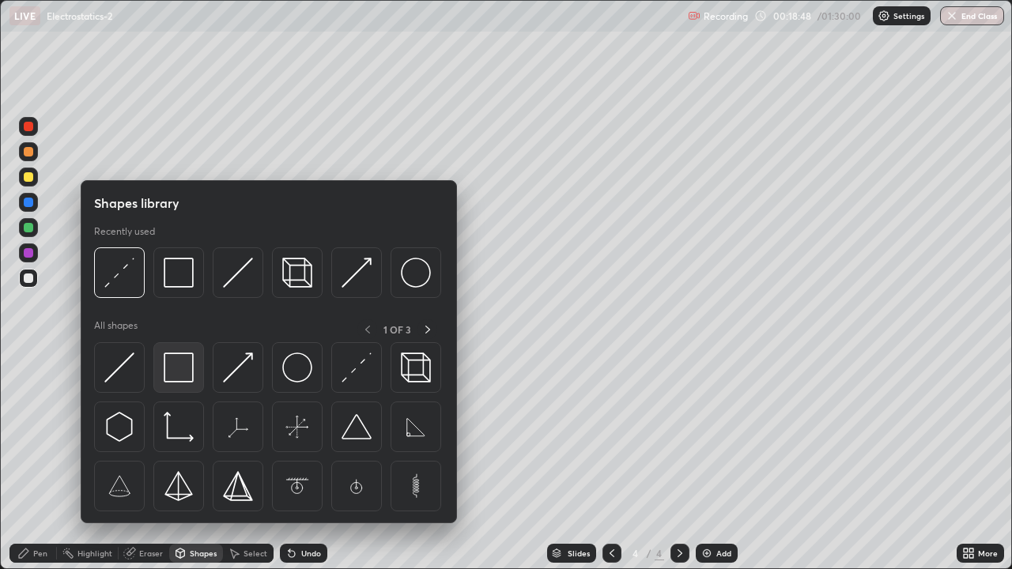
click at [172, 368] on img at bounding box center [179, 367] width 30 height 30
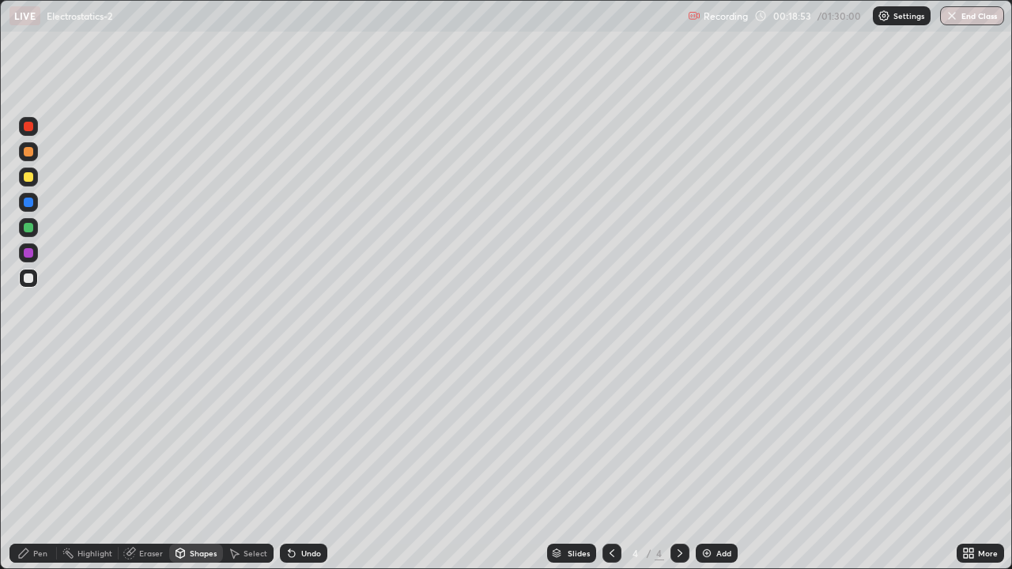
click at [201, 462] on div "Shapes" at bounding box center [203, 553] width 27 height 8
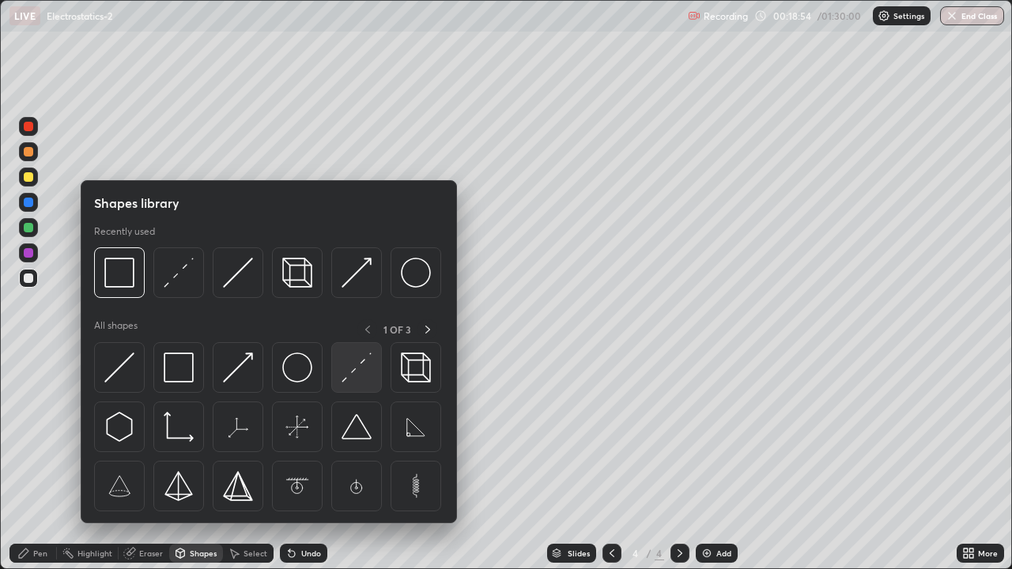
click at [350, 371] on img at bounding box center [356, 367] width 30 height 30
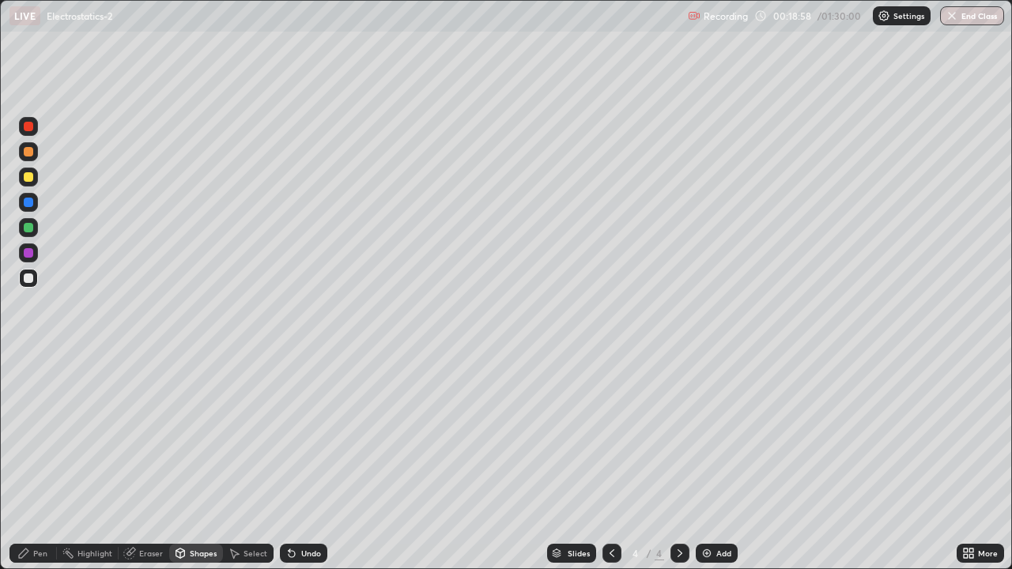
click at [27, 462] on icon at bounding box center [23, 552] width 9 height 9
click at [139, 462] on div "Eraser" at bounding box center [151, 553] width 24 height 8
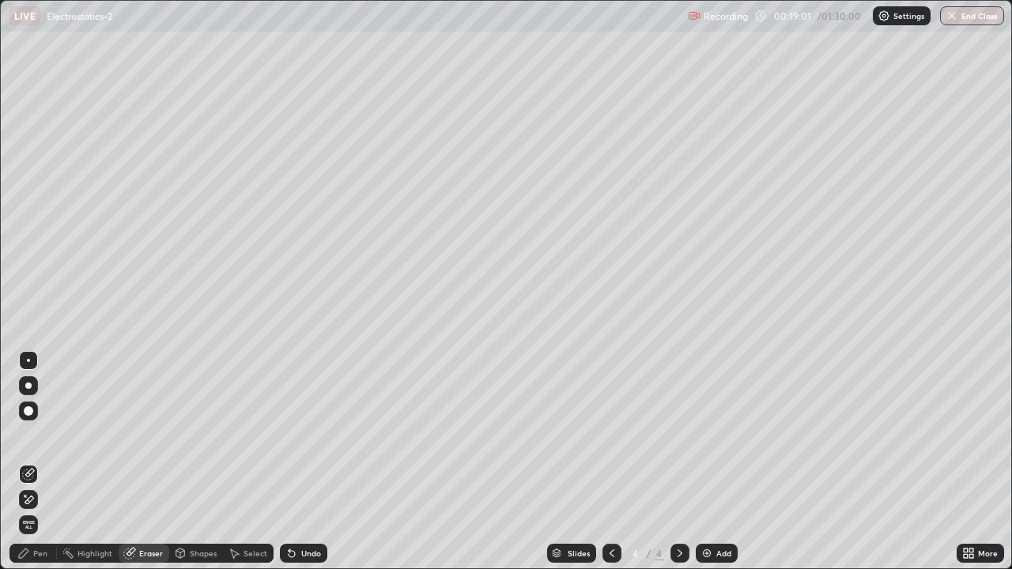
click at [25, 462] on div "Pen" at bounding box center [32, 553] width 47 height 19
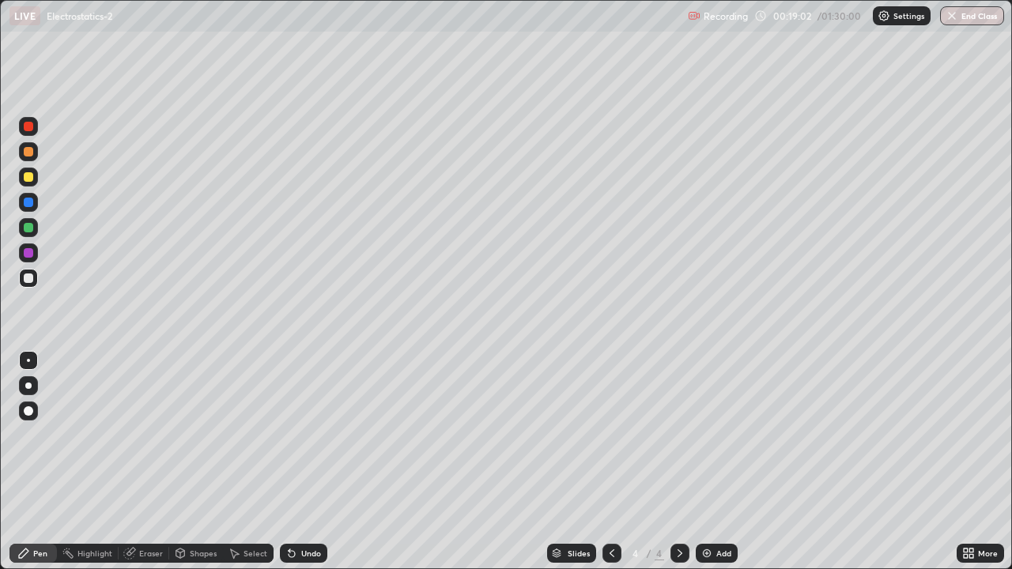
click at [29, 126] on div at bounding box center [28, 126] width 9 height 9
click at [190, 462] on div "Shapes" at bounding box center [196, 553] width 54 height 19
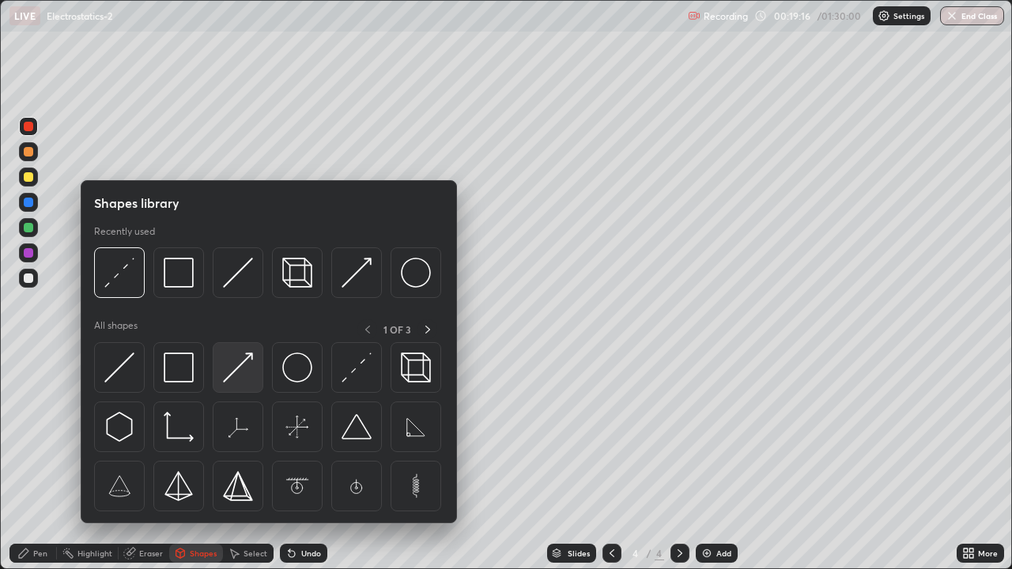
click at [232, 373] on img at bounding box center [238, 367] width 30 height 30
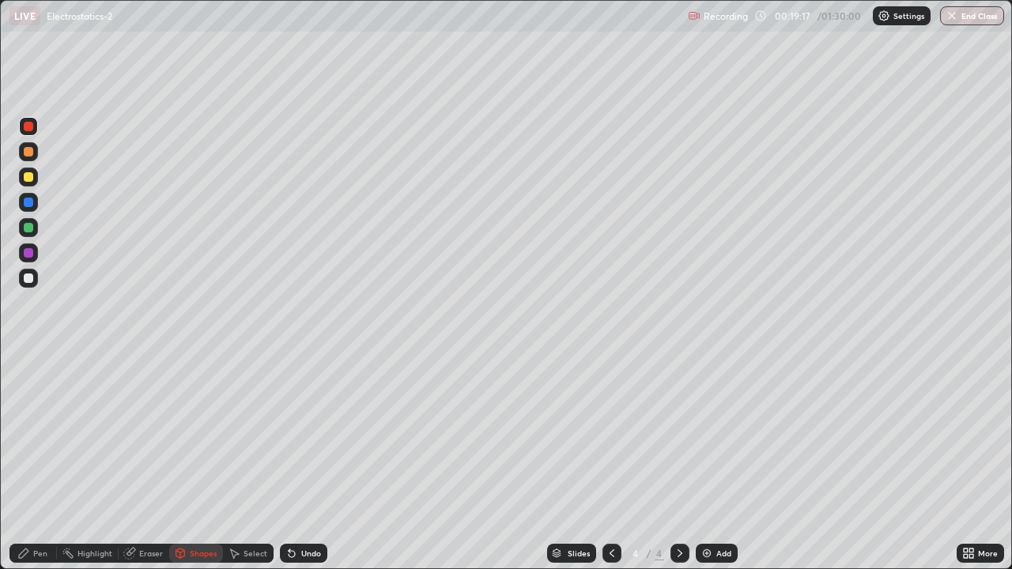
click at [28, 153] on div at bounding box center [28, 151] width 9 height 9
click at [34, 462] on div "Pen" at bounding box center [40, 553] width 14 height 8
click at [29, 277] on div at bounding box center [28, 277] width 9 height 9
click at [178, 462] on icon at bounding box center [180, 552] width 9 height 2
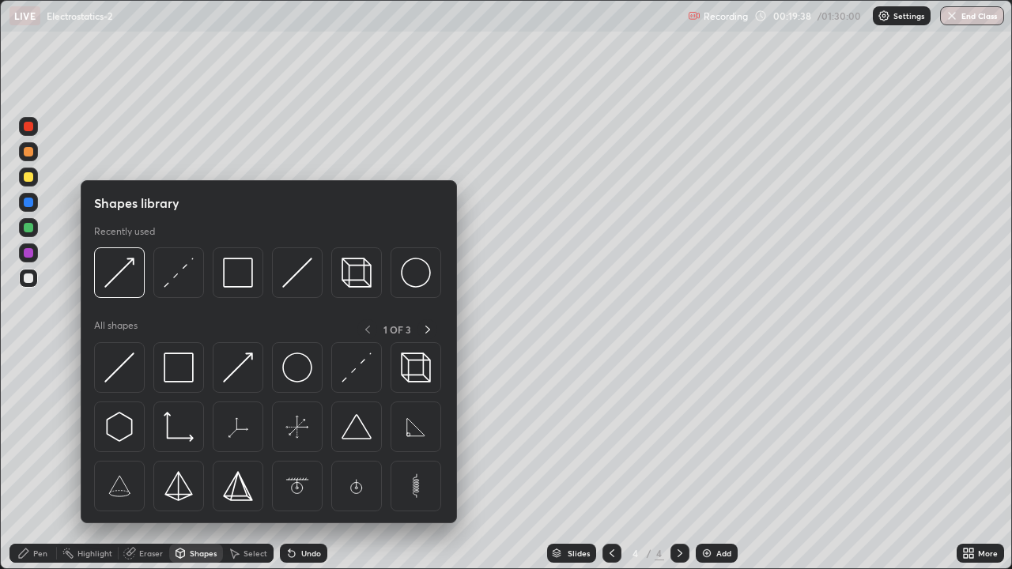
click at [145, 462] on div "Eraser" at bounding box center [151, 553] width 24 height 8
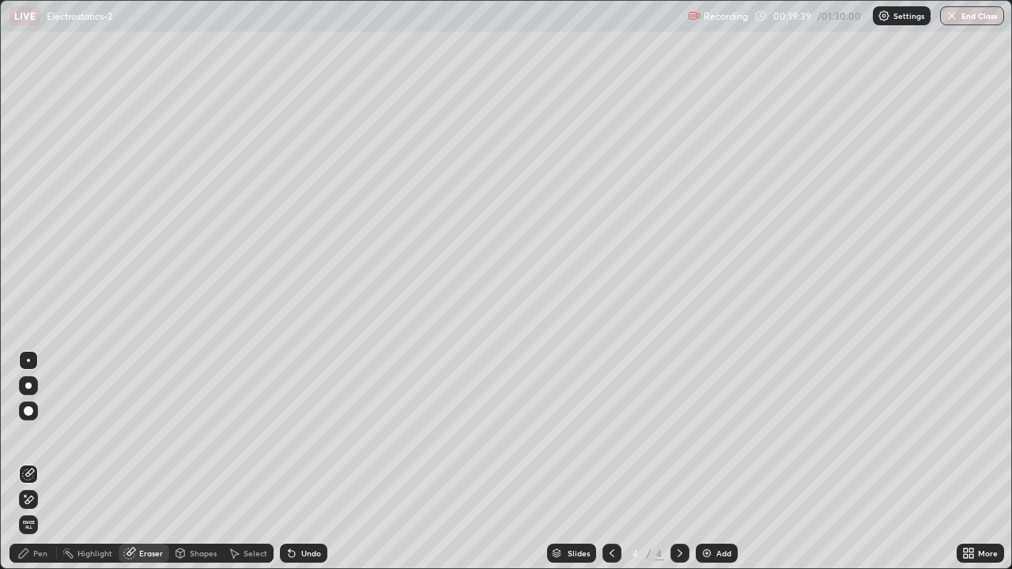
click at [200, 462] on div "Shapes" at bounding box center [203, 553] width 27 height 8
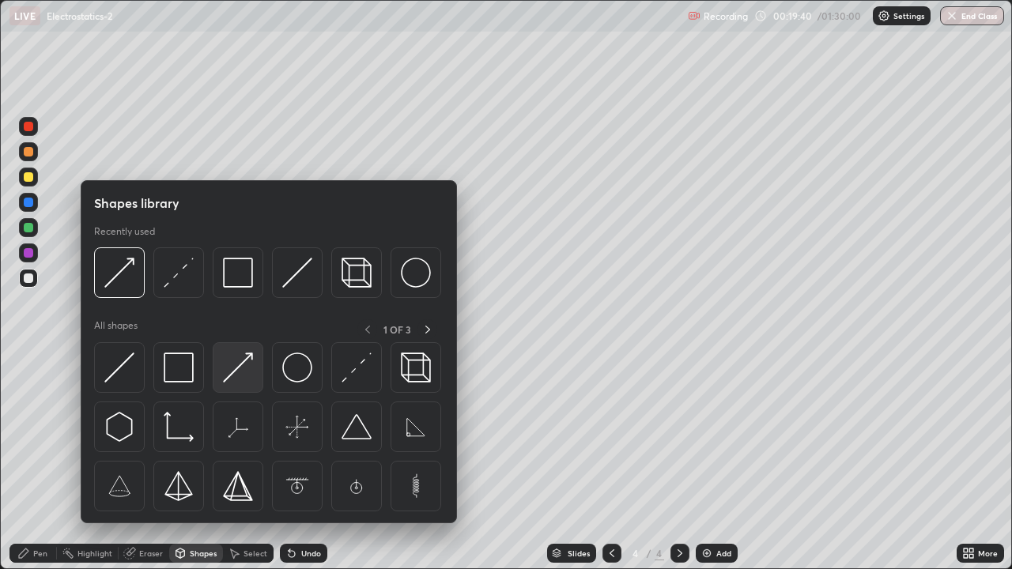
click at [248, 364] on img at bounding box center [238, 367] width 30 height 30
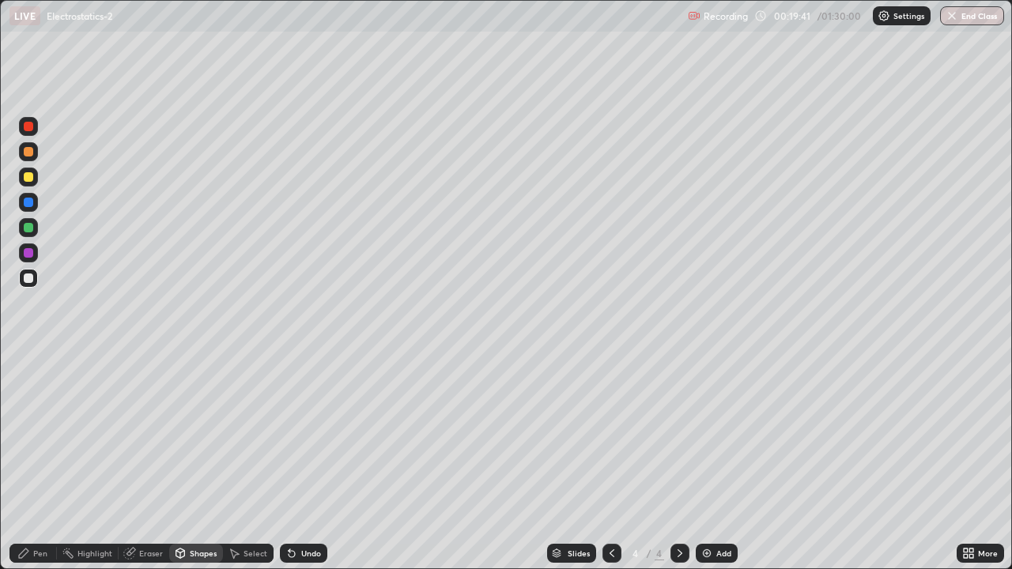
click at [28, 128] on div at bounding box center [28, 126] width 9 height 9
click at [32, 232] on div at bounding box center [28, 227] width 19 height 19
click at [132, 462] on icon at bounding box center [129, 553] width 10 height 10
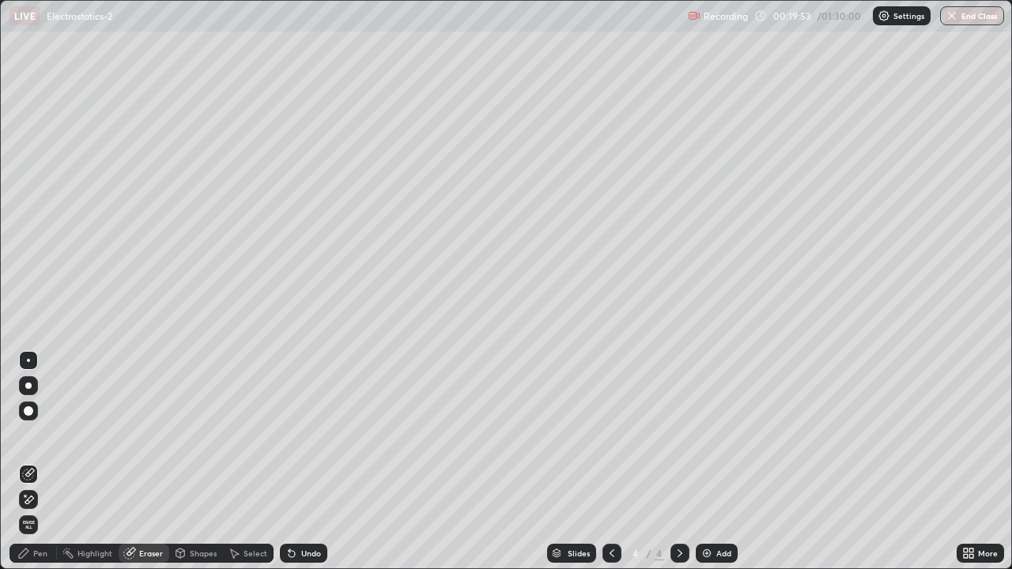
click at [34, 462] on div "Pen" at bounding box center [40, 553] width 14 height 8
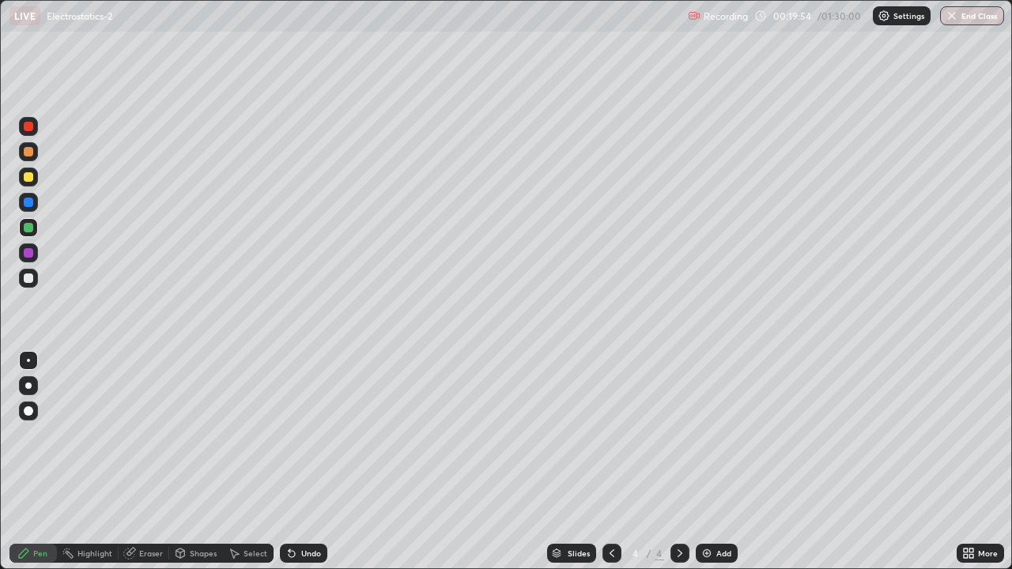
click at [30, 178] on div at bounding box center [28, 176] width 9 height 9
click at [302, 462] on div "Undo" at bounding box center [311, 553] width 20 height 8
click at [189, 462] on div "Shapes" at bounding box center [196, 553] width 54 height 19
click at [251, 462] on div "Select" at bounding box center [248, 553] width 51 height 32
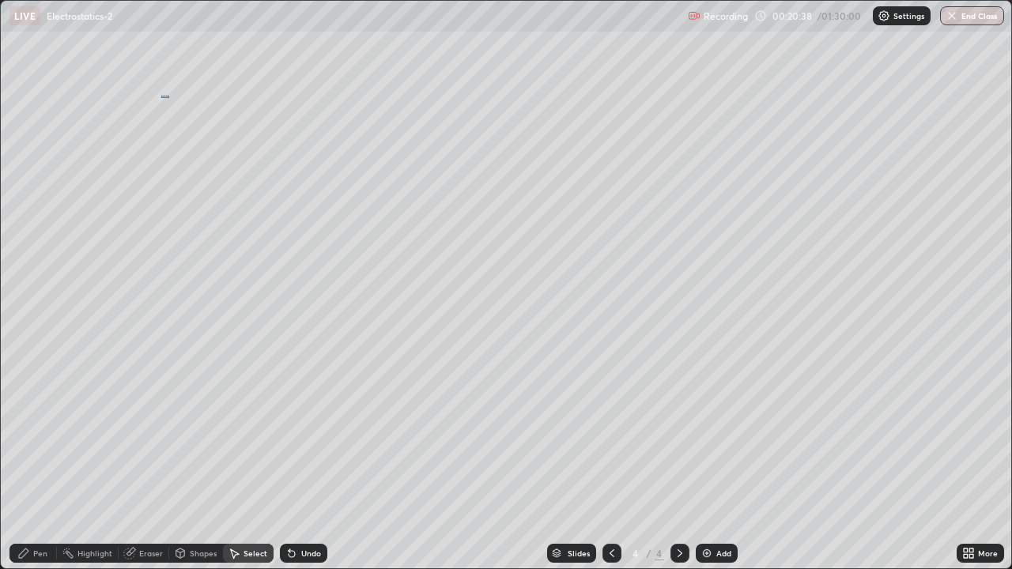
click at [161, 96] on div "0 ° Undo Copy Duplicate Duplicate to new slide Delete" at bounding box center [506, 284] width 1010 height 567
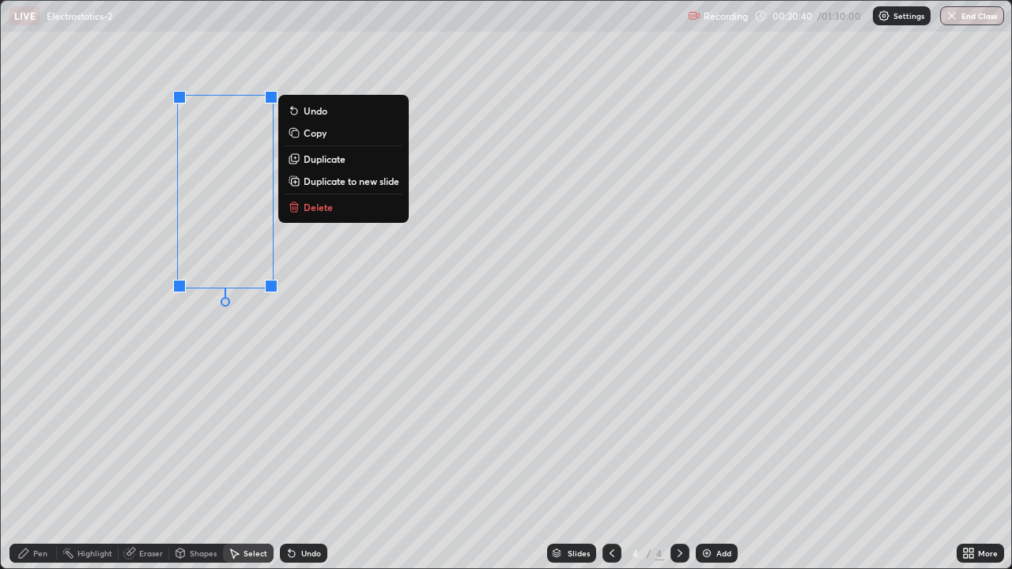
click at [322, 206] on p "Delete" at bounding box center [317, 207] width 29 height 13
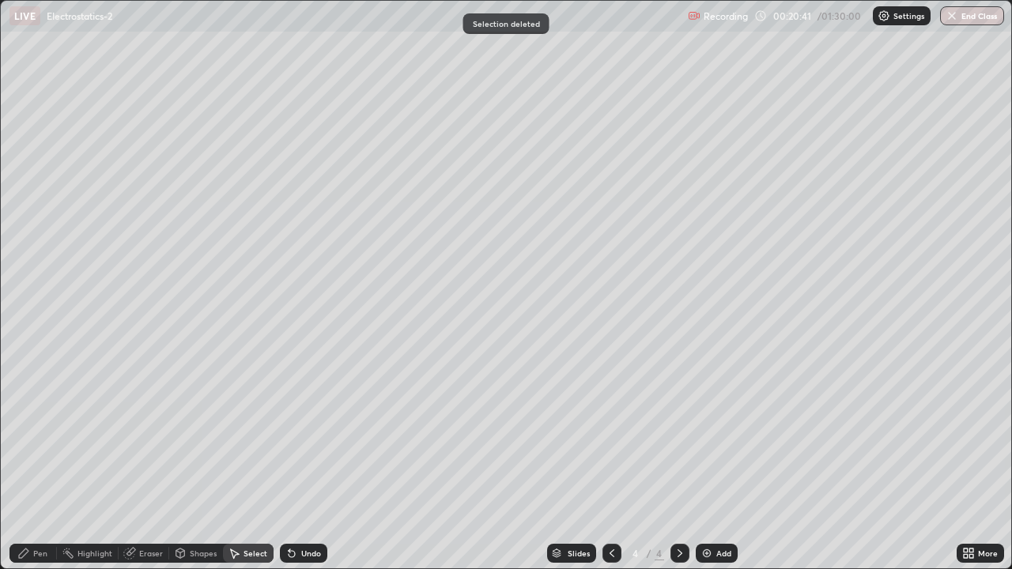
click at [190, 462] on div "Shapes" at bounding box center [203, 553] width 27 height 8
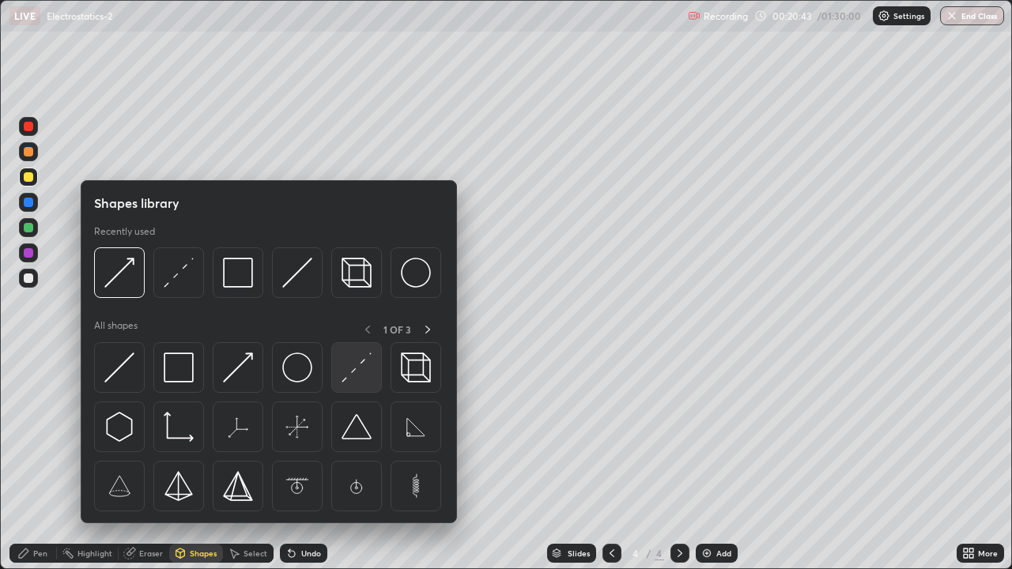
click at [341, 374] on img at bounding box center [356, 367] width 30 height 30
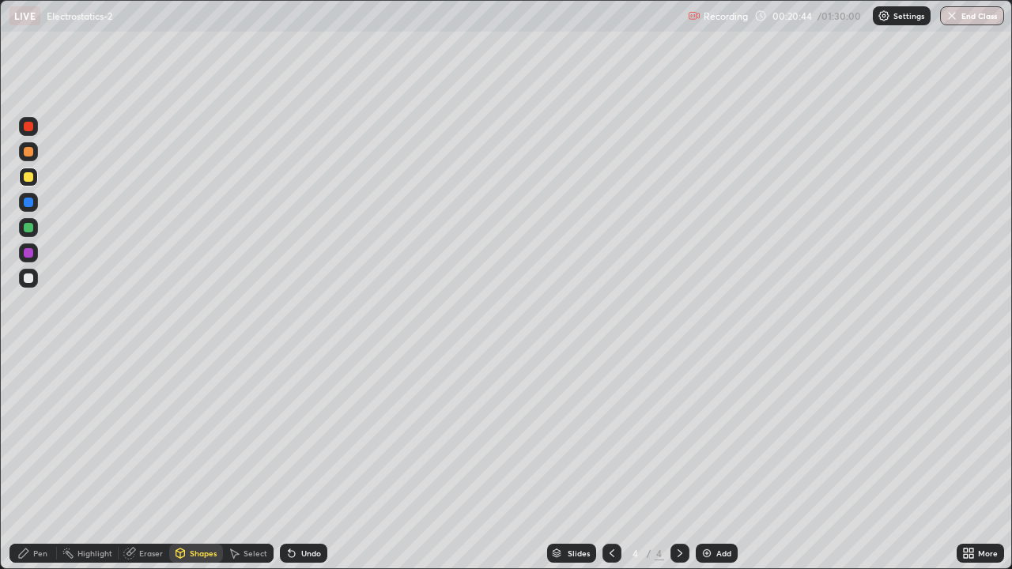
click at [28, 227] on div at bounding box center [28, 227] width 9 height 9
click at [28, 462] on div "Pen" at bounding box center [32, 553] width 47 height 19
click at [29, 281] on div at bounding box center [28, 277] width 9 height 9
click at [289, 462] on icon at bounding box center [291, 554] width 6 height 6
click at [129, 462] on icon at bounding box center [129, 553] width 10 height 10
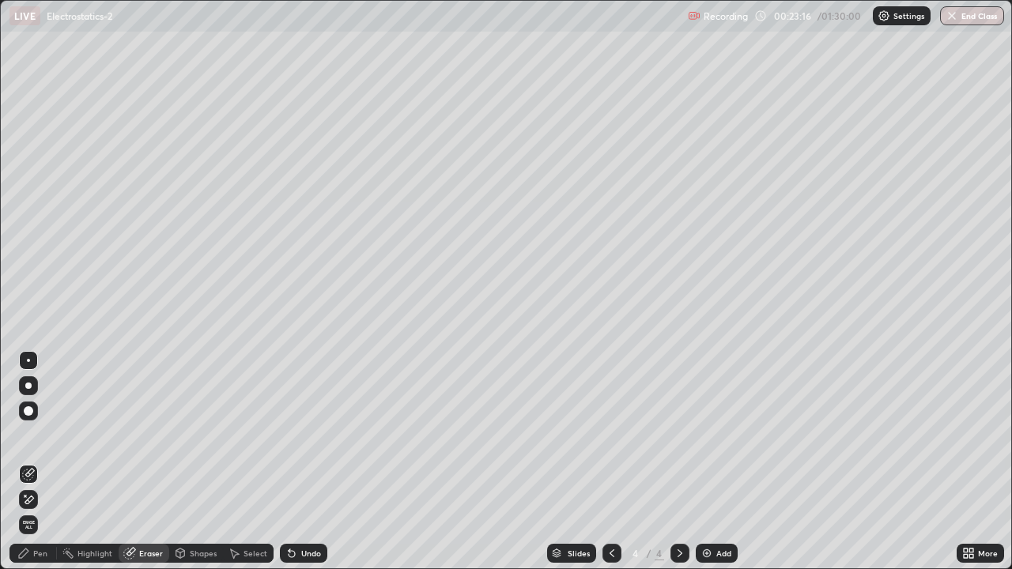
click at [26, 462] on icon at bounding box center [23, 552] width 9 height 9
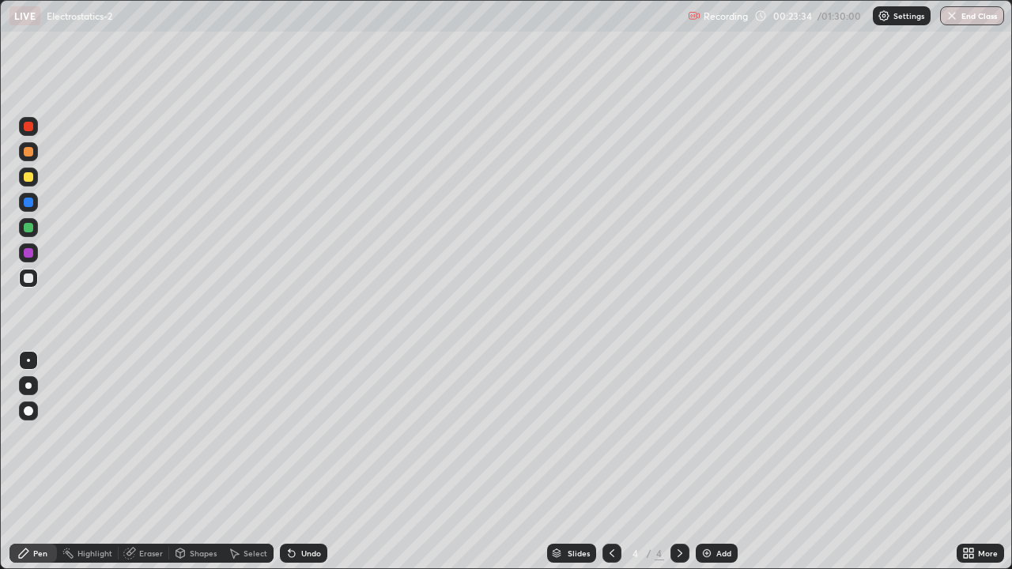
click at [133, 462] on icon at bounding box center [130, 552] width 9 height 8
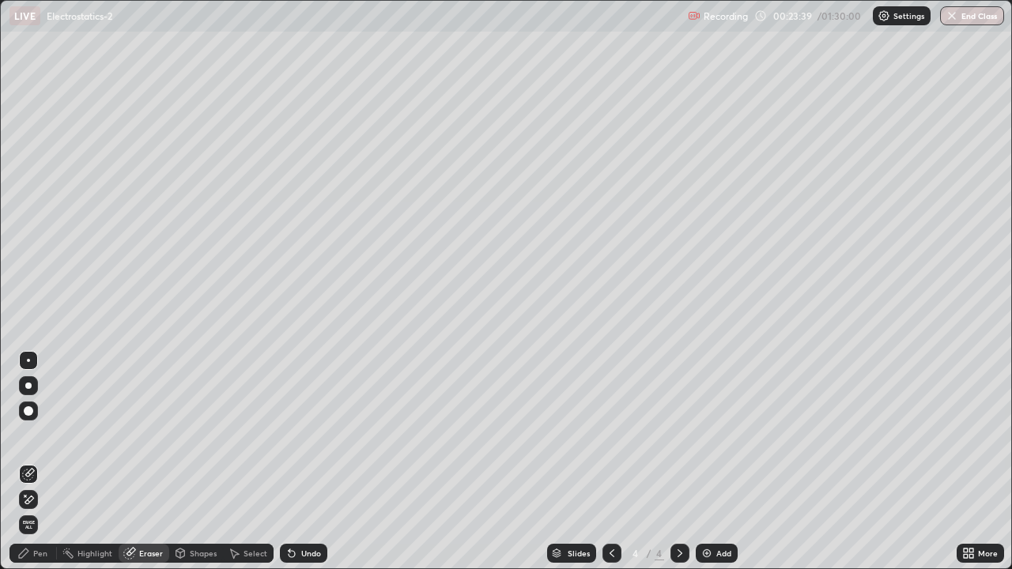
click at [27, 462] on div "Pen" at bounding box center [32, 553] width 47 height 19
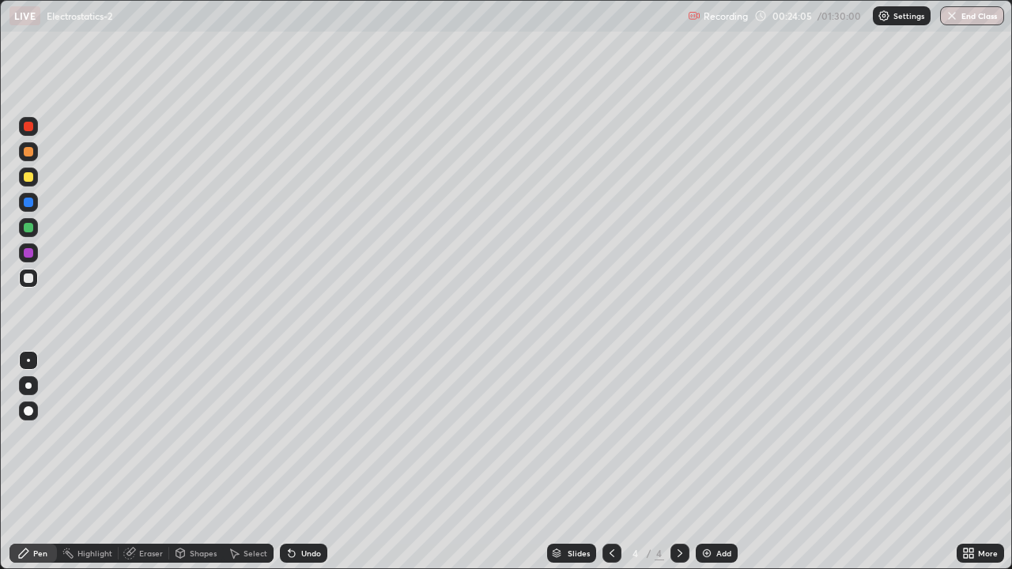
click at [292, 462] on icon at bounding box center [291, 553] width 13 height 13
click at [32, 180] on div at bounding box center [28, 177] width 19 height 19
click at [149, 462] on div "Eraser" at bounding box center [151, 553] width 24 height 8
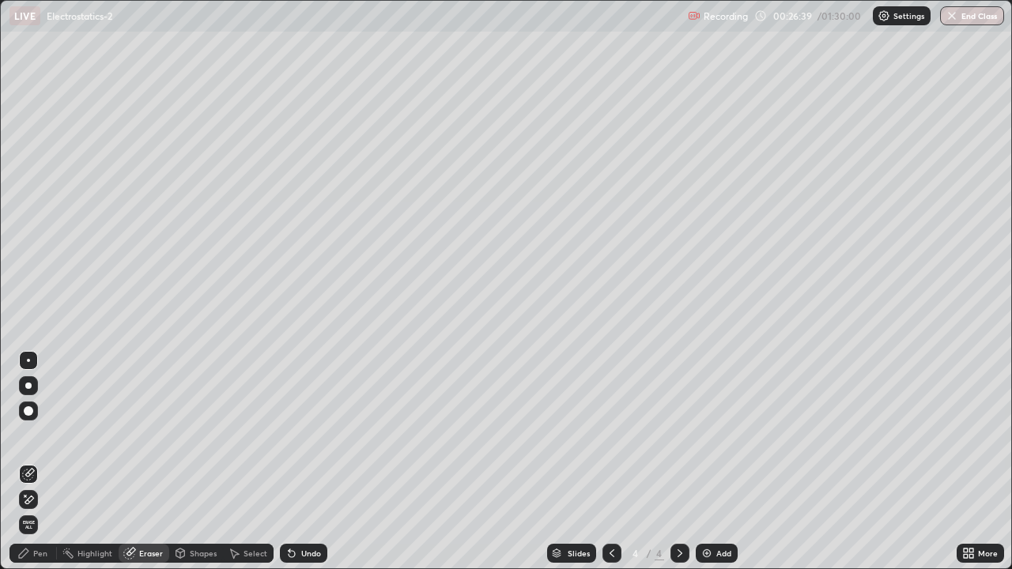
click at [36, 462] on div "Pen" at bounding box center [32, 553] width 47 height 19
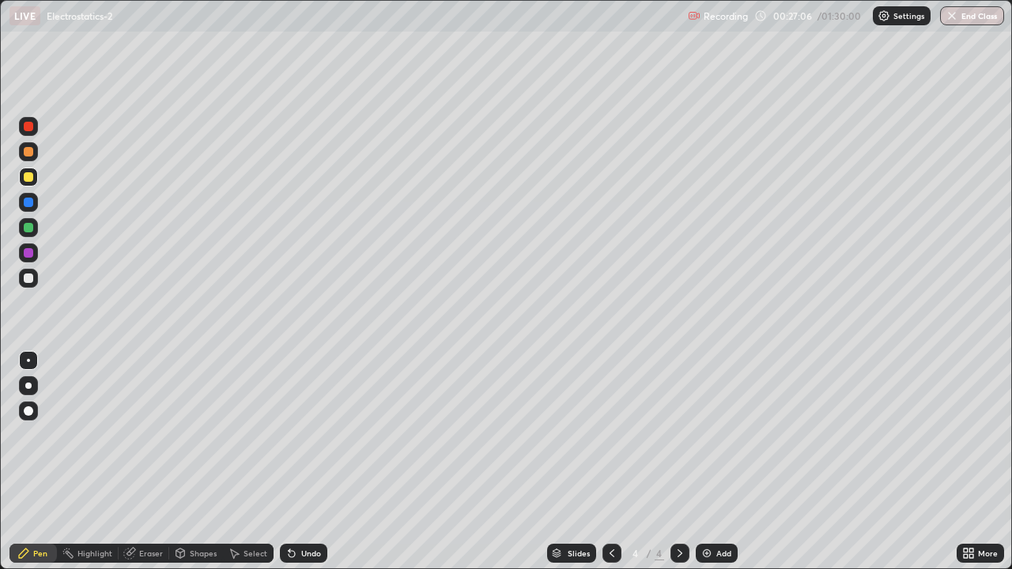
click at [30, 153] on div at bounding box center [28, 151] width 9 height 9
click at [721, 462] on div "Add" at bounding box center [723, 553] width 15 height 8
click at [29, 275] on div at bounding box center [28, 277] width 9 height 9
click at [193, 462] on div "Shapes" at bounding box center [203, 553] width 27 height 8
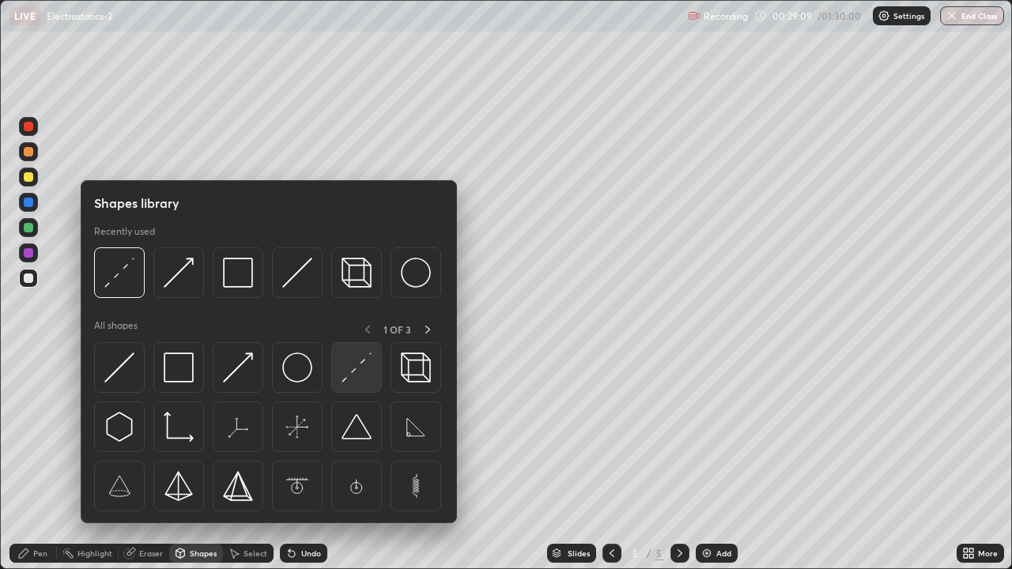
click at [345, 371] on img at bounding box center [356, 367] width 30 height 30
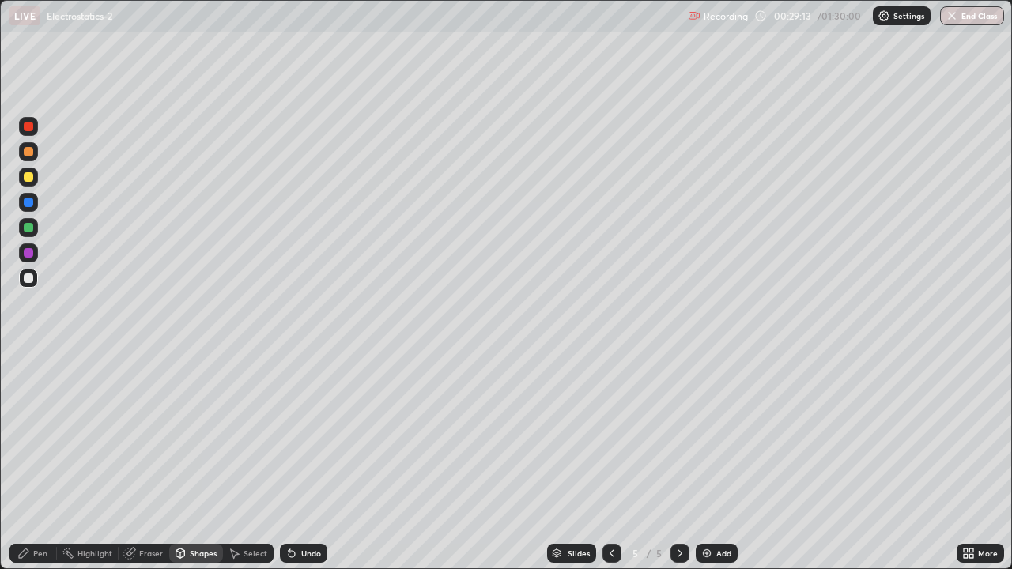
click at [32, 462] on div "Pen" at bounding box center [32, 553] width 47 height 19
click at [24, 155] on div at bounding box center [28, 151] width 9 height 9
click at [32, 256] on div at bounding box center [28, 252] width 9 height 9
click at [243, 462] on div "Select" at bounding box center [255, 553] width 24 height 8
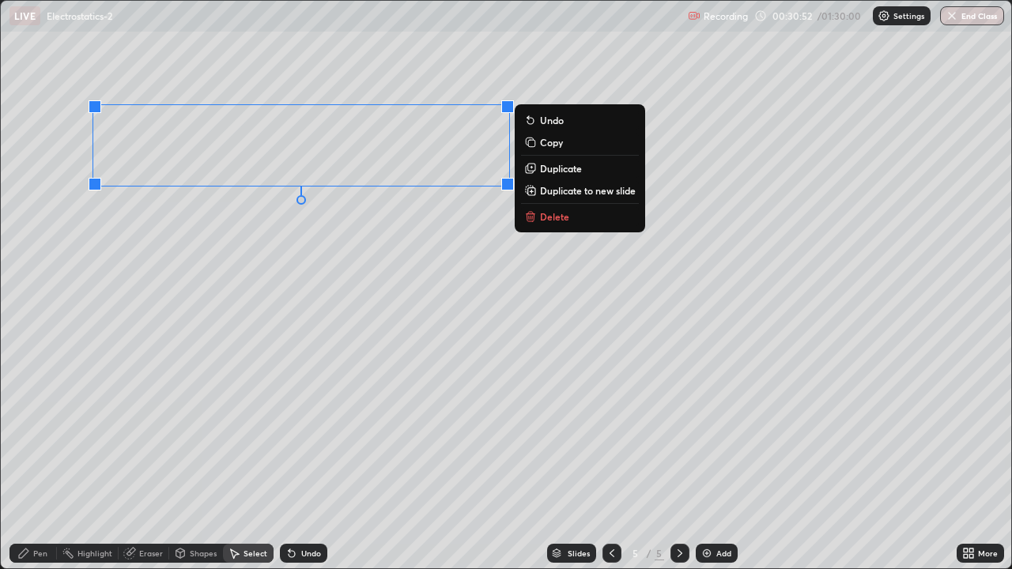
click at [549, 169] on p "Duplicate" at bounding box center [561, 168] width 42 height 13
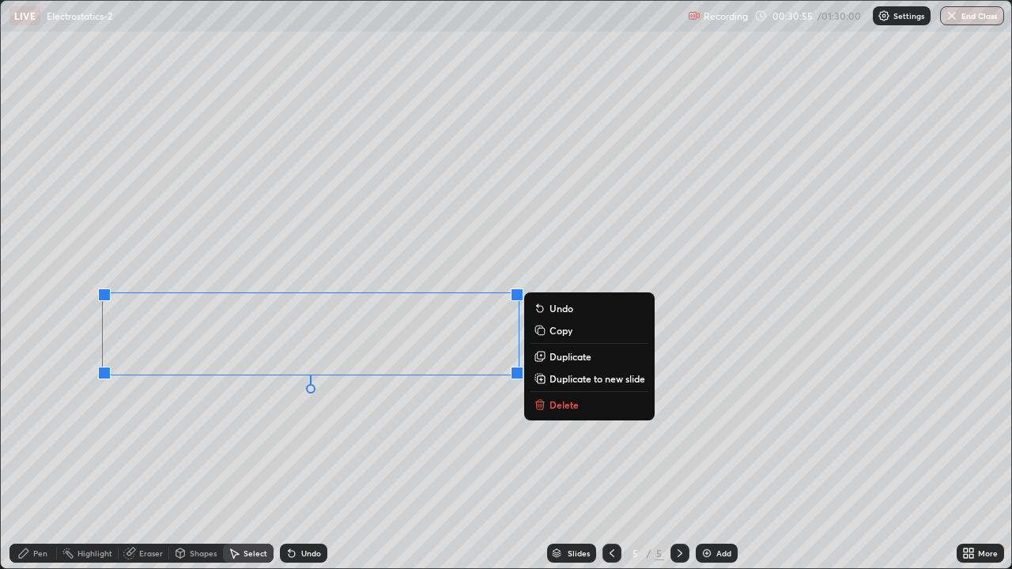
click at [127, 462] on div "0 ° Undo Copy Duplicate Duplicate to new slide Delete" at bounding box center [506, 284] width 1010 height 567
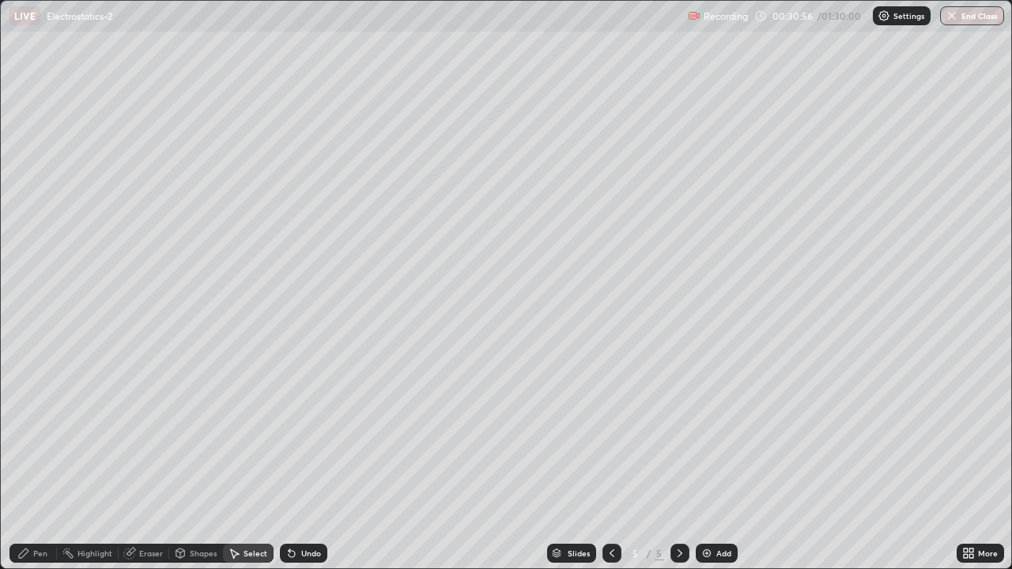
click at [36, 462] on div "Pen" at bounding box center [32, 553] width 47 height 19
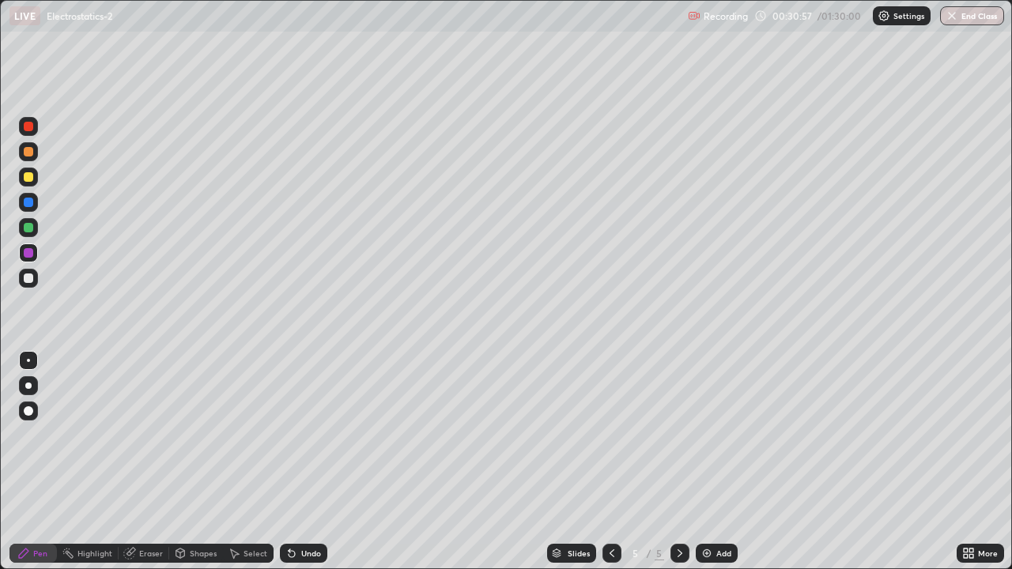
click at [28, 175] on div at bounding box center [28, 176] width 9 height 9
click at [29, 253] on div at bounding box center [28, 252] width 9 height 9
click at [297, 462] on div "Undo" at bounding box center [303, 553] width 47 height 19
click at [296, 462] on div "Undo" at bounding box center [303, 553] width 47 height 19
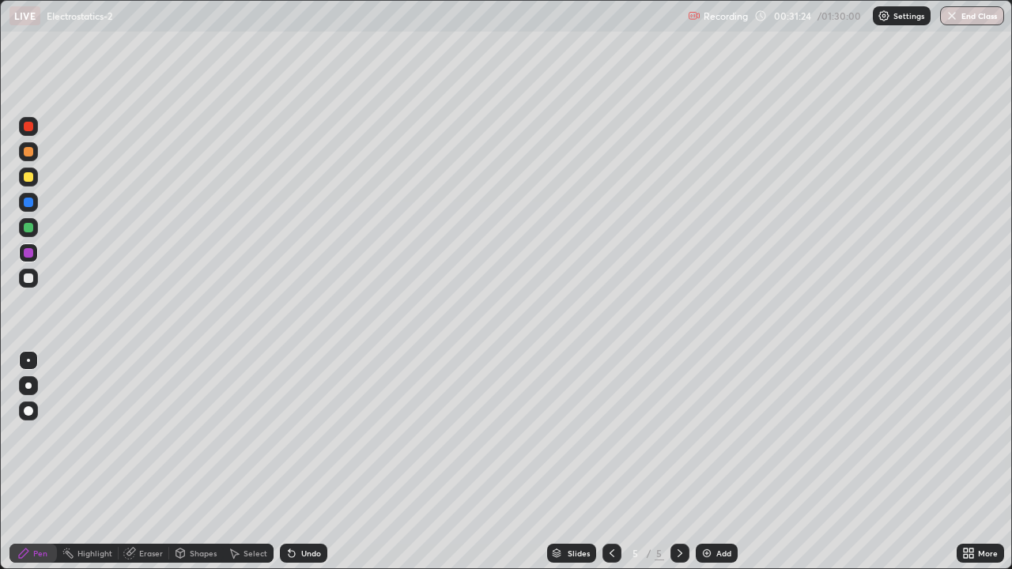
click at [296, 462] on div "Undo" at bounding box center [303, 553] width 47 height 19
click at [31, 124] on div at bounding box center [28, 126] width 9 height 9
click at [307, 462] on div "Undo" at bounding box center [311, 553] width 20 height 8
click at [251, 462] on div "Select" at bounding box center [255, 553] width 24 height 8
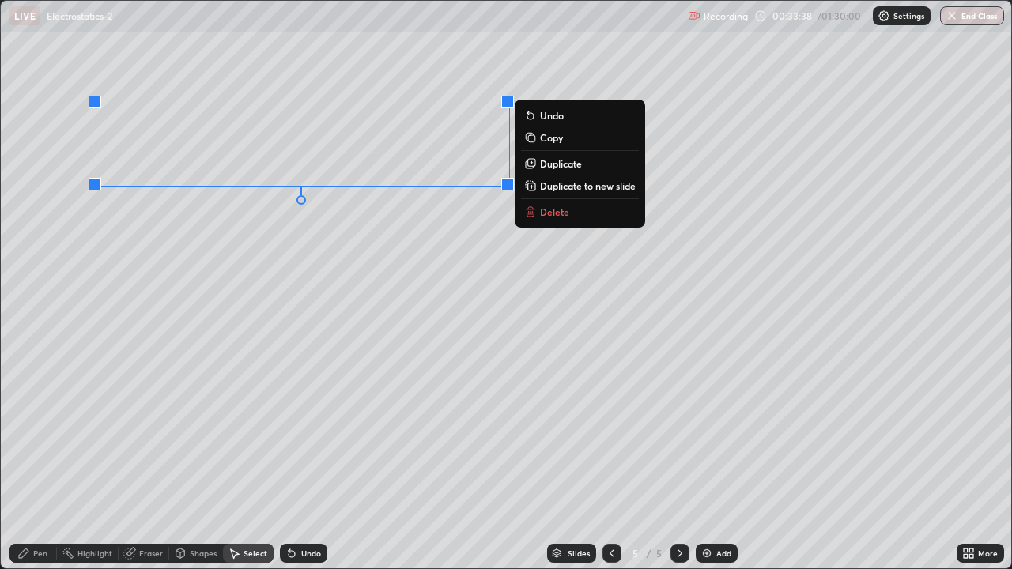
click at [554, 166] on p "Duplicate" at bounding box center [561, 163] width 42 height 13
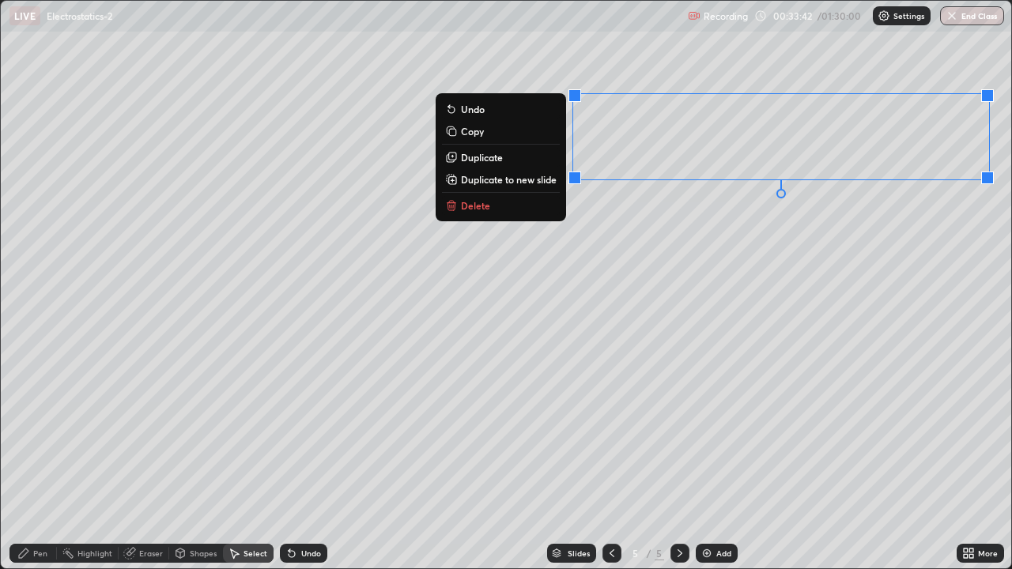
click at [492, 159] on p "Duplicate" at bounding box center [482, 157] width 42 height 13
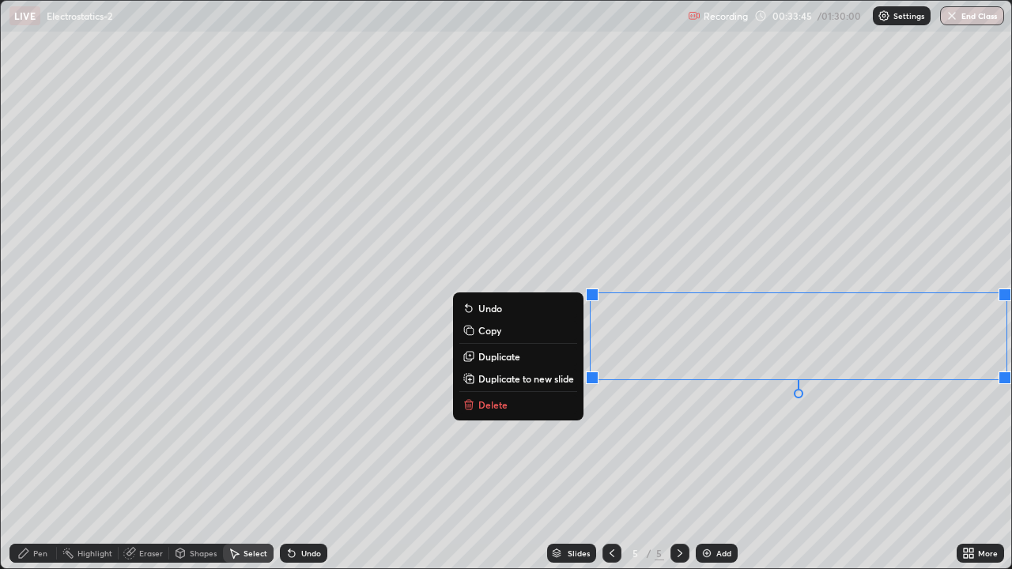
click at [145, 462] on div "Eraser" at bounding box center [151, 553] width 24 height 8
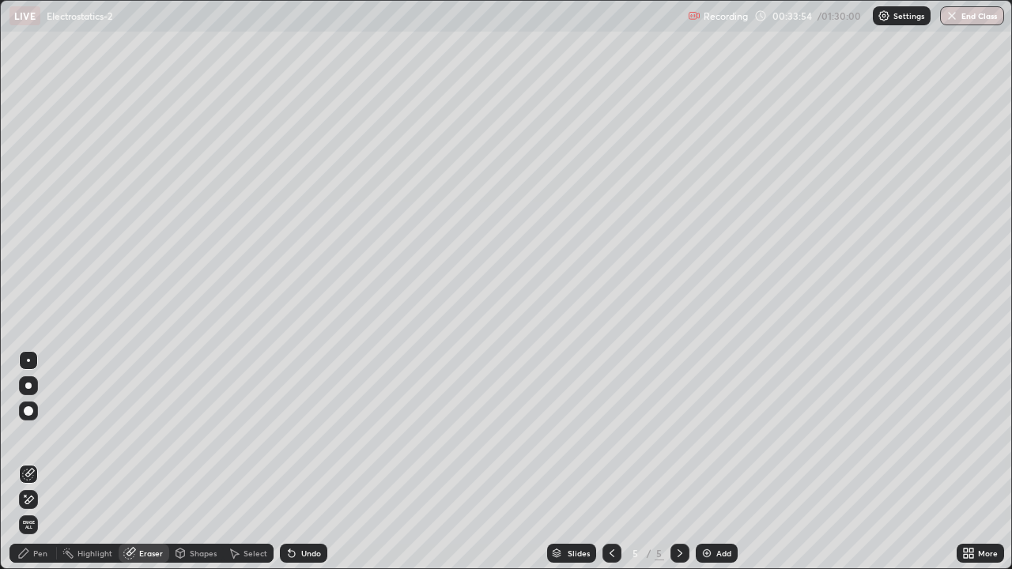
click at [38, 462] on div "Pen" at bounding box center [40, 553] width 14 height 8
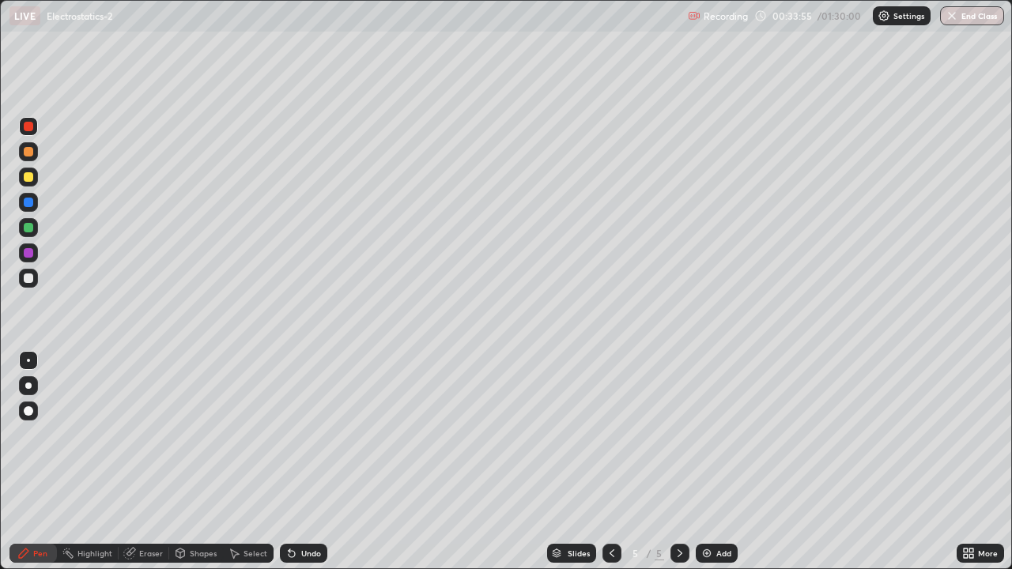
click at [28, 254] on div at bounding box center [28, 252] width 9 height 9
click at [718, 462] on div "Add" at bounding box center [716, 553] width 42 height 19
click at [188, 462] on div "Shapes" at bounding box center [196, 553] width 54 height 19
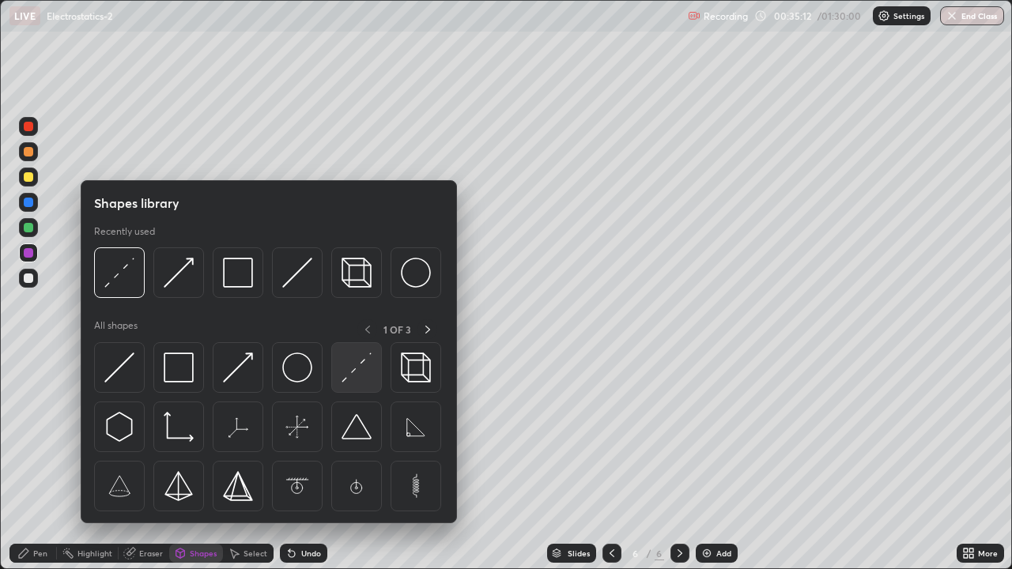
click at [353, 369] on img at bounding box center [356, 367] width 30 height 30
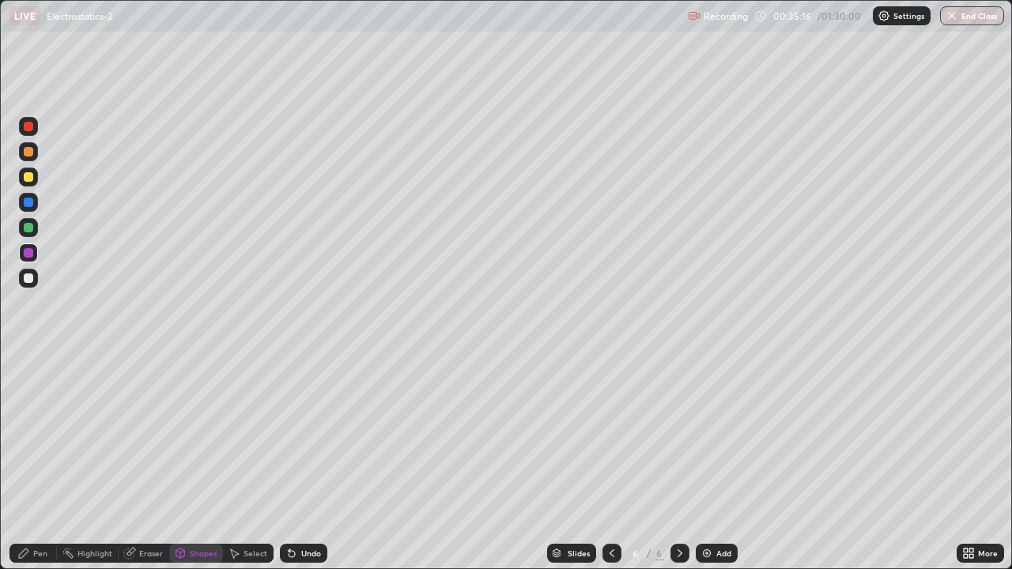
click at [32, 462] on div "Pen" at bounding box center [32, 553] width 47 height 19
click at [30, 179] on div at bounding box center [28, 176] width 9 height 9
click at [31, 126] on div at bounding box center [28, 126] width 9 height 9
click at [296, 462] on div "Undo" at bounding box center [303, 553] width 47 height 19
click at [28, 282] on div at bounding box center [28, 277] width 9 height 9
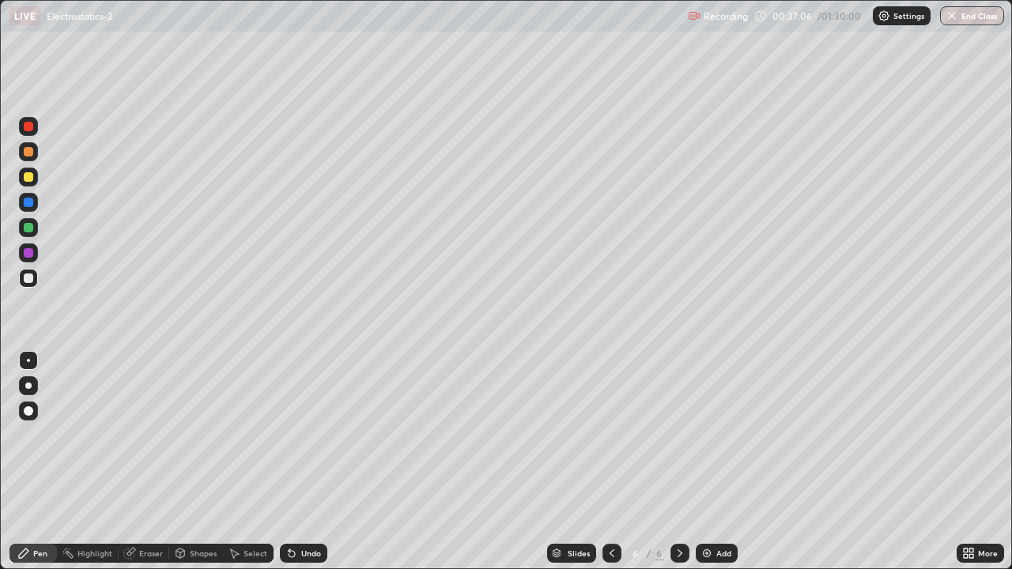
click at [315, 462] on div "Undo" at bounding box center [311, 553] width 20 height 8
click at [307, 462] on div "Undo" at bounding box center [311, 553] width 20 height 8
click at [29, 249] on div at bounding box center [28, 252] width 9 height 9
click at [29, 177] on div at bounding box center [28, 176] width 9 height 9
click at [301, 462] on div "Undo" at bounding box center [311, 553] width 20 height 8
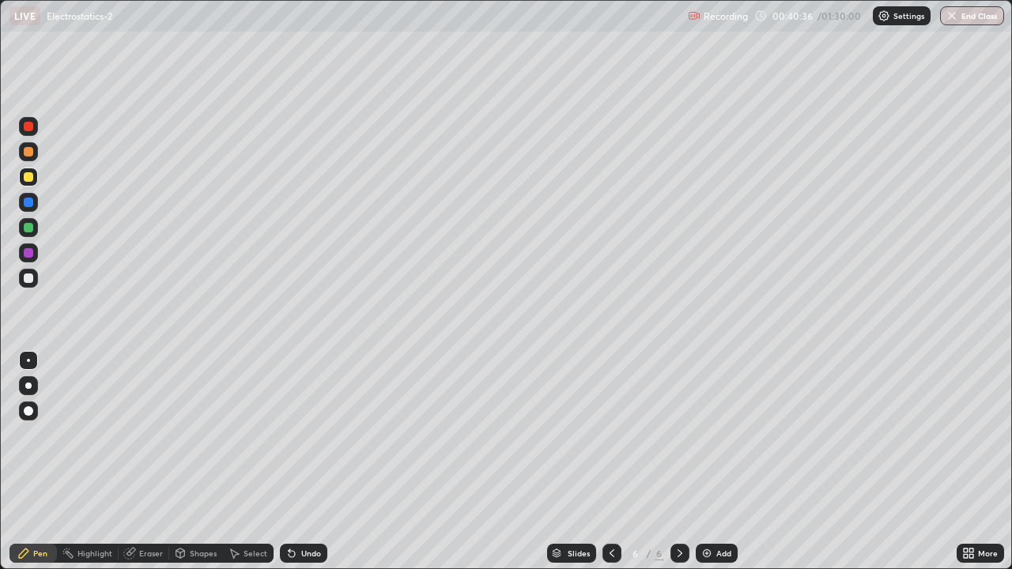
click at [305, 462] on div "Undo" at bounding box center [311, 553] width 20 height 8
click at [310, 462] on div "Undo" at bounding box center [311, 553] width 20 height 8
click at [312, 462] on div "Undo" at bounding box center [303, 553] width 47 height 19
click at [310, 462] on div "Undo" at bounding box center [303, 553] width 47 height 19
click at [307, 462] on div "Undo" at bounding box center [303, 553] width 47 height 19
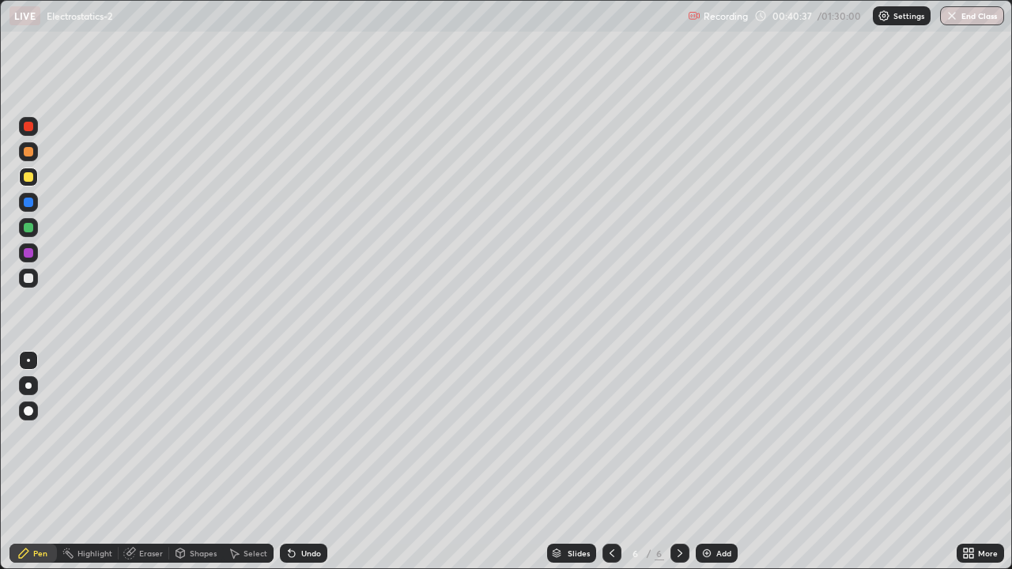
click at [307, 462] on div "Undo" at bounding box center [303, 553] width 47 height 19
click at [306, 462] on div "Undo" at bounding box center [303, 553] width 47 height 19
click at [305, 462] on div "Undo" at bounding box center [303, 553] width 47 height 19
click at [303, 462] on div "Undo" at bounding box center [311, 553] width 20 height 8
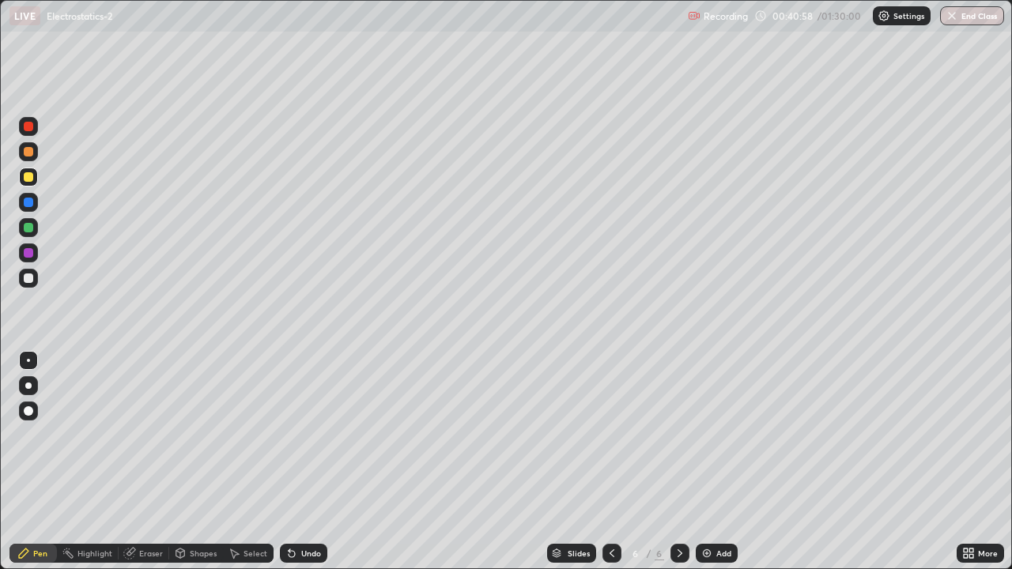
click at [29, 228] on div at bounding box center [28, 227] width 9 height 9
click at [713, 462] on div "Add" at bounding box center [716, 553] width 42 height 19
click at [32, 275] on div at bounding box center [28, 277] width 9 height 9
click at [28, 153] on div at bounding box center [28, 151] width 9 height 9
click at [32, 128] on div at bounding box center [28, 126] width 9 height 9
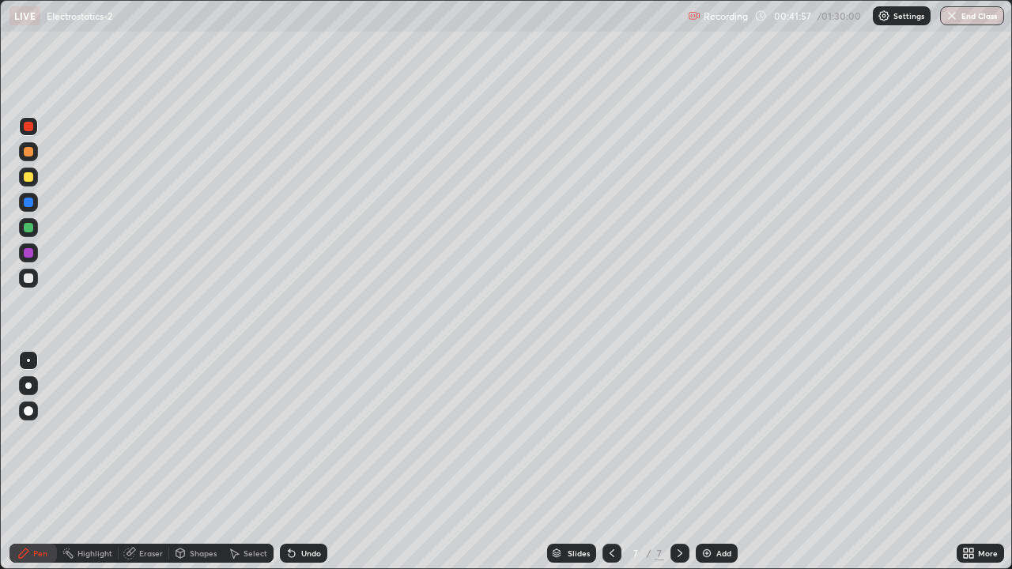
click at [26, 230] on div at bounding box center [28, 227] width 9 height 9
click at [26, 250] on div at bounding box center [28, 252] width 9 height 9
click at [726, 462] on div "Add" at bounding box center [723, 553] width 15 height 8
click at [37, 280] on div at bounding box center [28, 278] width 19 height 19
click at [180, 462] on icon at bounding box center [180, 555] width 0 height 6
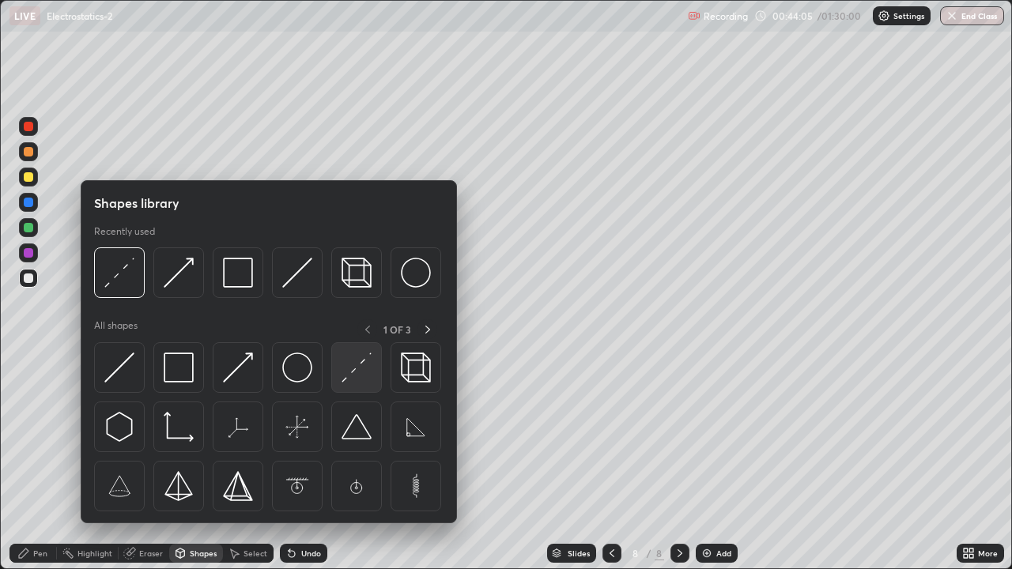
click at [346, 371] on img at bounding box center [356, 367] width 30 height 30
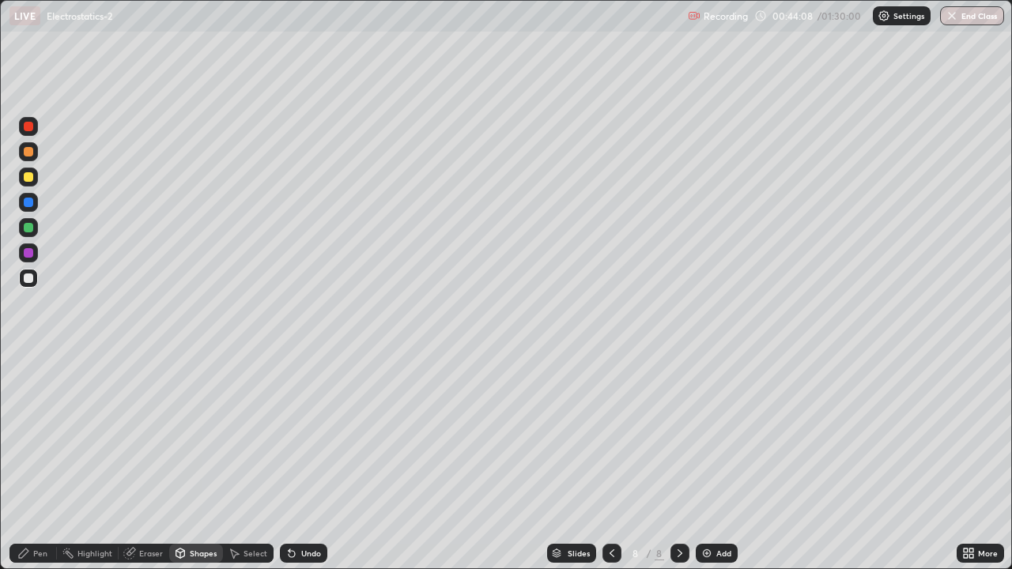
click at [32, 150] on div at bounding box center [28, 151] width 9 height 9
click at [304, 462] on div "Undo" at bounding box center [311, 553] width 20 height 8
click at [36, 462] on div "Pen" at bounding box center [40, 553] width 14 height 8
click at [293, 462] on icon at bounding box center [291, 553] width 13 height 13
click at [29, 228] on div at bounding box center [28, 227] width 9 height 9
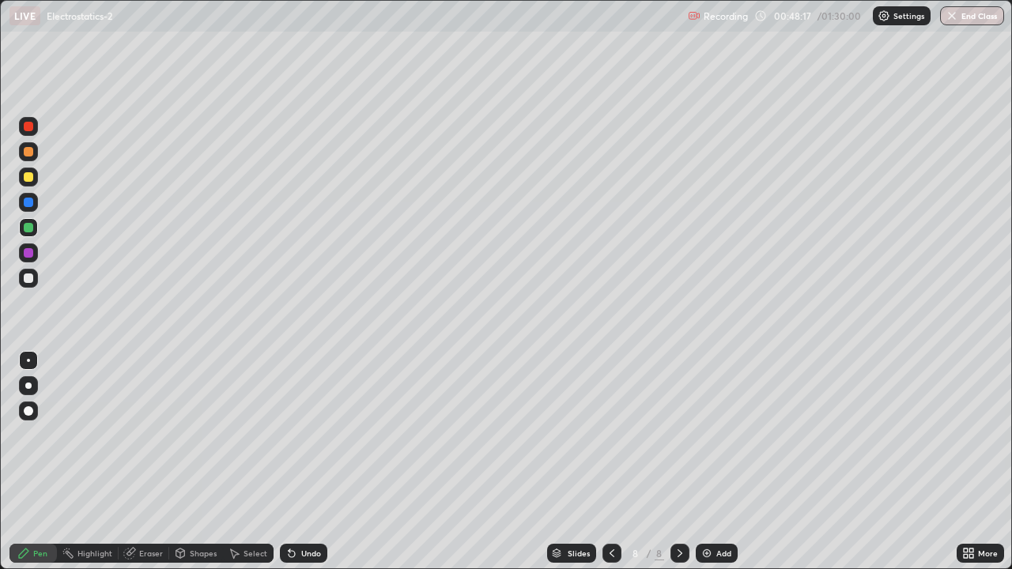
click at [28, 202] on div at bounding box center [28, 202] width 9 height 9
click at [295, 462] on icon at bounding box center [291, 553] width 13 height 13
click at [296, 462] on div "Undo" at bounding box center [303, 553] width 47 height 19
click at [301, 462] on div "Undo" at bounding box center [311, 553] width 20 height 8
click at [23, 227] on div at bounding box center [28, 227] width 19 height 19
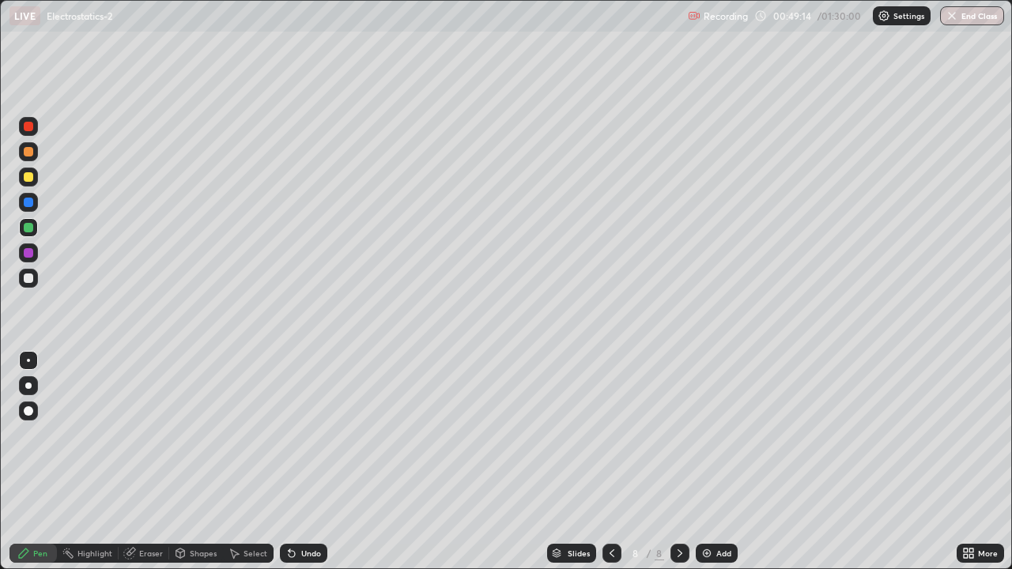
click at [298, 462] on div "Undo" at bounding box center [303, 553] width 47 height 19
click at [301, 462] on div "Undo" at bounding box center [311, 553] width 20 height 8
click at [302, 462] on div "Undo" at bounding box center [311, 553] width 20 height 8
click at [304, 462] on div "Undo" at bounding box center [311, 553] width 20 height 8
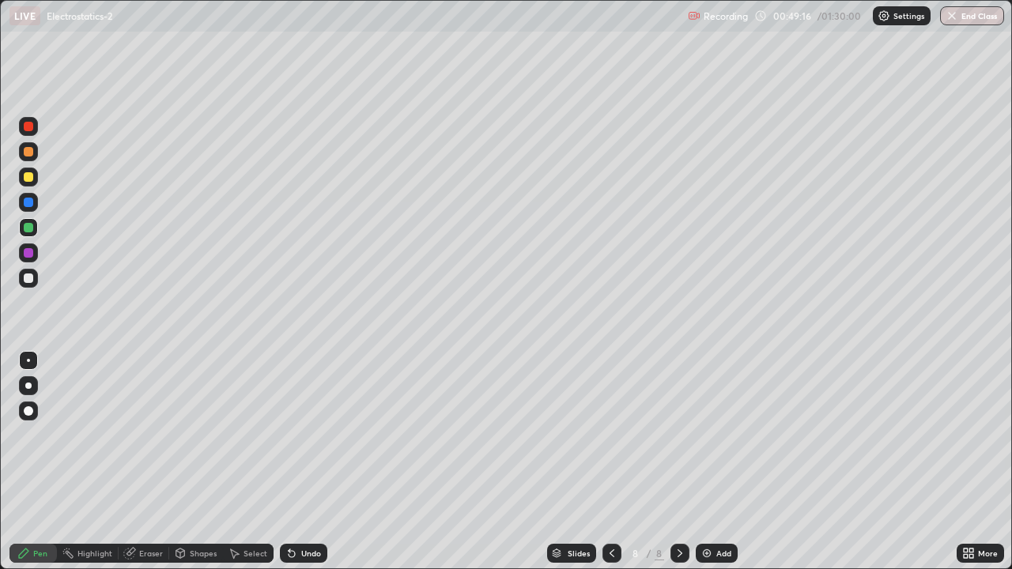
click at [305, 462] on div "Undo" at bounding box center [311, 553] width 20 height 8
click at [306, 462] on div "Undo" at bounding box center [311, 553] width 20 height 8
click at [304, 462] on div "Undo" at bounding box center [311, 553] width 20 height 8
click at [307, 462] on div "Undo" at bounding box center [311, 553] width 20 height 8
click at [306, 462] on div "Undo" at bounding box center [311, 553] width 20 height 8
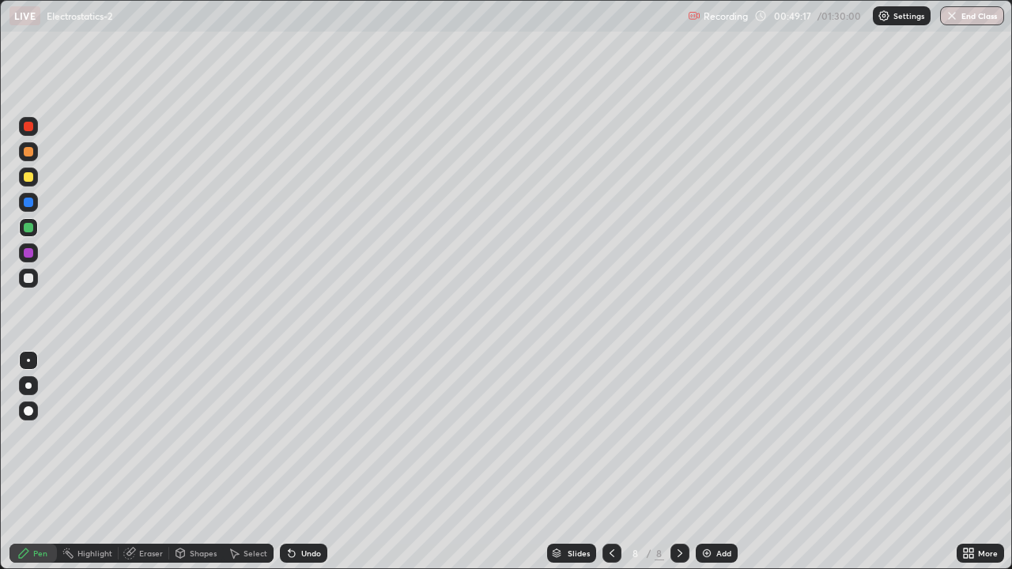
click at [303, 462] on div "Undo" at bounding box center [311, 553] width 20 height 8
click at [301, 462] on div "Undo" at bounding box center [311, 553] width 20 height 8
click at [305, 462] on div "Undo" at bounding box center [311, 553] width 20 height 8
click at [32, 205] on div at bounding box center [28, 202] width 9 height 9
click at [295, 462] on icon at bounding box center [291, 553] width 13 height 13
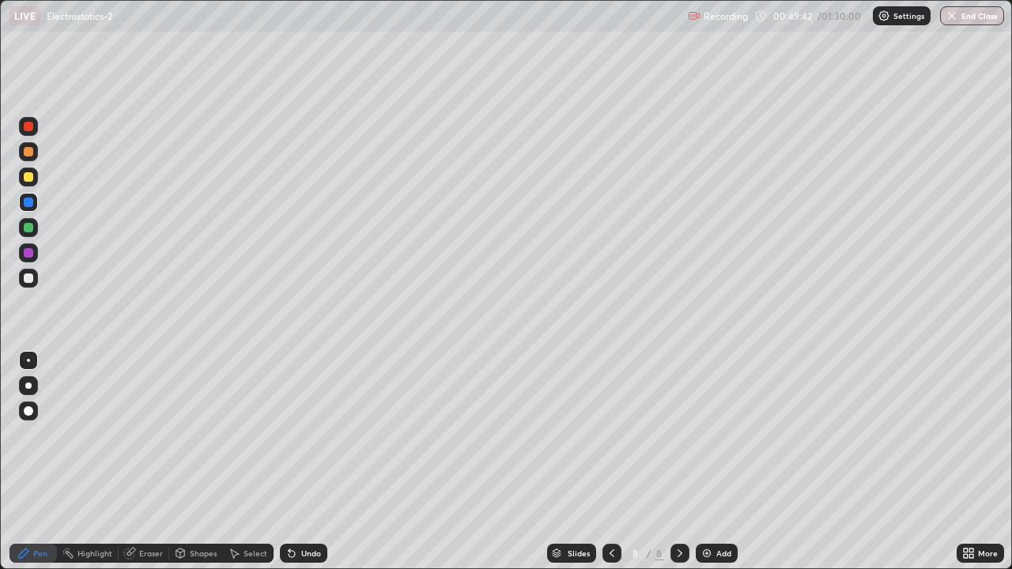
click at [296, 462] on div "Undo" at bounding box center [303, 553] width 47 height 19
click at [289, 462] on icon at bounding box center [291, 554] width 6 height 6
click at [291, 462] on icon at bounding box center [291, 554] width 6 height 6
click at [27, 228] on div at bounding box center [28, 227] width 9 height 9
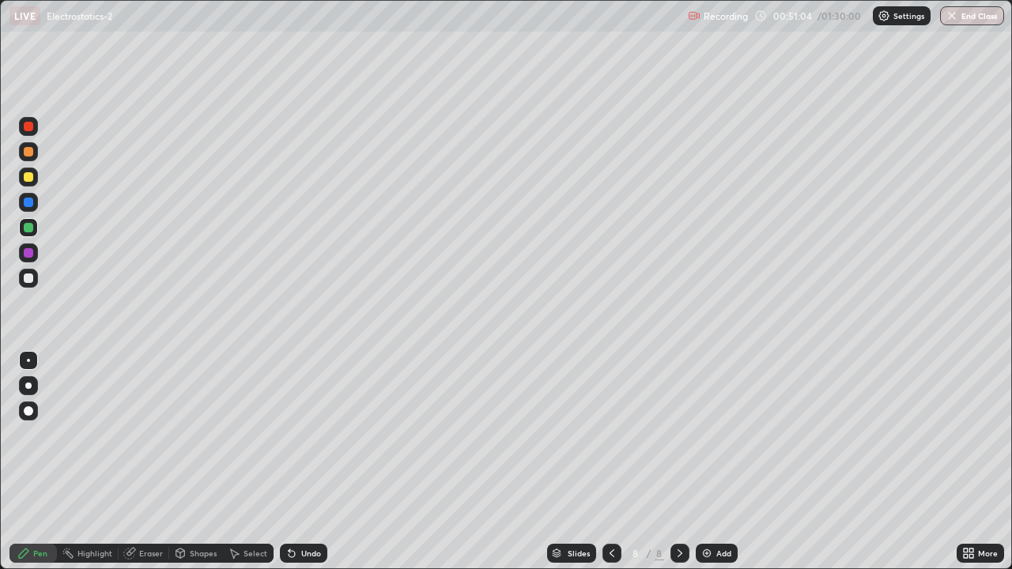
click at [29, 278] on div at bounding box center [28, 277] width 9 height 9
click at [245, 462] on div "Select" at bounding box center [255, 553] width 24 height 8
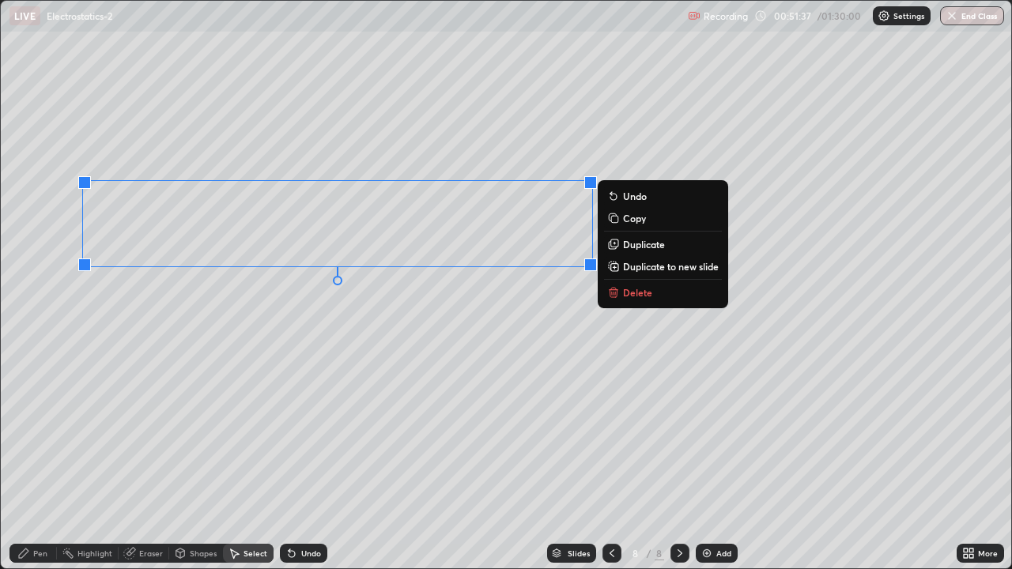
click at [628, 248] on p "Duplicate" at bounding box center [644, 244] width 42 height 13
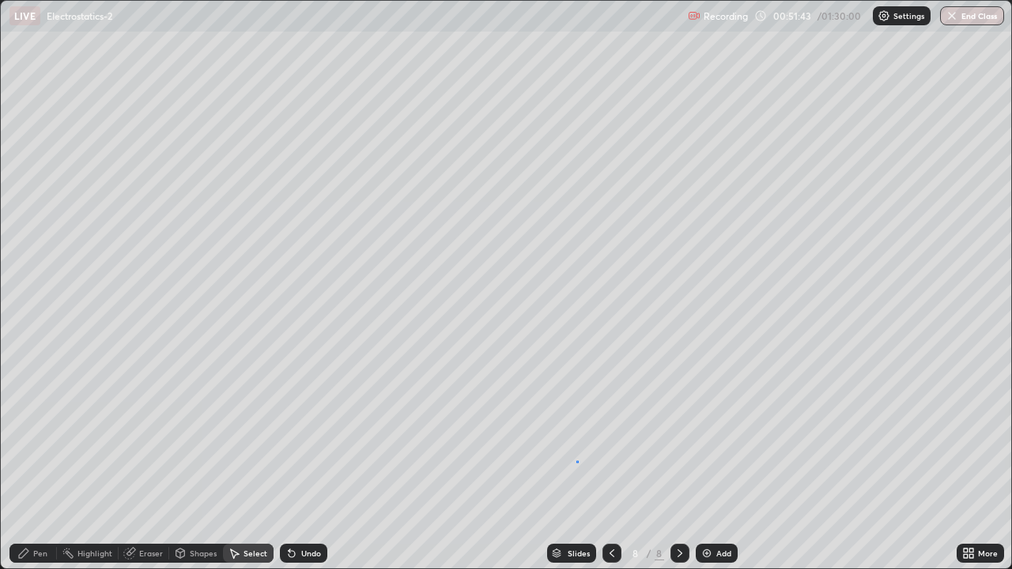
click at [577, 461] on div "0 ° Undo Copy Duplicate Duplicate to new slide Delete" at bounding box center [506, 284] width 1010 height 567
click at [26, 462] on icon at bounding box center [23, 552] width 9 height 9
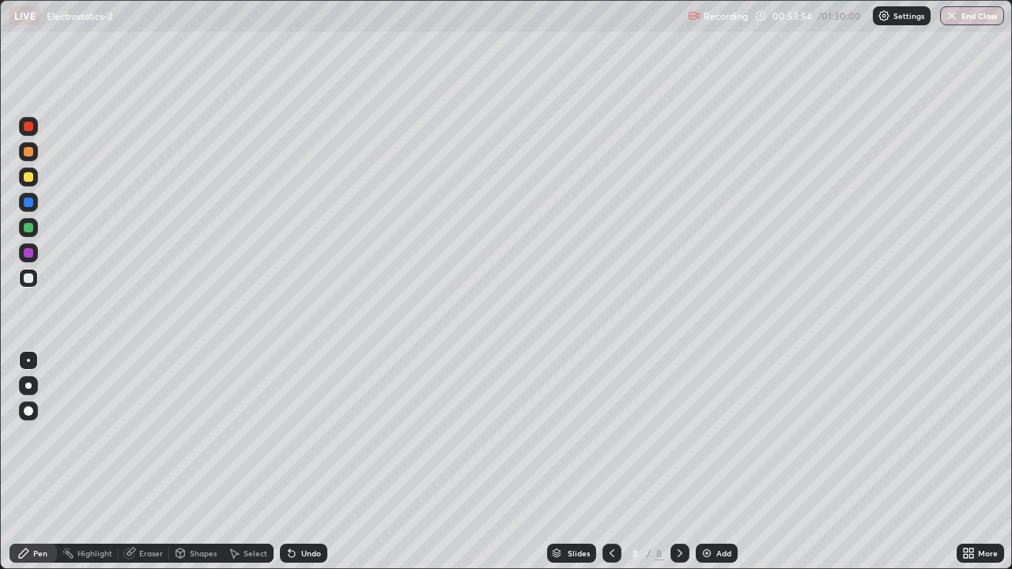
click at [29, 147] on div at bounding box center [28, 151] width 9 height 9
click at [29, 252] on div at bounding box center [28, 252] width 9 height 9
click at [712, 462] on div "Add" at bounding box center [716, 553] width 42 height 19
click at [36, 280] on div at bounding box center [28, 278] width 19 height 19
click at [31, 128] on div at bounding box center [28, 126] width 9 height 9
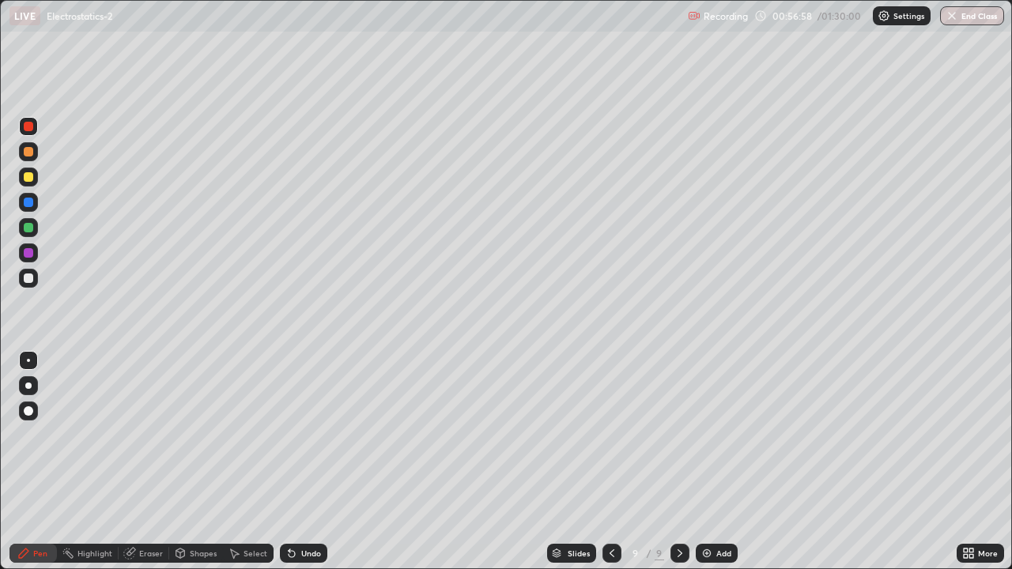
click at [30, 276] on div at bounding box center [28, 277] width 9 height 9
click at [310, 462] on div "Undo" at bounding box center [311, 553] width 20 height 8
click at [248, 462] on div "Select" at bounding box center [255, 553] width 24 height 8
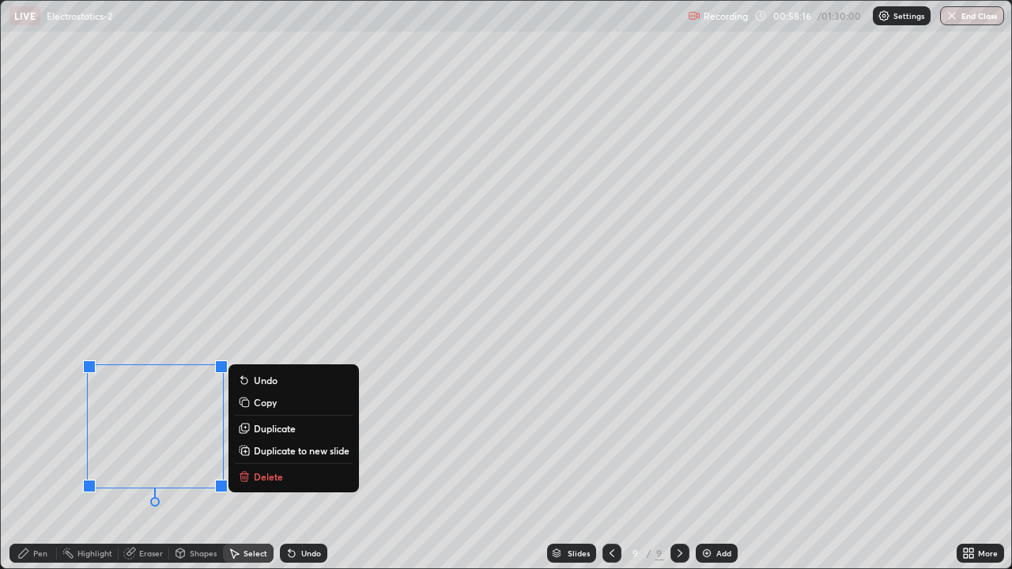
click at [270, 431] on p "Duplicate" at bounding box center [275, 428] width 42 height 13
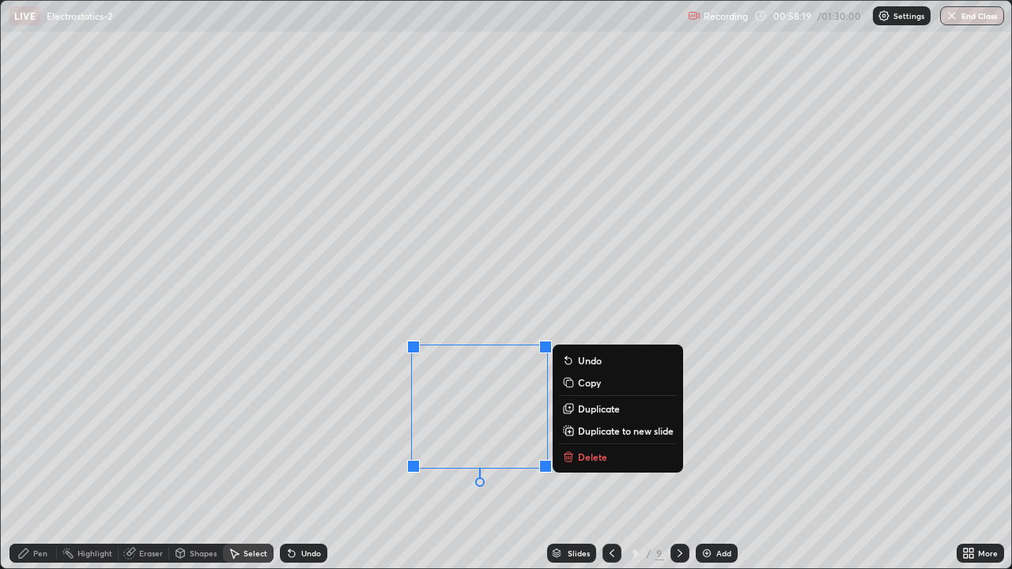
click at [152, 462] on div "Eraser" at bounding box center [151, 553] width 24 height 8
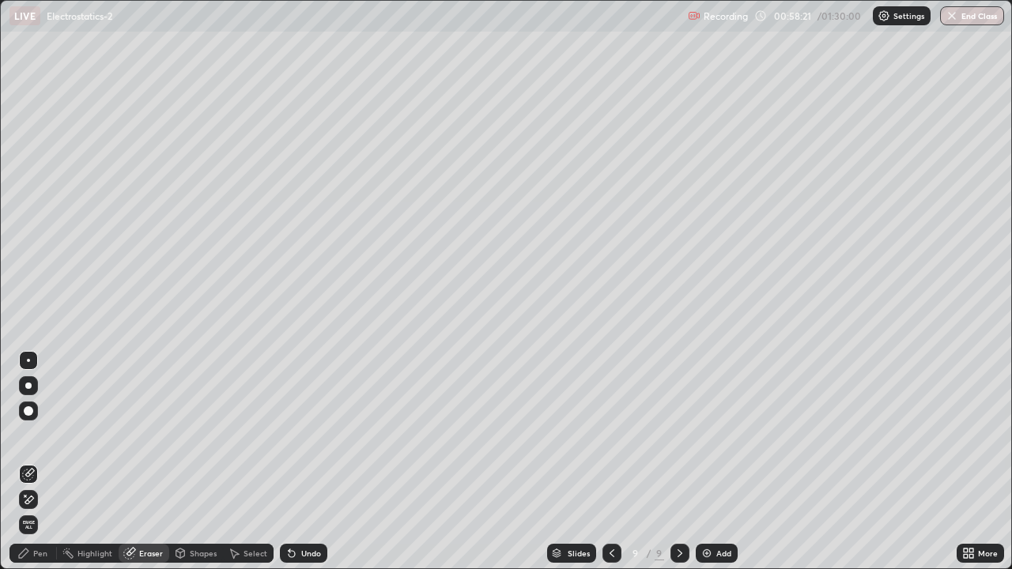
click at [34, 462] on div "Pen" at bounding box center [32, 553] width 47 height 19
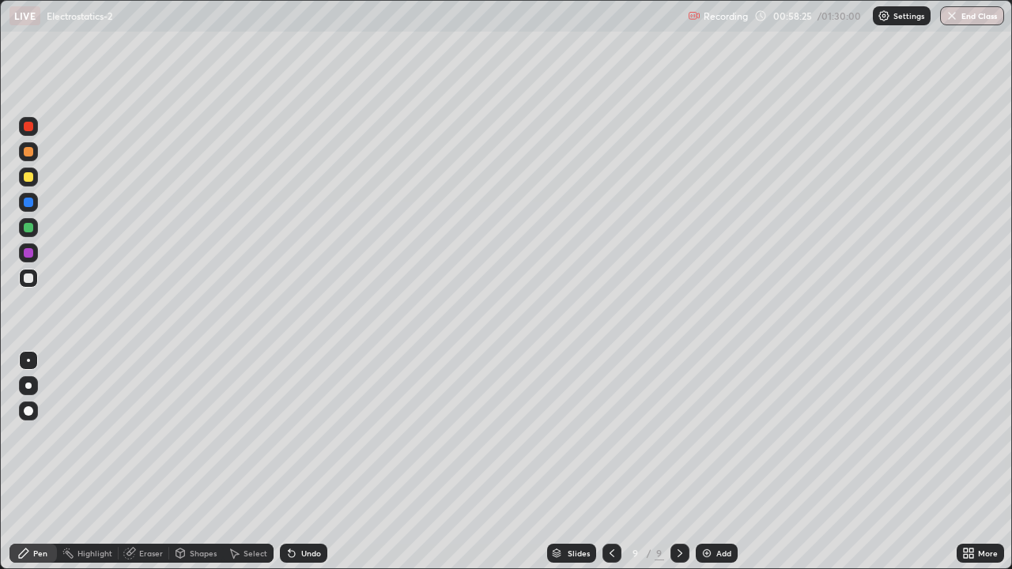
click at [28, 178] on div at bounding box center [28, 176] width 9 height 9
click at [255, 462] on div "Select" at bounding box center [255, 553] width 24 height 8
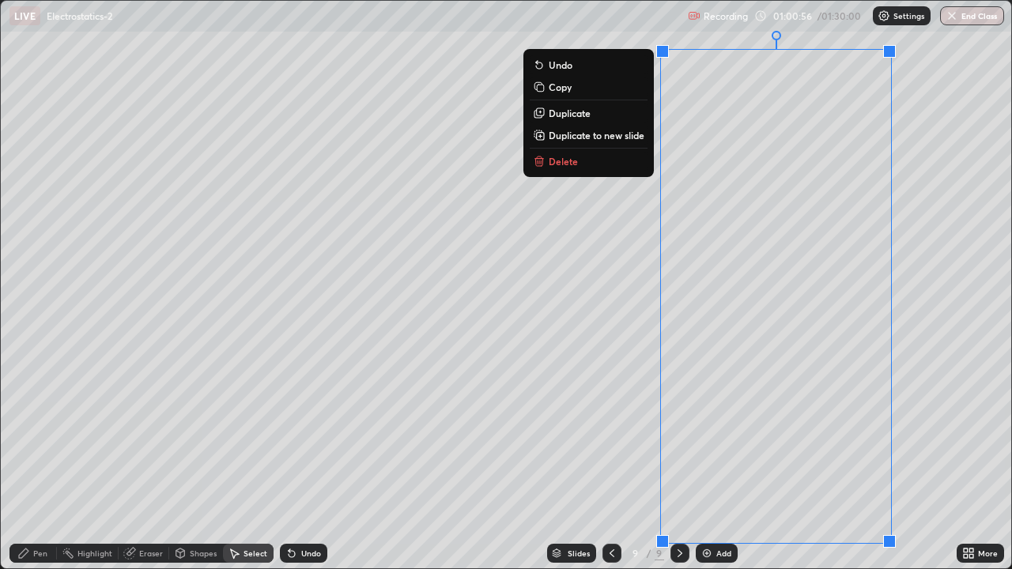
click at [631, 130] on p "Duplicate to new slide" at bounding box center [596, 135] width 96 height 13
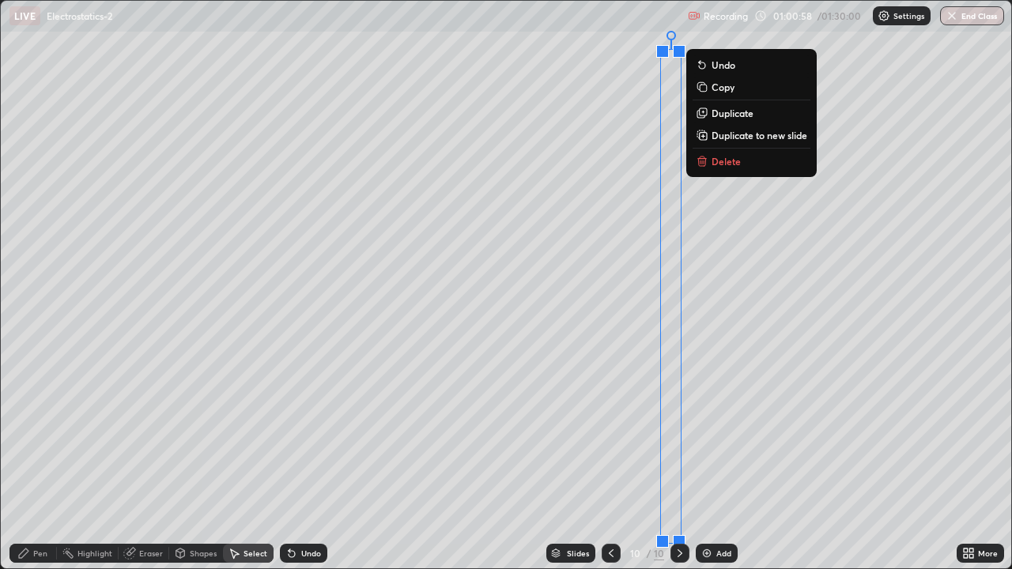
click at [718, 164] on p "Delete" at bounding box center [725, 161] width 29 height 13
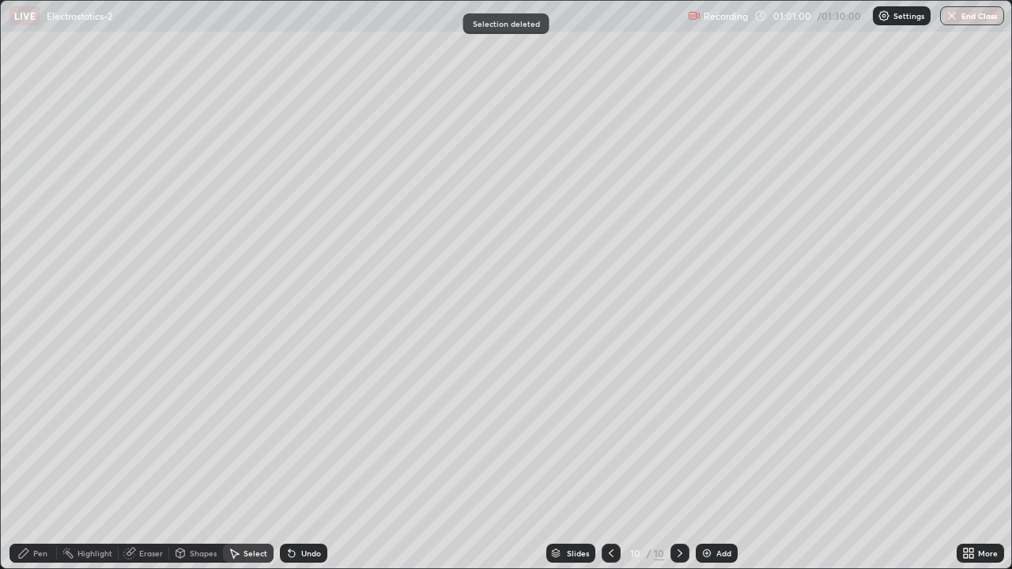
click at [205, 462] on div "Shapes" at bounding box center [203, 553] width 27 height 8
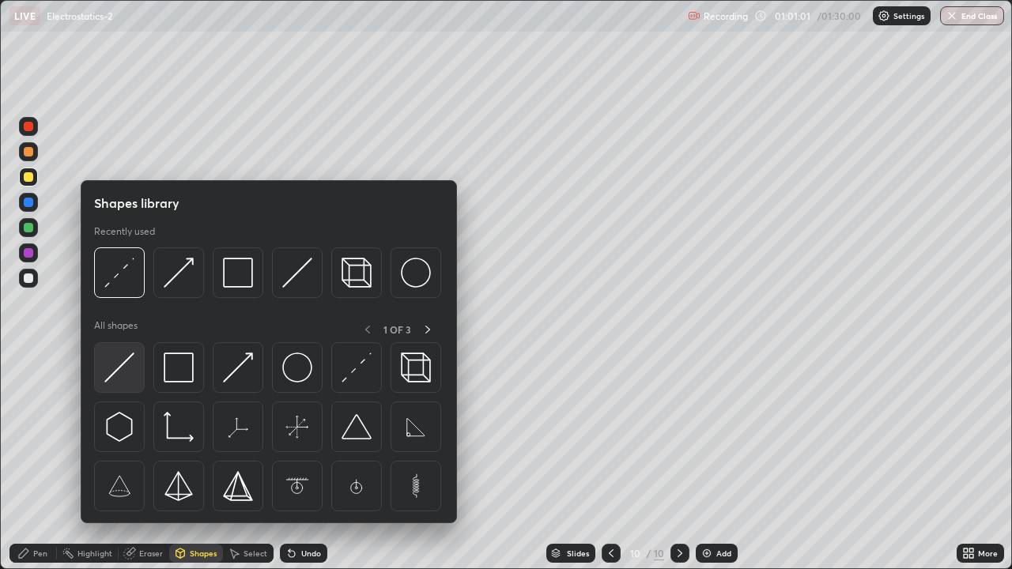
click at [126, 372] on img at bounding box center [119, 367] width 30 height 30
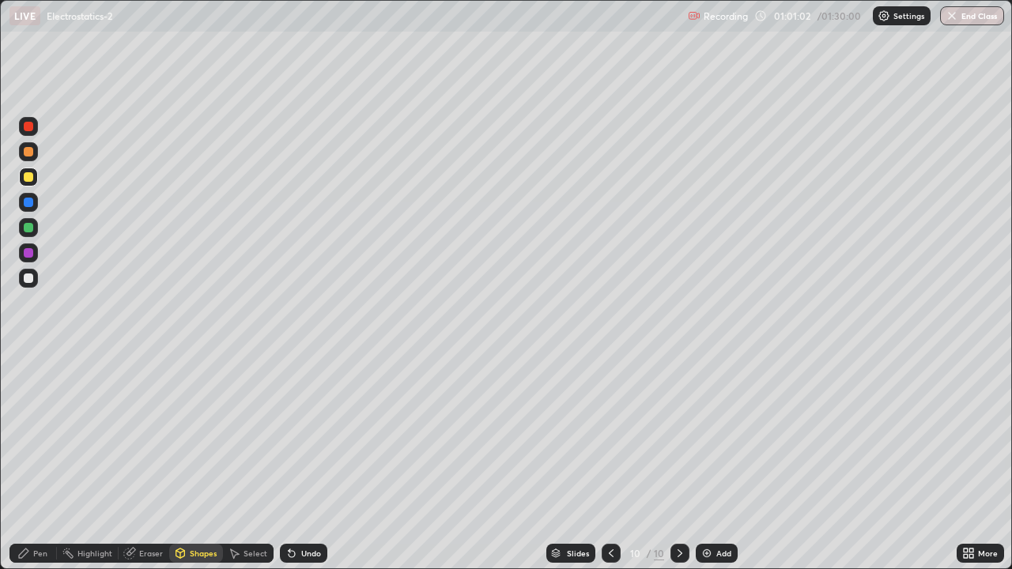
click at [136, 462] on div "Eraser" at bounding box center [144, 553] width 51 height 19
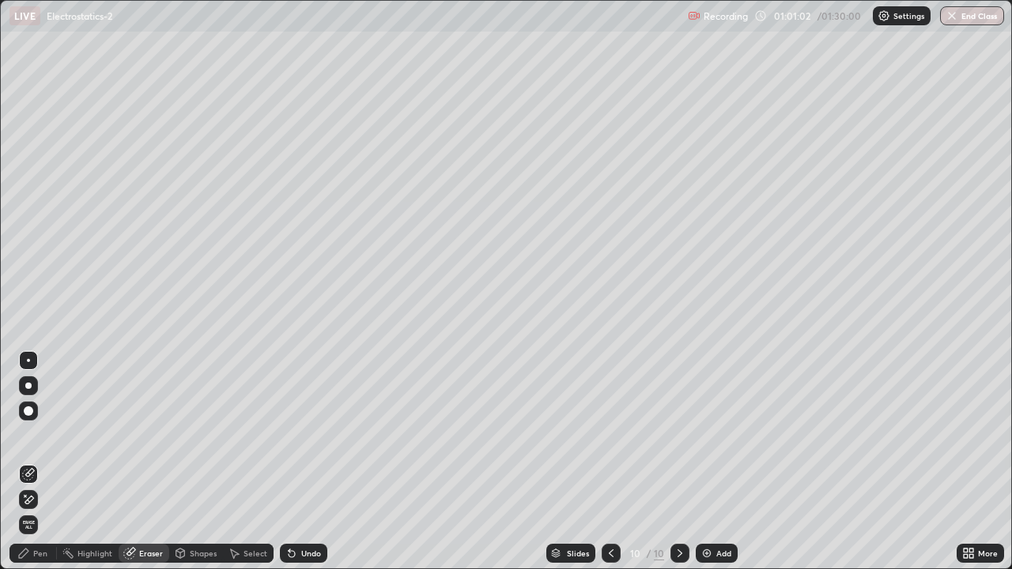
click at [32, 462] on div "Erase all" at bounding box center [28, 524] width 19 height 19
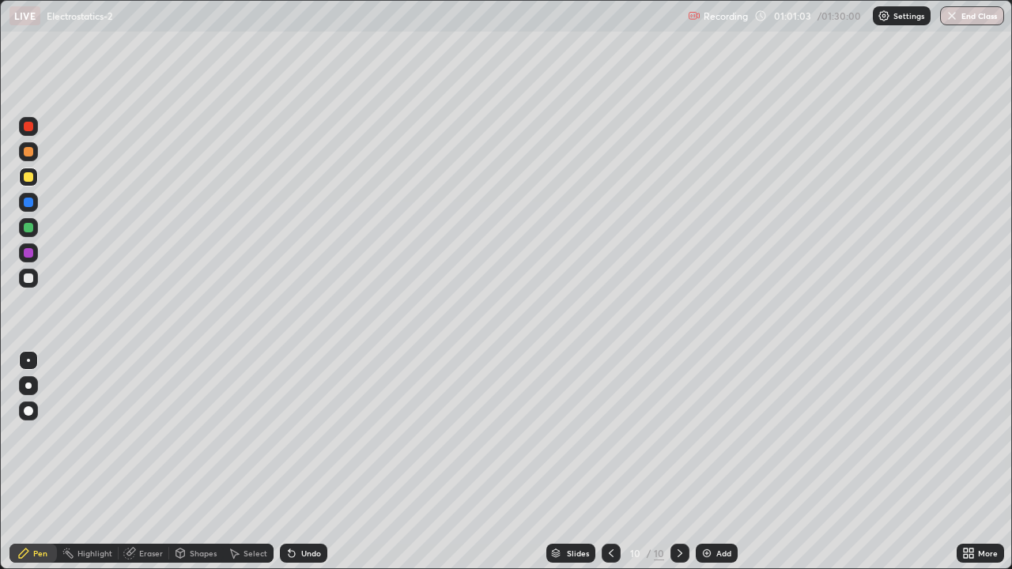
click at [153, 462] on div "Eraser" at bounding box center [144, 553] width 51 height 19
click at [191, 462] on div "Shapes" at bounding box center [203, 553] width 27 height 8
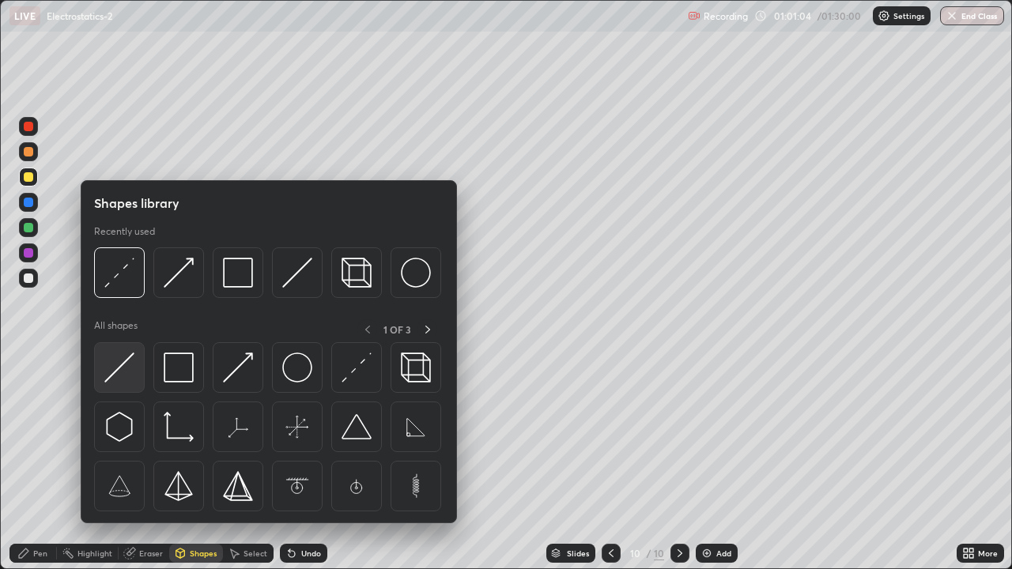
click at [127, 371] on img at bounding box center [119, 367] width 30 height 30
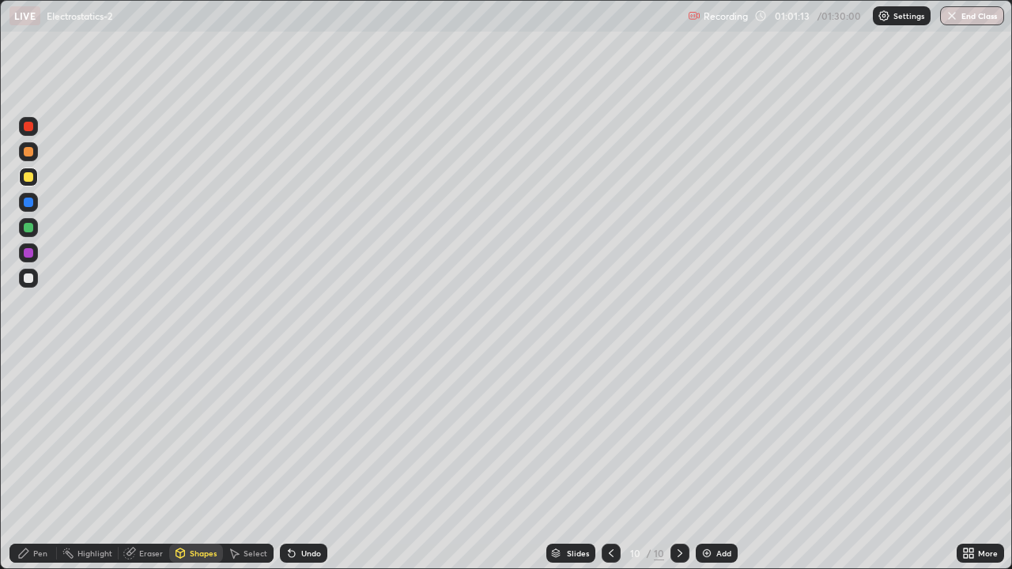
click at [33, 462] on div "Pen" at bounding box center [40, 553] width 14 height 8
click at [191, 462] on div "Shapes" at bounding box center [203, 553] width 27 height 8
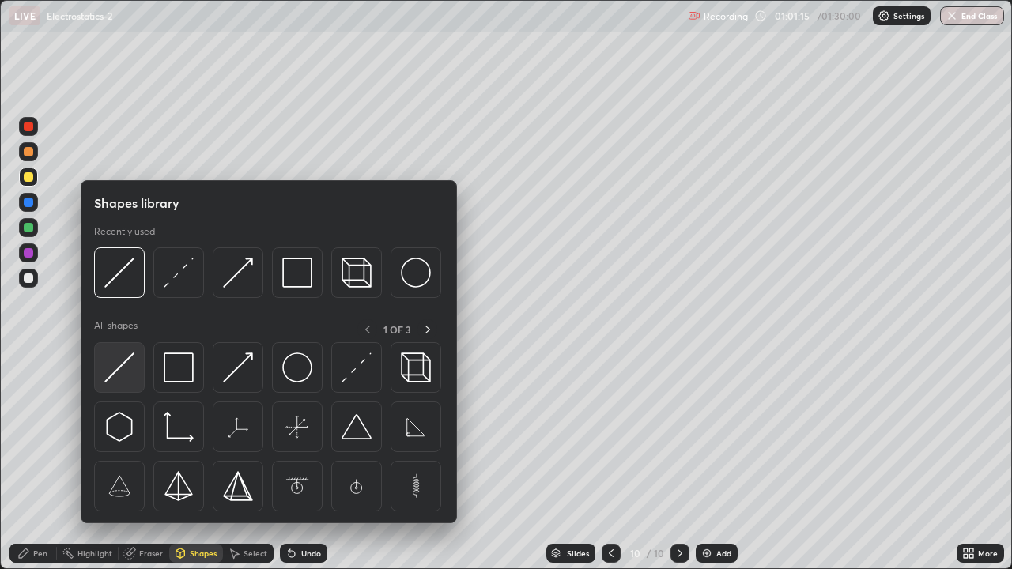
click at [122, 373] on img at bounding box center [119, 367] width 30 height 30
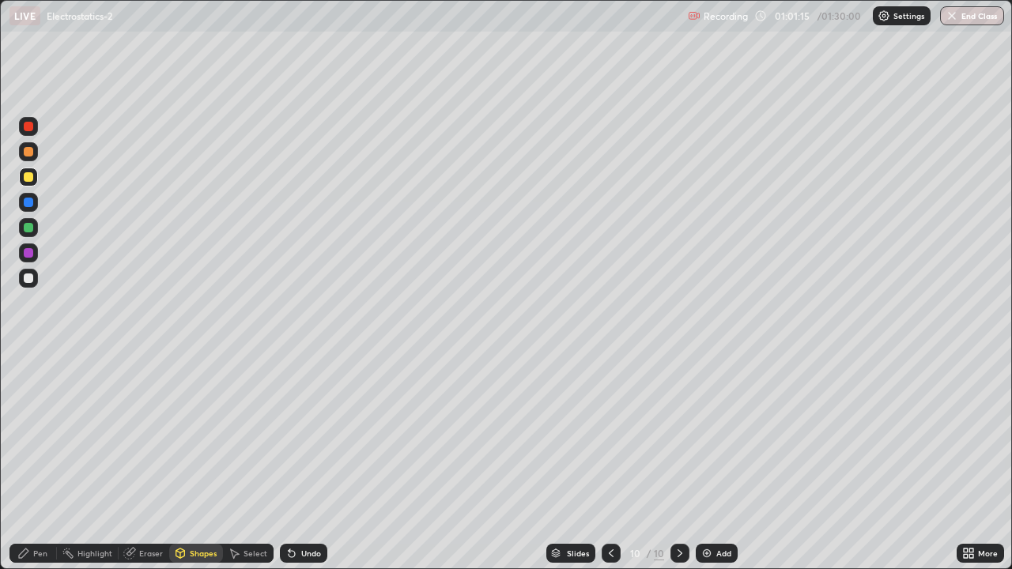
click at [31, 277] on div at bounding box center [28, 277] width 9 height 9
click at [305, 462] on div "Undo" at bounding box center [311, 553] width 20 height 8
click at [36, 462] on div "Pen" at bounding box center [40, 553] width 14 height 8
click at [28, 126] on div at bounding box center [28, 126] width 9 height 9
click at [288, 462] on icon at bounding box center [289, 550] width 2 height 2
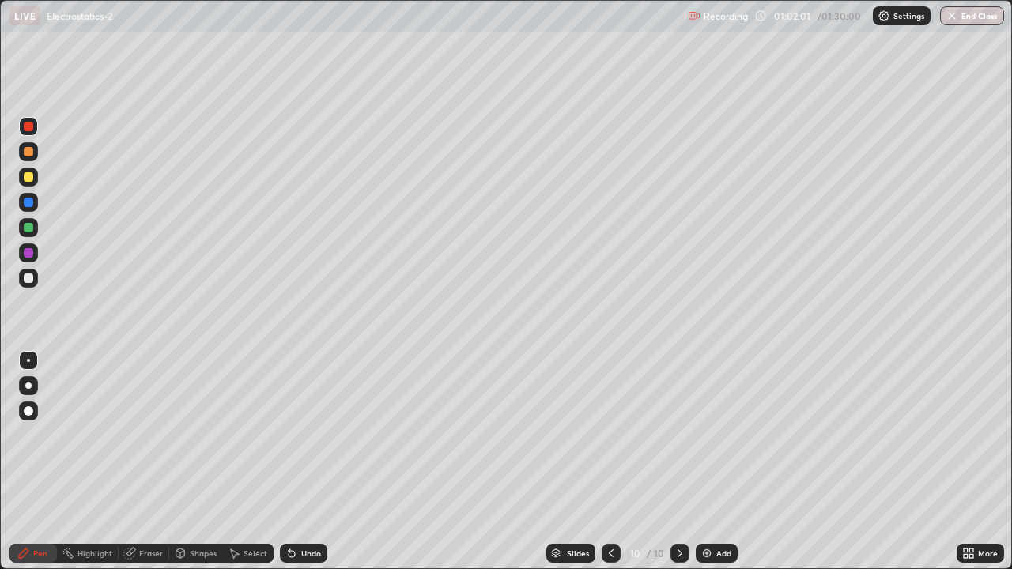
click at [28, 173] on div at bounding box center [28, 176] width 9 height 9
click at [194, 462] on div "Shapes" at bounding box center [203, 553] width 27 height 8
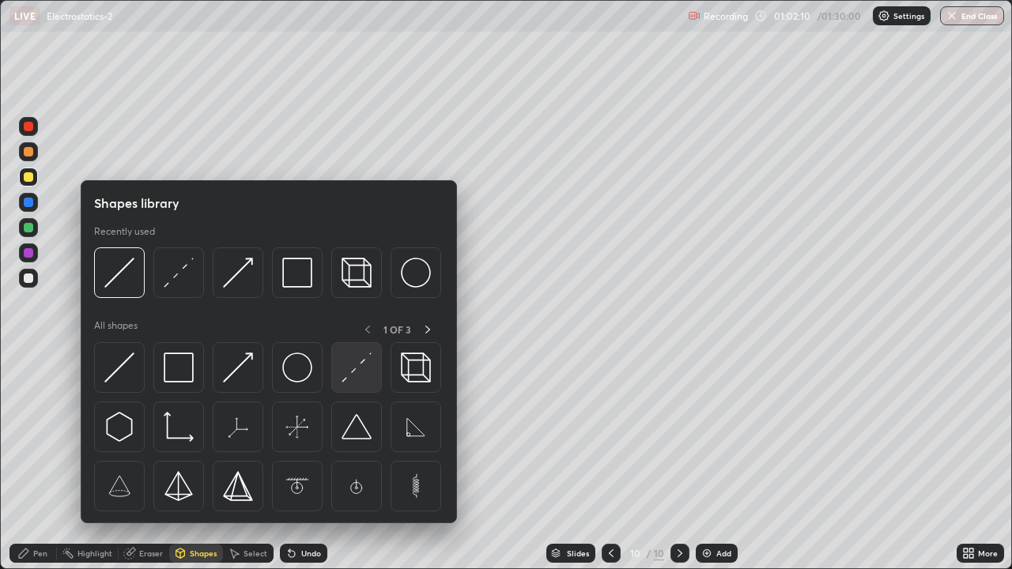
click at [342, 368] on img at bounding box center [356, 367] width 30 height 30
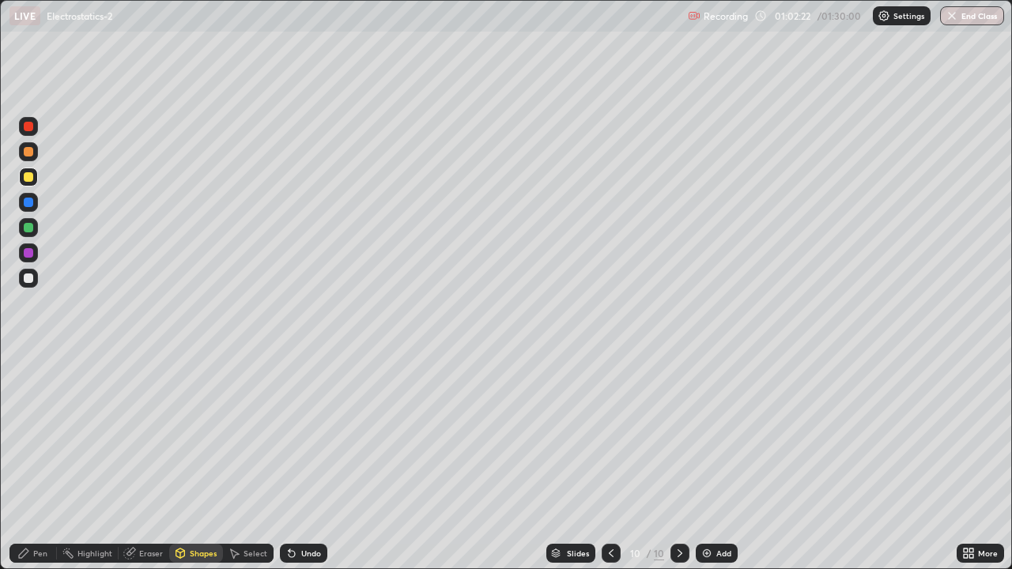
click at [190, 462] on div "Shapes" at bounding box center [203, 553] width 27 height 8
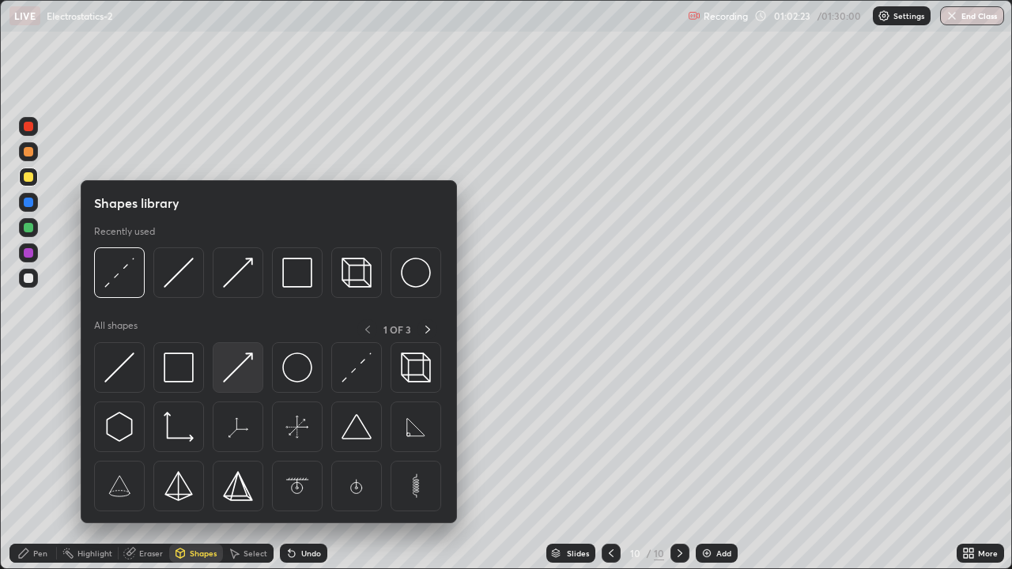
click at [229, 367] on img at bounding box center [238, 367] width 30 height 30
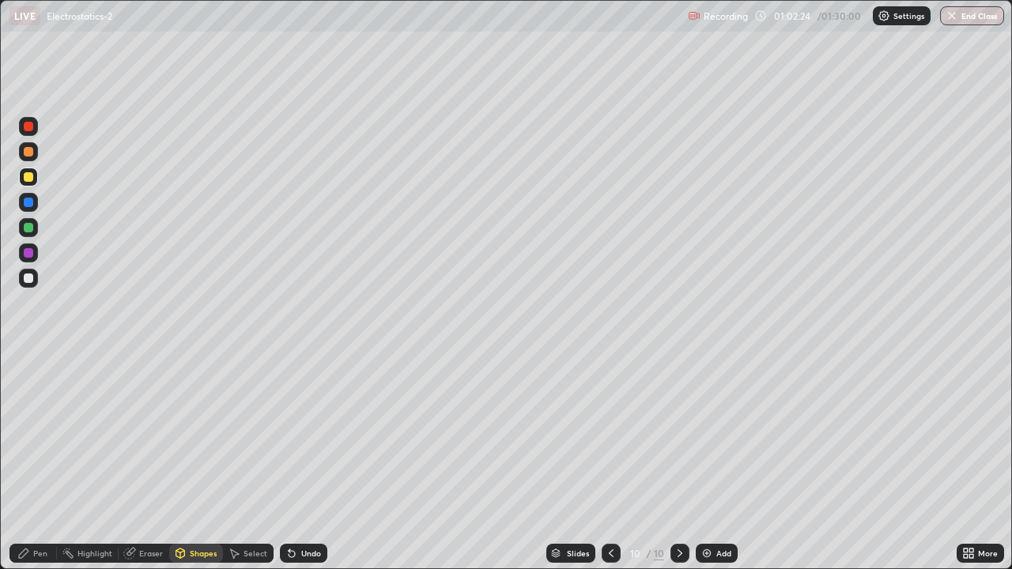
click at [27, 122] on div at bounding box center [28, 126] width 9 height 9
click at [39, 462] on div "Pen" at bounding box center [40, 553] width 14 height 8
click at [29, 281] on div at bounding box center [28, 277] width 9 height 9
click at [136, 462] on div "Eraser" at bounding box center [144, 553] width 51 height 19
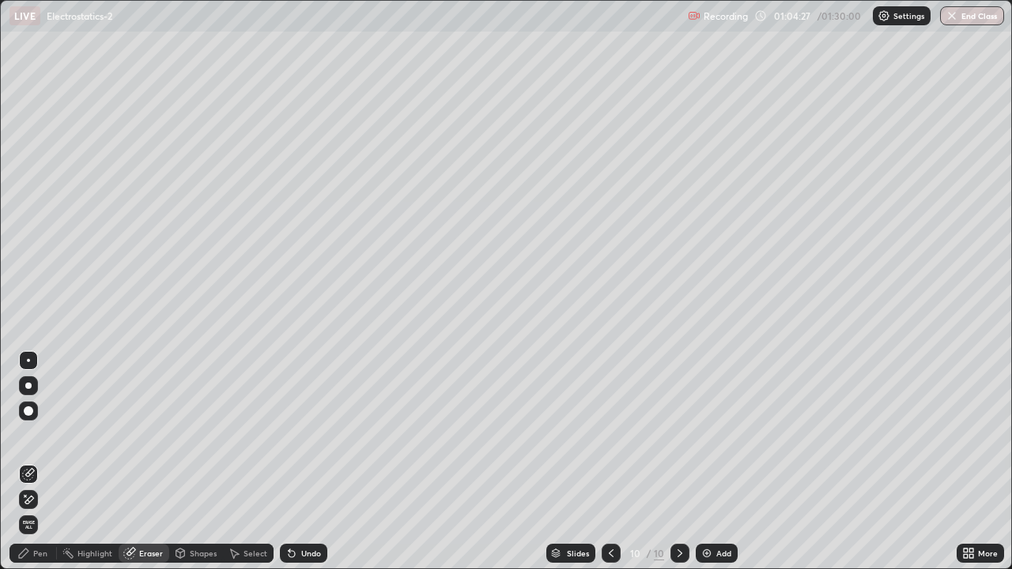
click at [301, 462] on div "Undo" at bounding box center [311, 553] width 20 height 8
click at [36, 462] on div "Pen" at bounding box center [40, 553] width 14 height 8
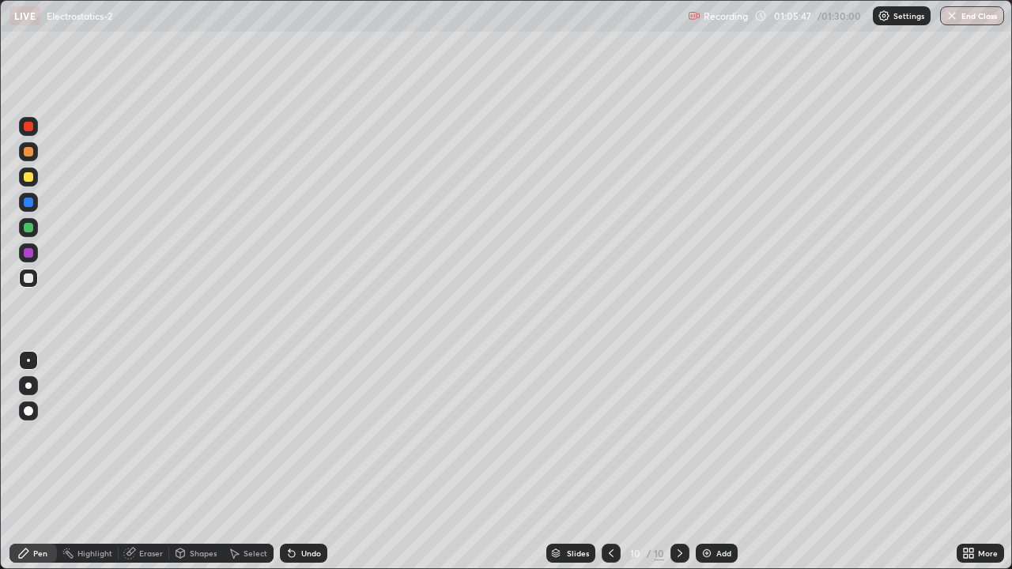
click at [312, 462] on div "Undo" at bounding box center [311, 553] width 20 height 8
click at [312, 462] on div "Undo" at bounding box center [303, 553] width 47 height 19
click at [304, 462] on div "Undo" at bounding box center [303, 553] width 47 height 19
click at [301, 462] on div "Undo" at bounding box center [303, 553] width 47 height 19
click at [299, 462] on div "Undo" at bounding box center [303, 553] width 47 height 19
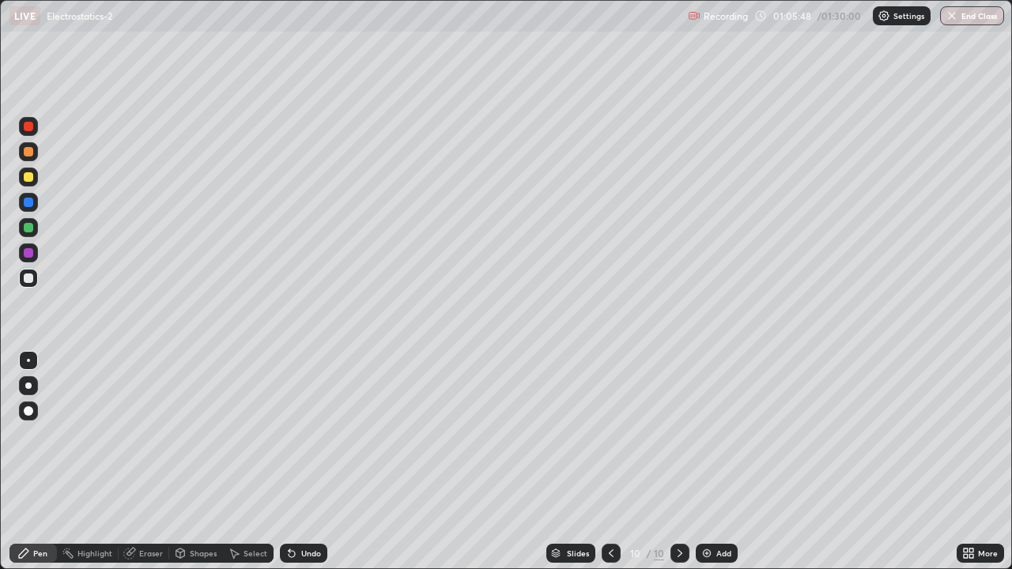
click at [289, 462] on icon at bounding box center [291, 554] width 6 height 6
click at [301, 462] on div "Undo" at bounding box center [311, 553] width 20 height 8
click at [307, 462] on div "Undo" at bounding box center [311, 553] width 20 height 8
click at [32, 177] on div at bounding box center [28, 176] width 9 height 9
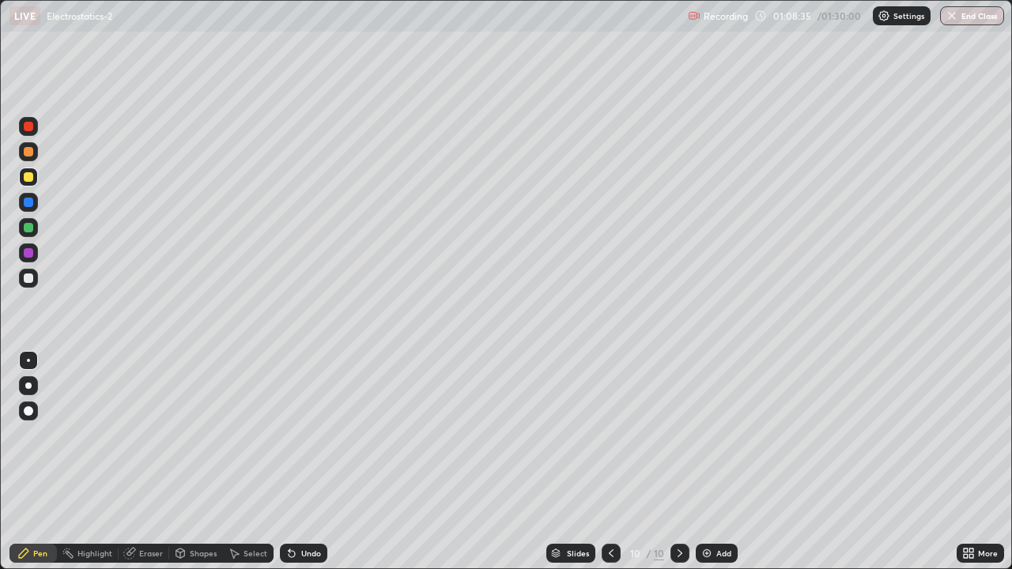
click at [678, 462] on icon at bounding box center [679, 553] width 13 height 13
click at [714, 462] on div "Add" at bounding box center [716, 553] width 42 height 19
click at [31, 275] on div at bounding box center [28, 277] width 9 height 9
click at [610, 462] on icon at bounding box center [611, 553] width 13 height 13
click at [677, 462] on icon at bounding box center [679, 553] width 13 height 13
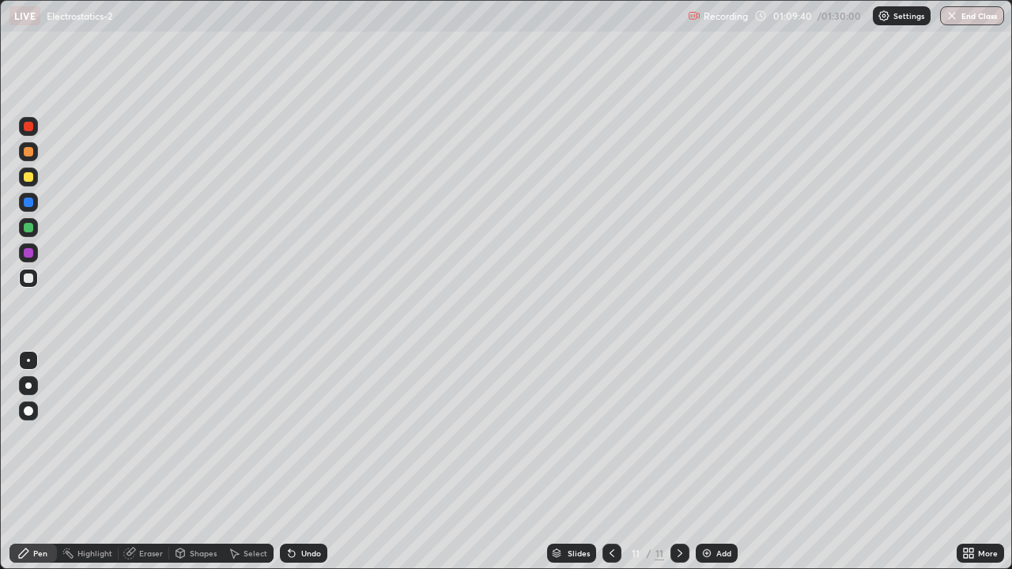
click at [28, 175] on div at bounding box center [28, 176] width 9 height 9
click at [30, 128] on div at bounding box center [28, 126] width 9 height 9
click at [303, 462] on div "Undo" at bounding box center [311, 553] width 20 height 8
click at [722, 462] on div "Add" at bounding box center [723, 553] width 15 height 8
click at [35, 281] on div at bounding box center [28, 278] width 19 height 19
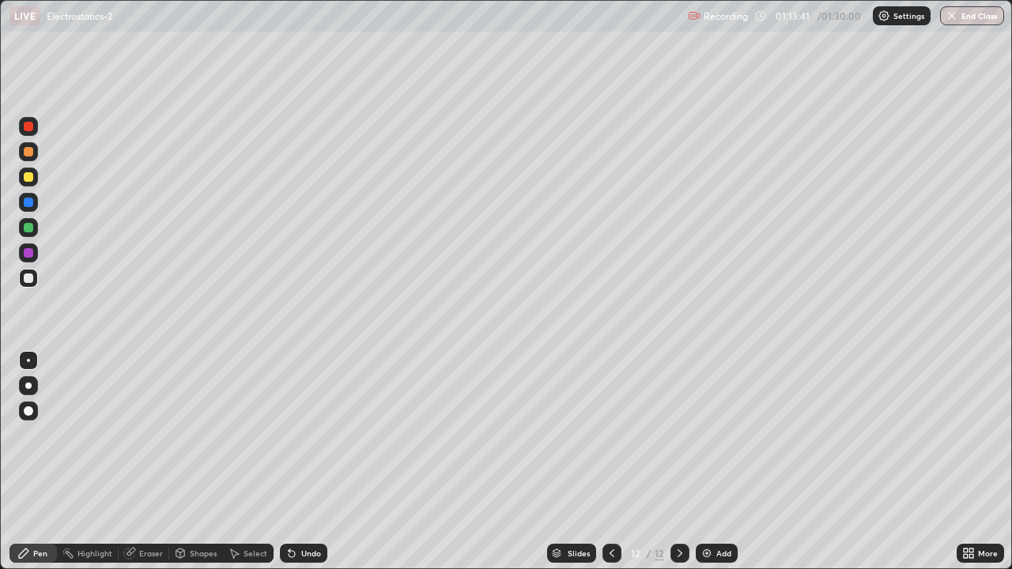
click at [32, 129] on div at bounding box center [28, 126] width 9 height 9
click at [295, 462] on icon at bounding box center [291, 553] width 13 height 13
click at [305, 462] on div "Undo" at bounding box center [311, 553] width 20 height 8
click at [303, 462] on div "Undo" at bounding box center [311, 553] width 20 height 8
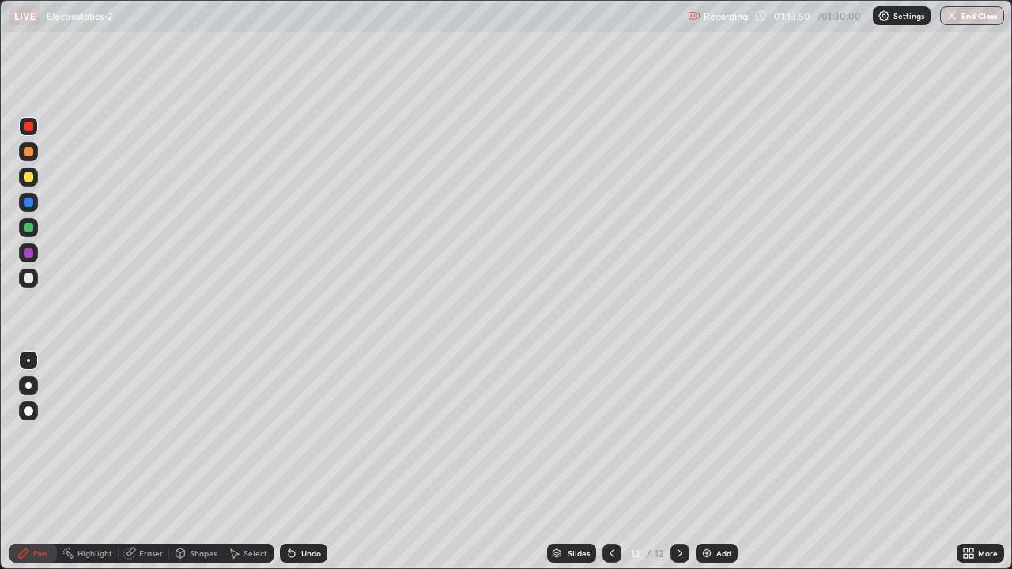
click at [305, 462] on div "Undo" at bounding box center [303, 553] width 47 height 19
click at [32, 149] on div at bounding box center [28, 151] width 9 height 9
click at [29, 223] on div at bounding box center [28, 227] width 9 height 9
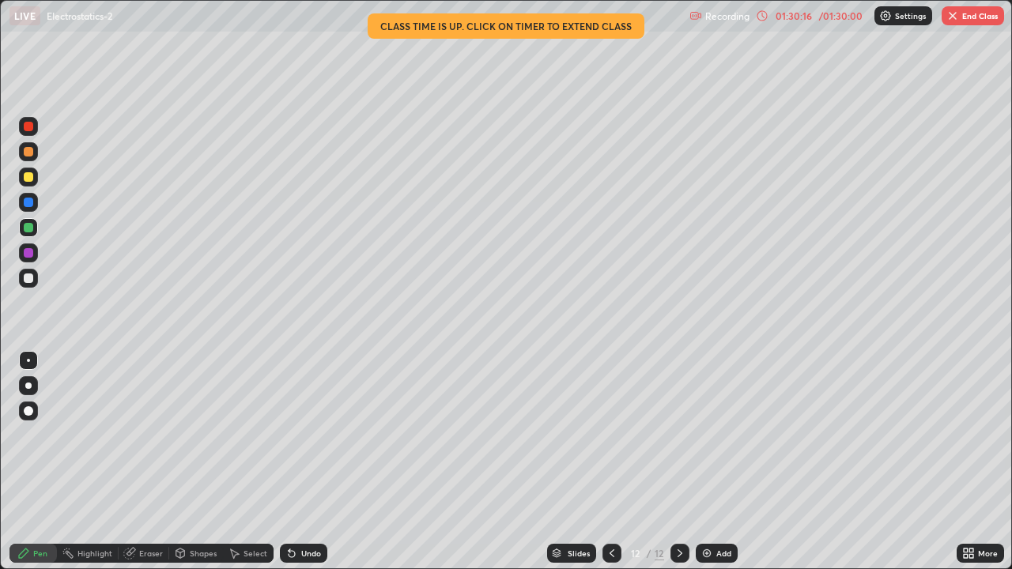
click at [955, 15] on img "button" at bounding box center [952, 15] width 13 height 13
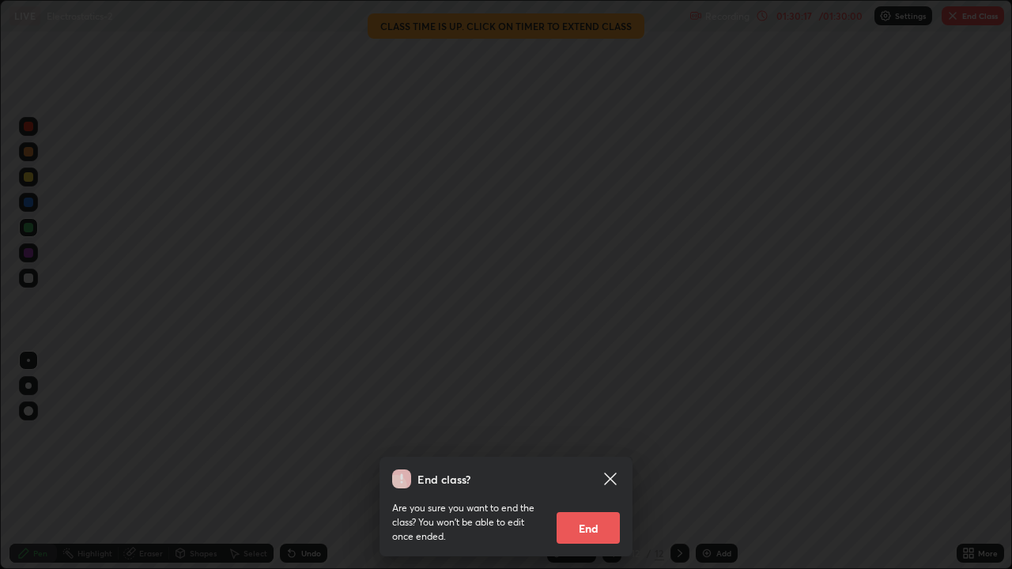
click at [590, 462] on button "End" at bounding box center [587, 528] width 63 height 32
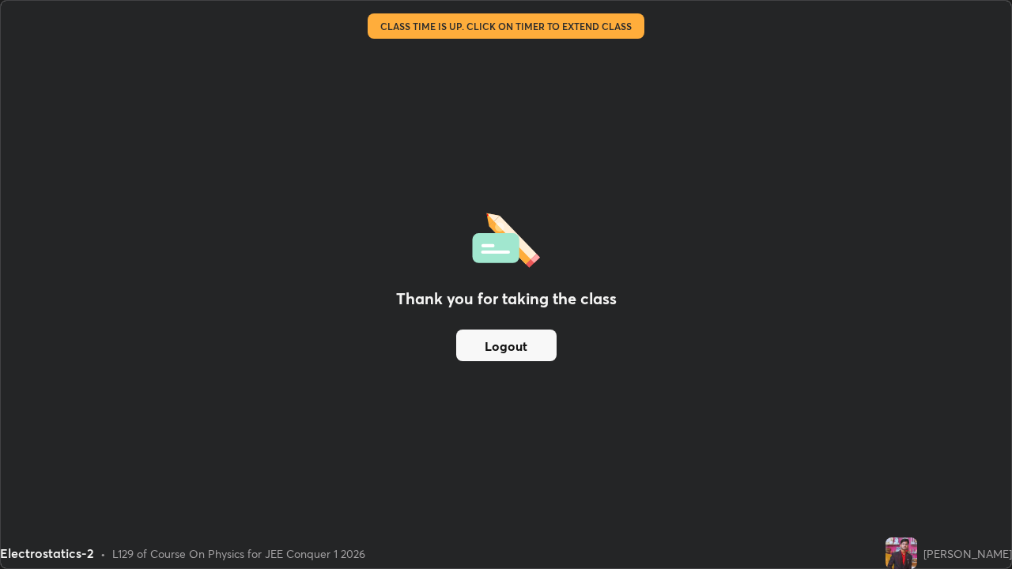
click at [508, 345] on button "Logout" at bounding box center [506, 346] width 100 height 32
